Goal: Information Seeking & Learning: Learn about a topic

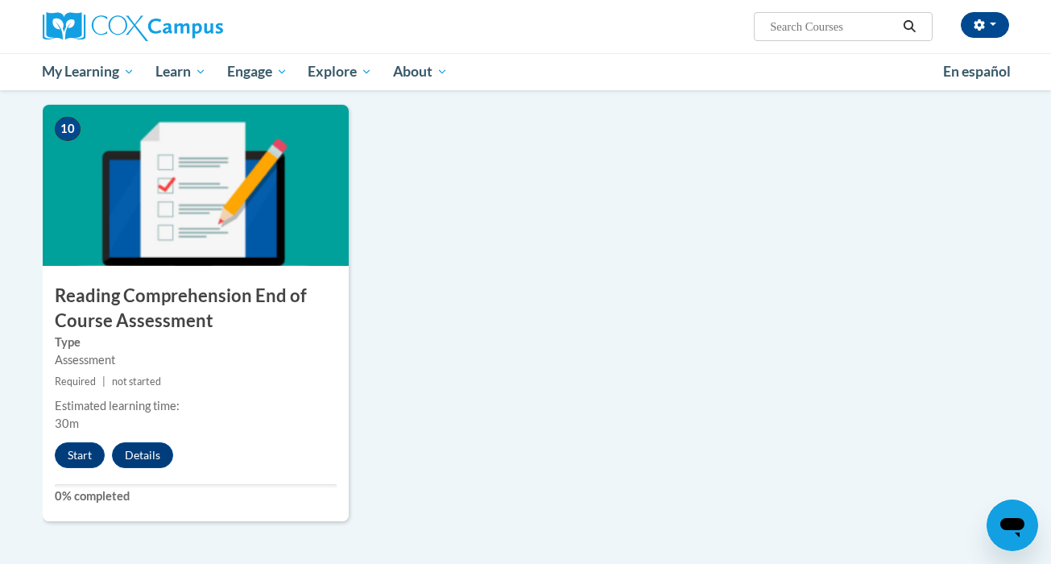
scroll to position [1709, 0]
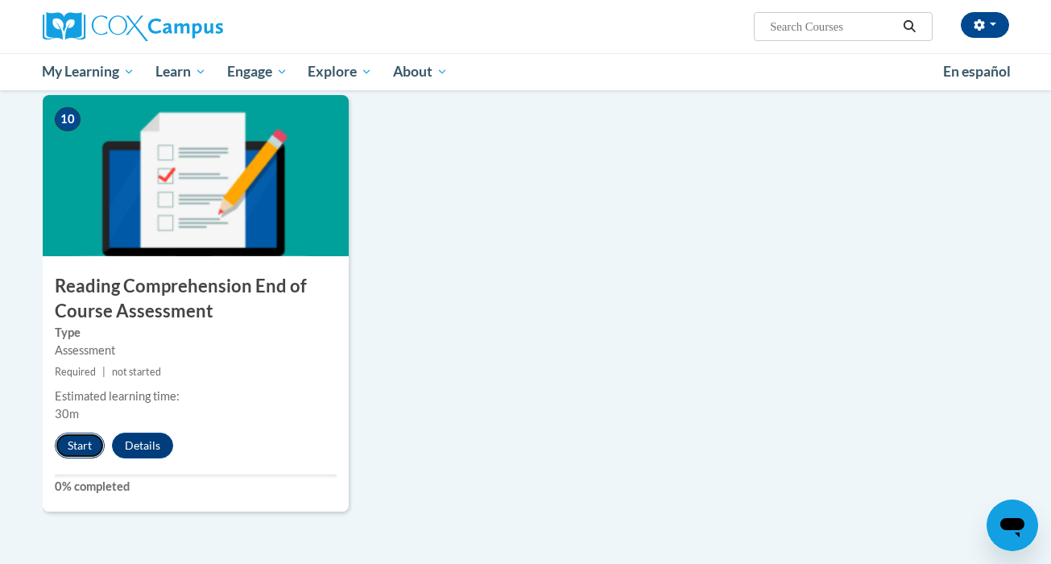
click at [72, 440] on button "Start" at bounding box center [80, 446] width 50 height 26
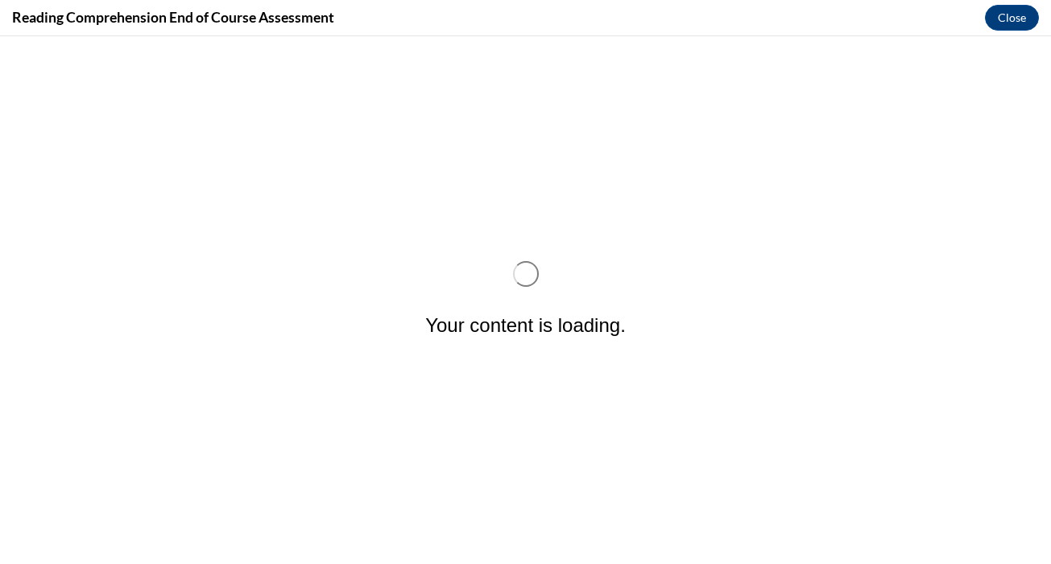
scroll to position [0, 0]
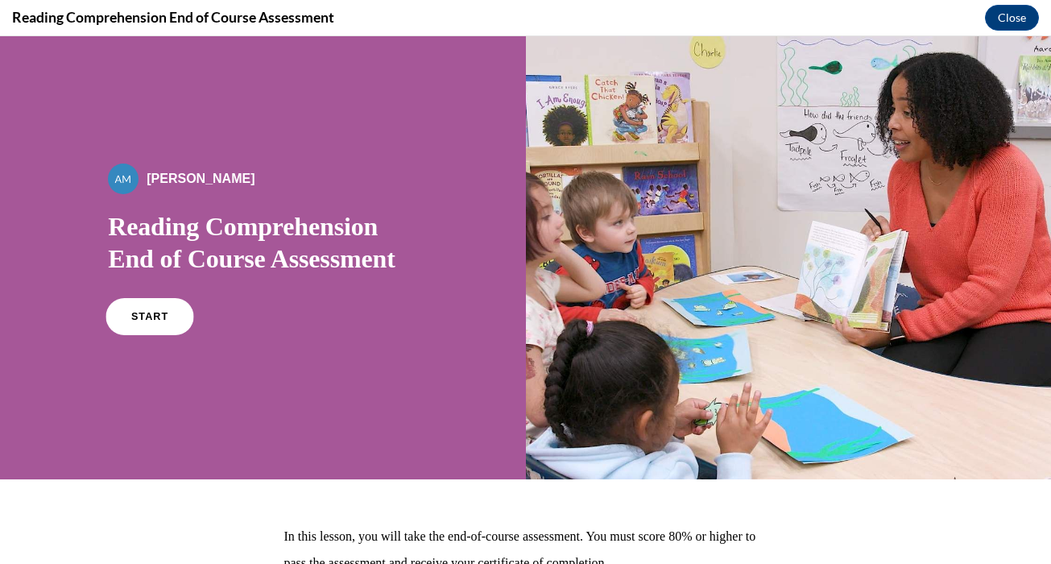
click at [148, 317] on span "START" at bounding box center [149, 317] width 37 height 12
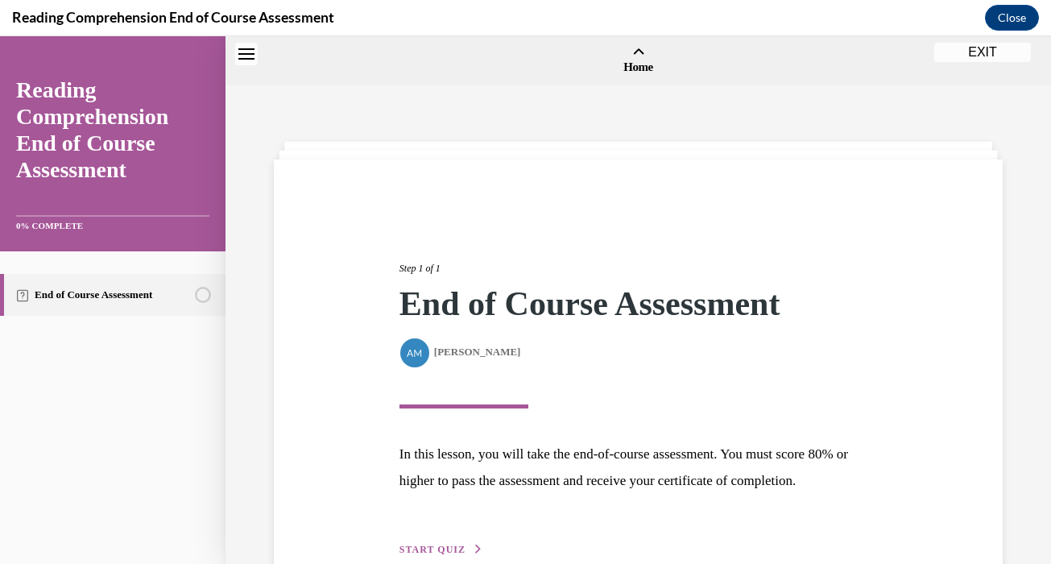
scroll to position [50, 0]
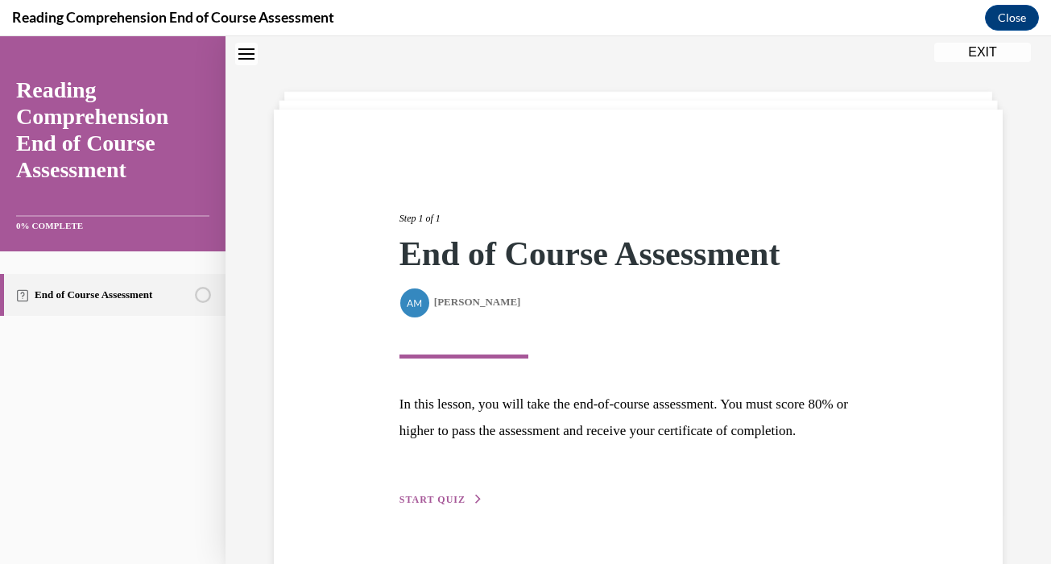
click at [458, 499] on span "START QUIZ" at bounding box center [433, 499] width 66 height 11
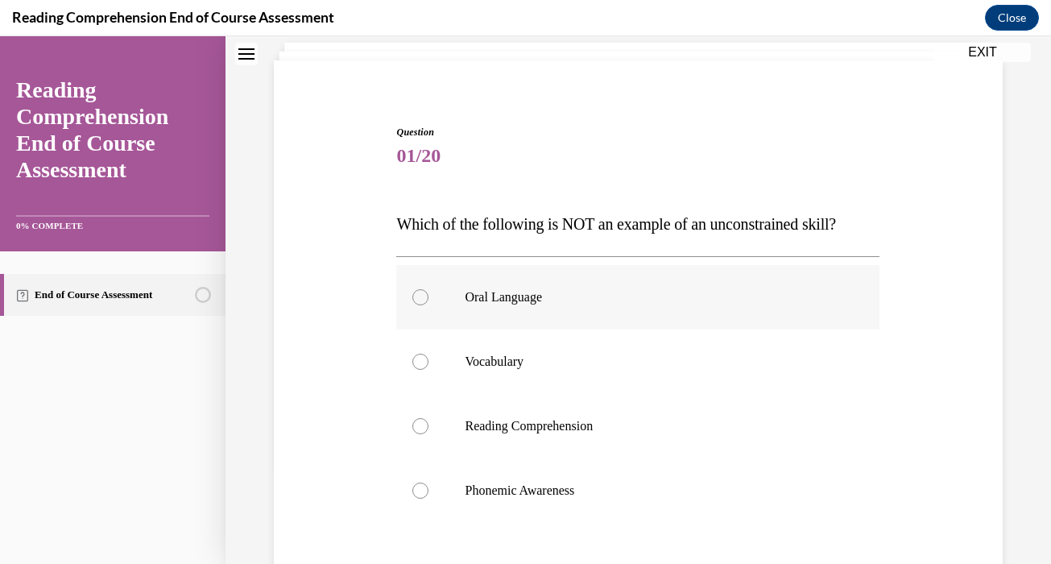
scroll to position [117, 0]
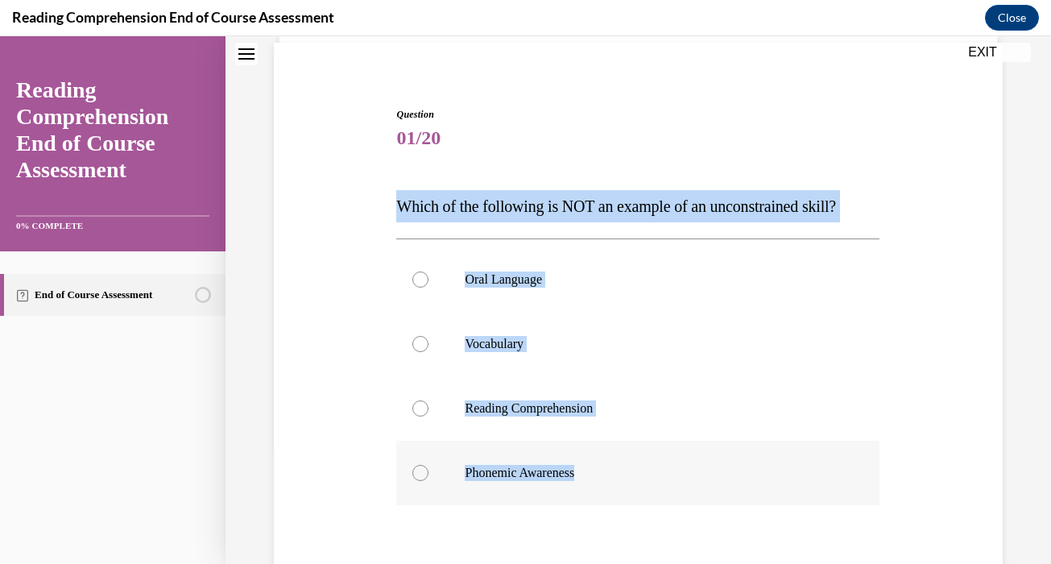
drag, startPoint x: 391, startPoint y: 198, endPoint x: 604, endPoint y: 503, distance: 372.1
click at [604, 503] on div "Question 01/20 Which of the following is NOT an example of an unconstrained ski…" at bounding box center [638, 382] width 737 height 646
copy div "Which of the following is NOT an example of an unconstrained skill? Oral Langua…"
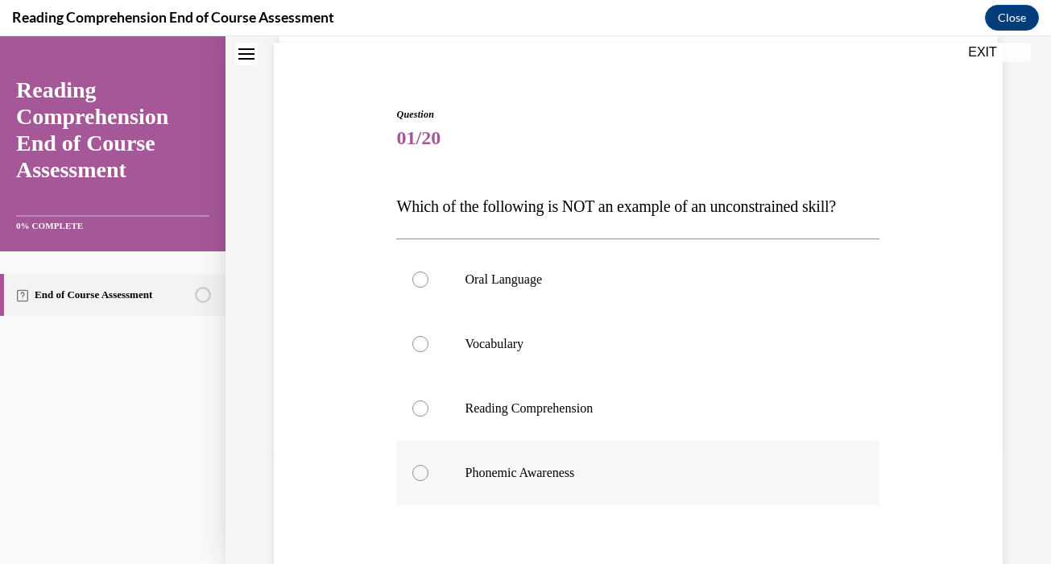
click at [507, 460] on label "Phonemic Awareness" at bounding box center [637, 473] width 483 height 64
click at [429, 465] on input "Phonemic Awareness" at bounding box center [420, 473] width 16 height 16
radio input "true"
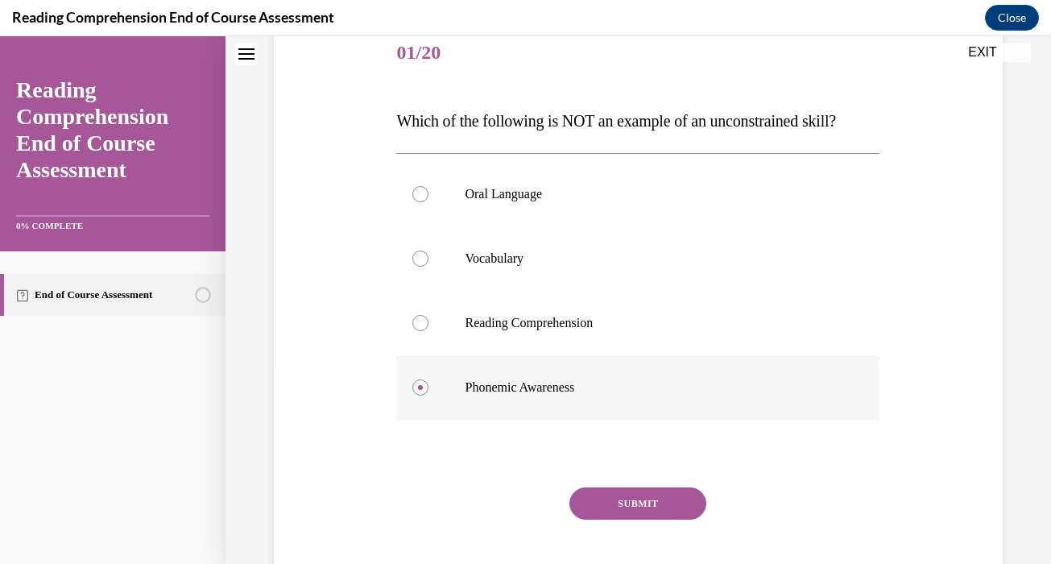
scroll to position [272, 0]
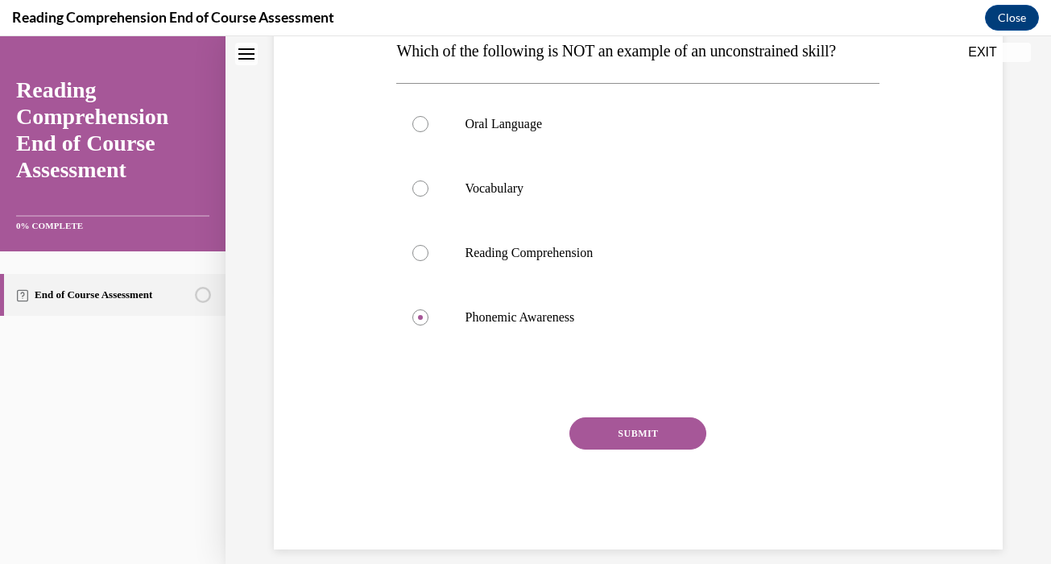
click at [657, 410] on div "Question 01/20 Which of the following is NOT an example of an unconstrained ski…" at bounding box center [637, 251] width 483 height 598
click at [658, 422] on button "SUBMIT" at bounding box center [638, 433] width 137 height 32
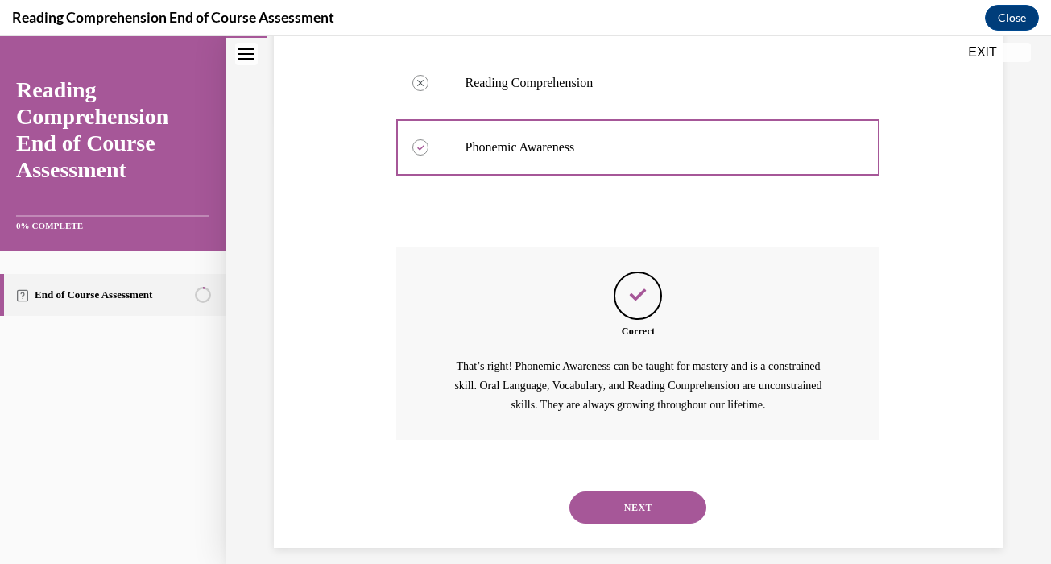
scroll to position [458, 0]
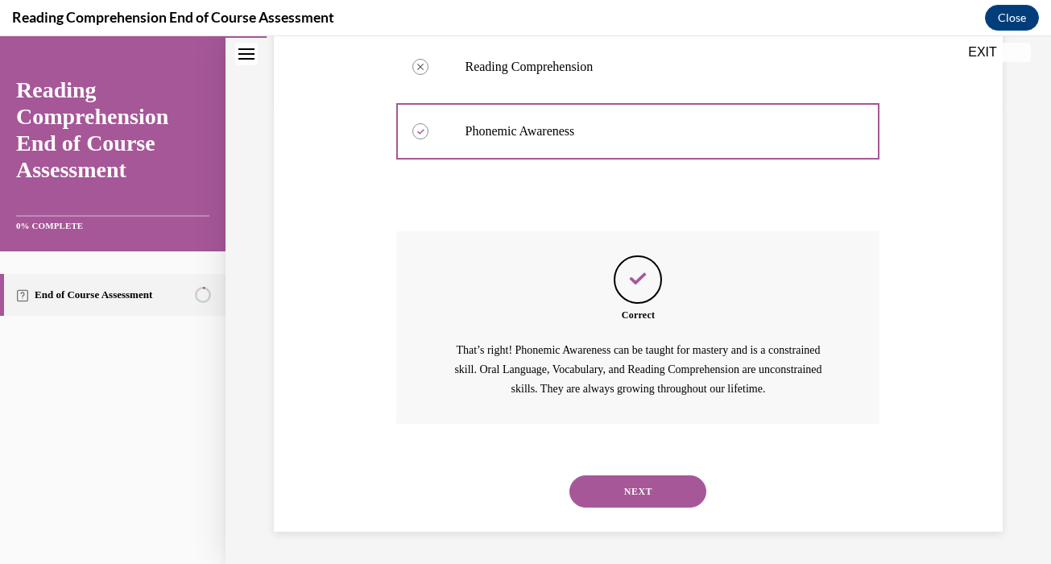
click at [656, 480] on button "NEXT" at bounding box center [638, 491] width 137 height 32
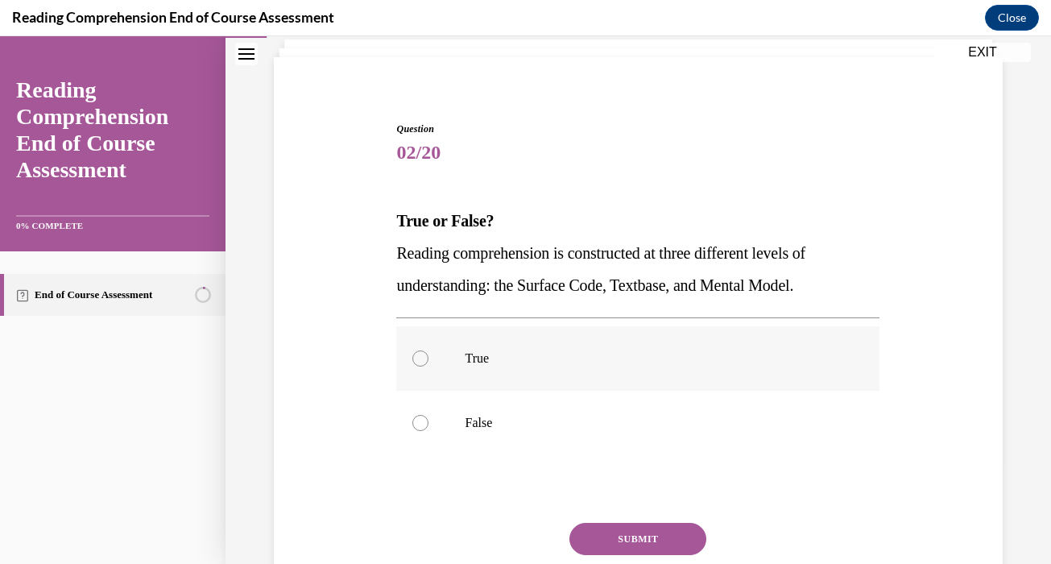
scroll to position [103, 0]
drag, startPoint x: 832, startPoint y: 299, endPoint x: 376, endPoint y: 230, distance: 461.2
click at [376, 230] on div "Question 02/20 True or False? Reading comprehension is constructed at three dif…" at bounding box center [638, 363] width 737 height 582
copy div "True or False? Reading comprehension is constructed at three different levels o…"
click at [539, 359] on p "True" at bounding box center [652, 358] width 375 height 16
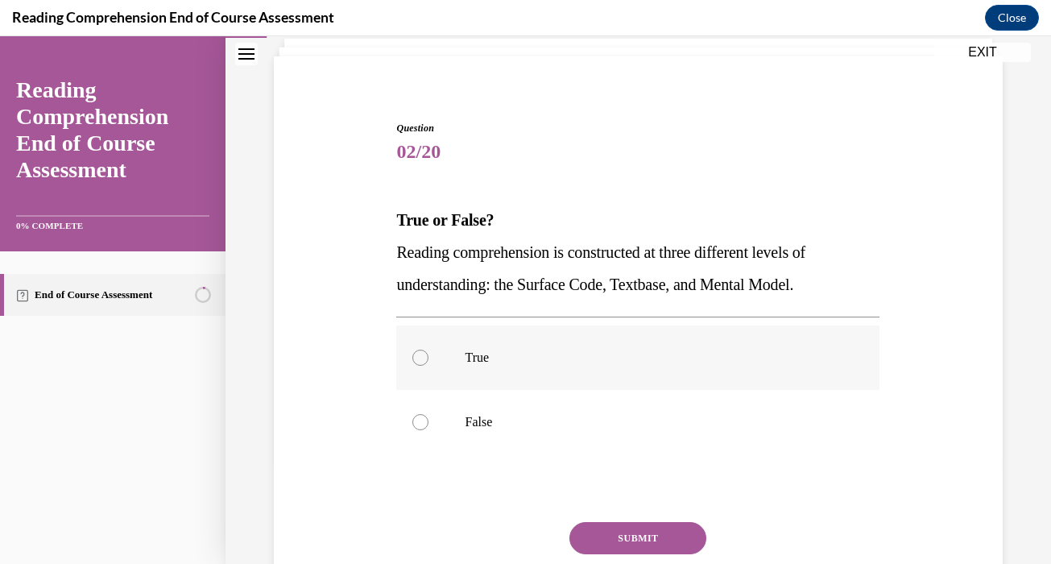
click at [429, 359] on input "True" at bounding box center [420, 358] width 16 height 16
radio input "true"
click at [640, 547] on button "SUBMIT" at bounding box center [638, 538] width 137 height 32
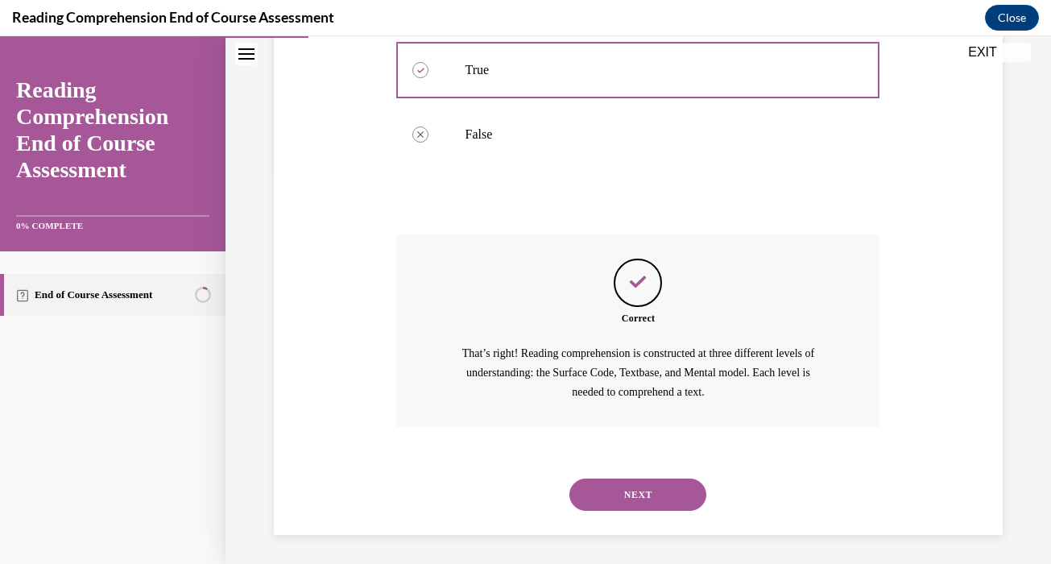
scroll to position [394, 0]
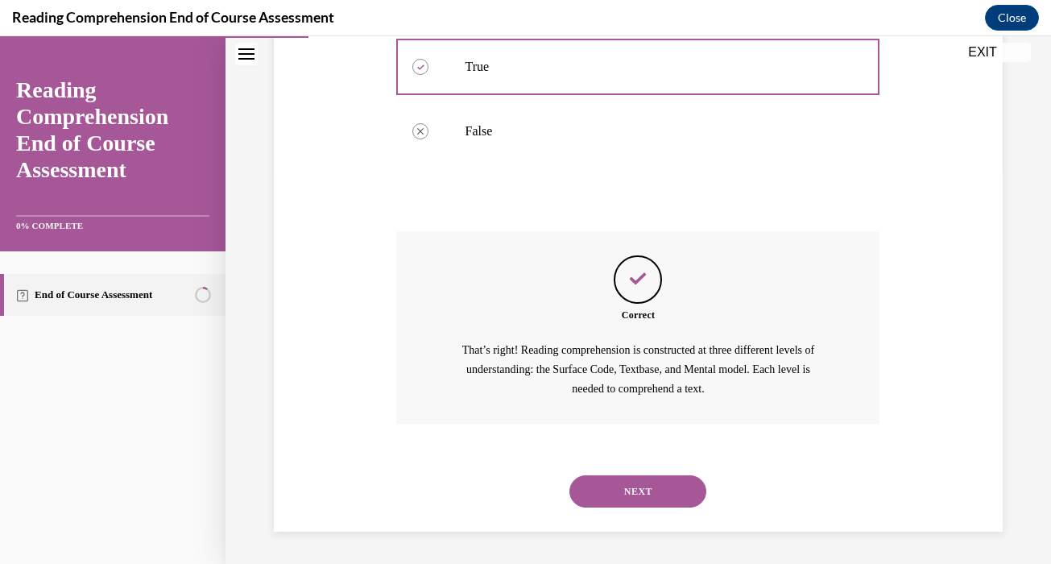
click at [638, 512] on div "NEXT" at bounding box center [637, 491] width 483 height 64
click at [638, 500] on button "NEXT" at bounding box center [638, 491] width 137 height 32
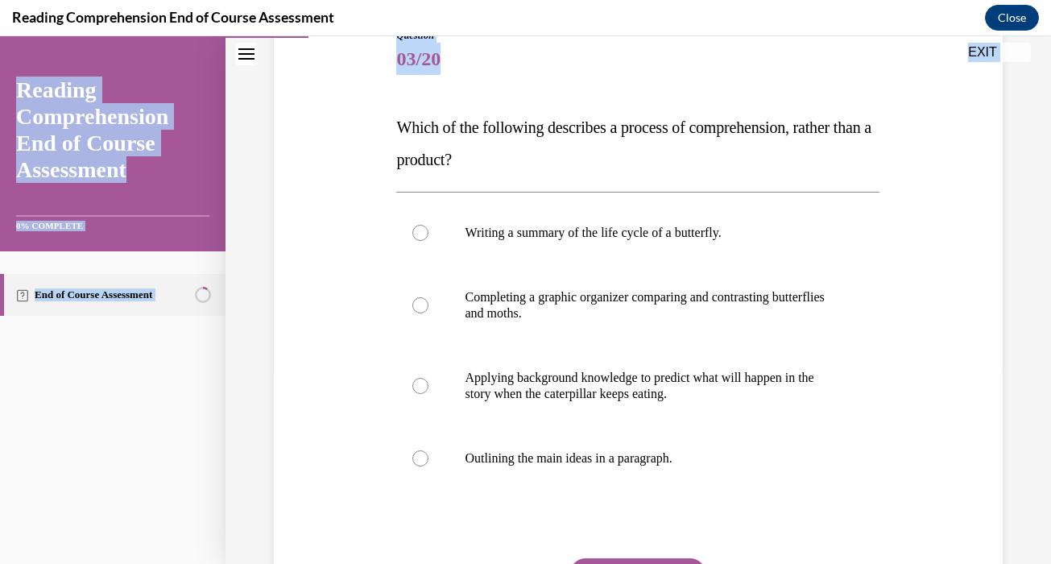
scroll to position [354, 0]
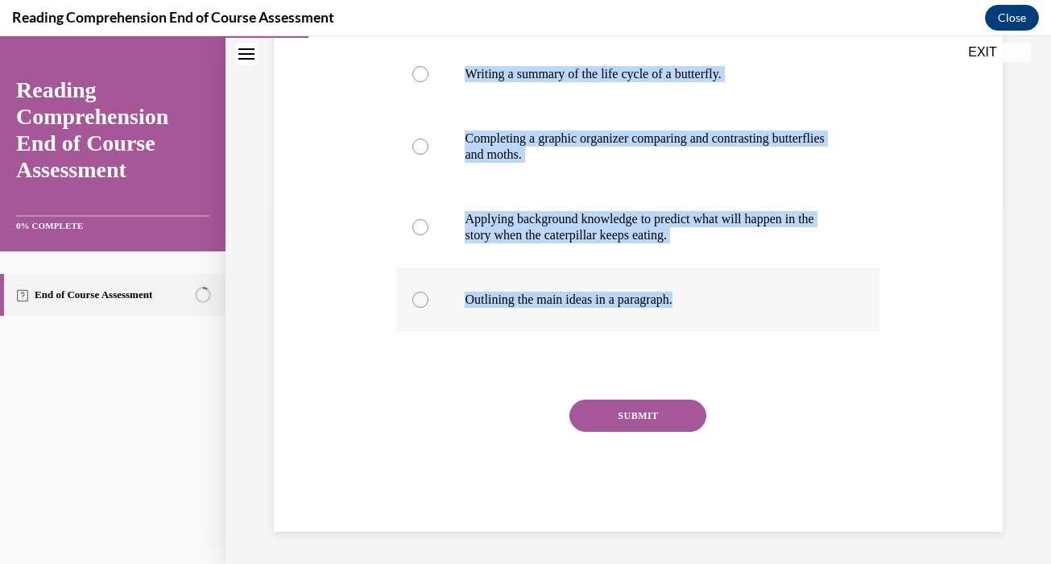
drag, startPoint x: 398, startPoint y: 130, endPoint x: 754, endPoint y: 316, distance: 401.7
click at [754, 316] on div "Question 03/20 Which of the following describes a process of comprehension, rat…" at bounding box center [637, 201] width 483 height 662
copy div "Which of the following describes a process of comprehension, rather than a prod…"
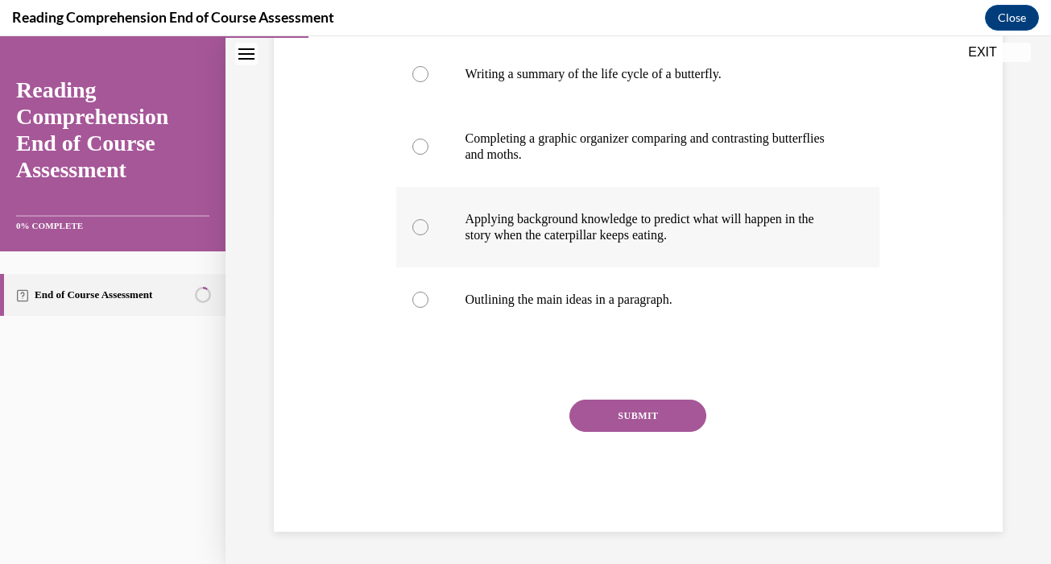
click at [526, 233] on p "Applying background knowledge to predict what will happen in the story when the…" at bounding box center [652, 227] width 375 height 32
click at [429, 233] on input "Applying background knowledge to predict what will happen in the story when the…" at bounding box center [420, 227] width 16 height 16
radio input "true"
click at [625, 413] on button "SUBMIT" at bounding box center [638, 416] width 137 height 32
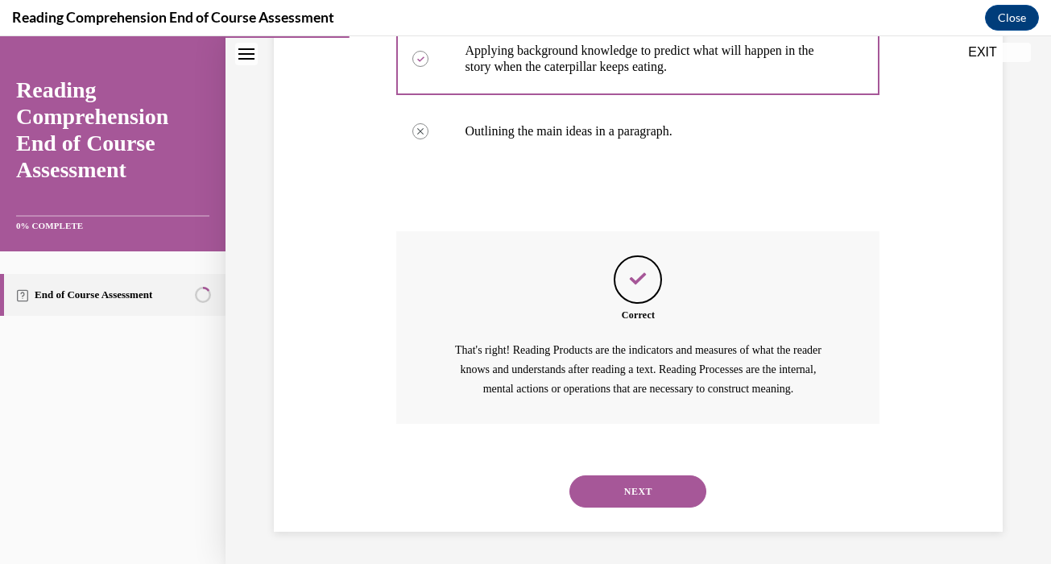
scroll to position [542, 0]
click at [628, 496] on button "NEXT" at bounding box center [638, 491] width 137 height 32
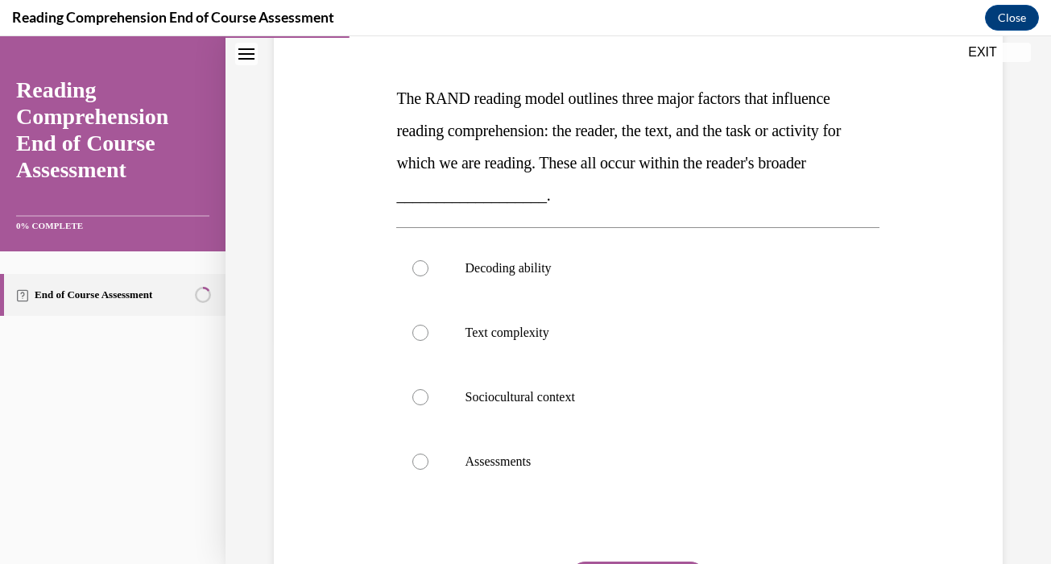
scroll to position [227, 0]
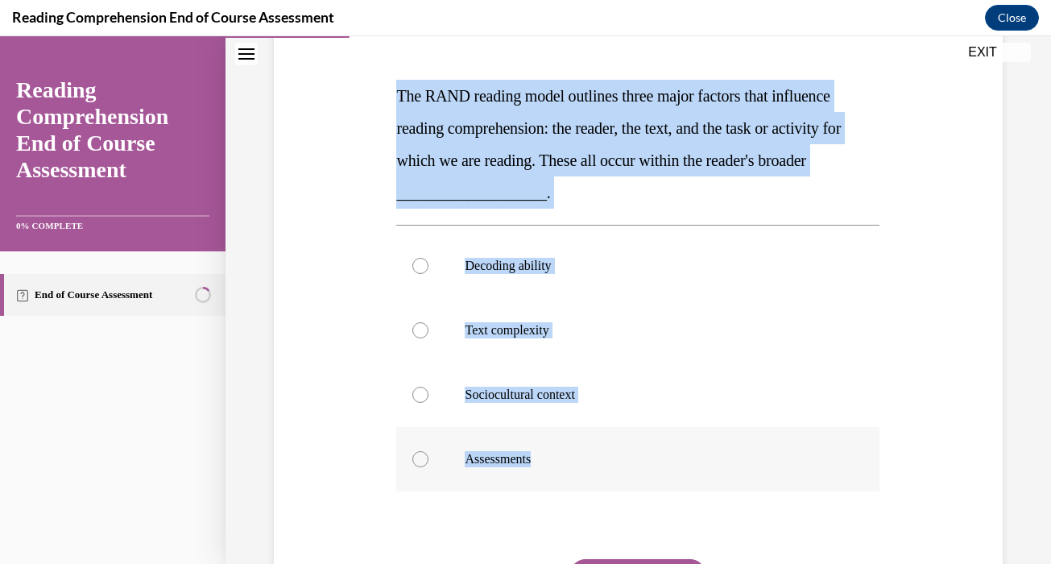
drag, startPoint x: 396, startPoint y: 83, endPoint x: 547, endPoint y: 458, distance: 404.0
click at [547, 458] on div "Question 04/20 The RAND reading model outlines three major factors that influen…" at bounding box center [637, 332] width 491 height 719
copy div "The RAND reading model outlines three major factors that influence reading comp…"
click at [562, 383] on label "Sociocultural context" at bounding box center [637, 394] width 483 height 64
click at [429, 387] on input "Sociocultural context" at bounding box center [420, 395] width 16 height 16
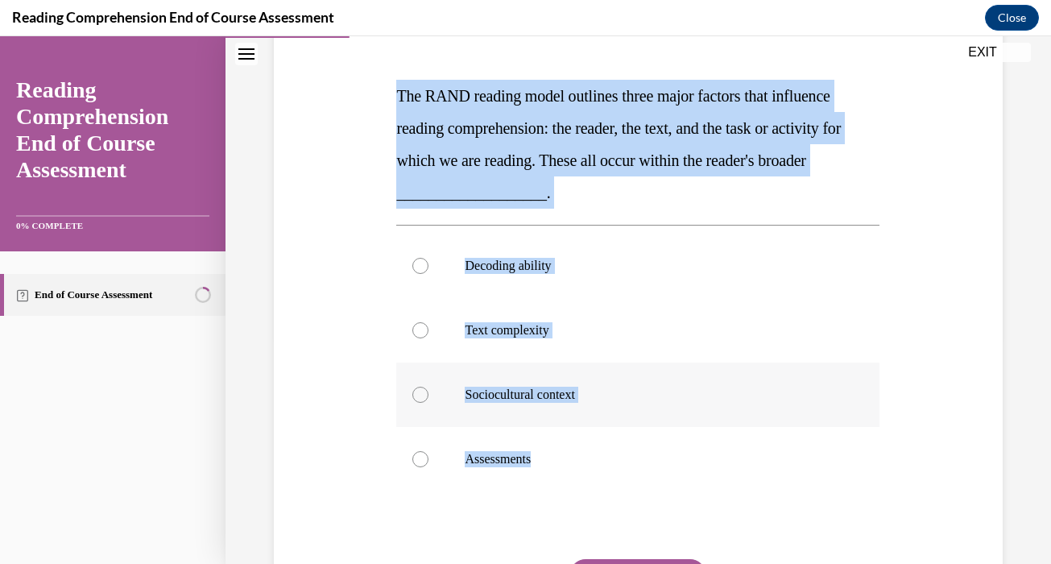
radio input "true"
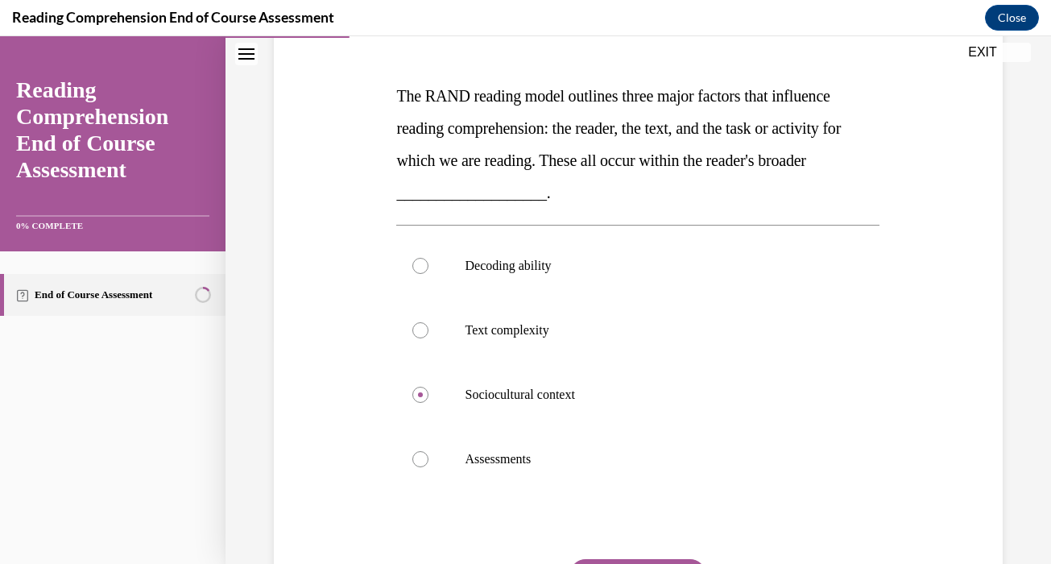
click at [638, 560] on button "SUBMIT" at bounding box center [638, 575] width 137 height 32
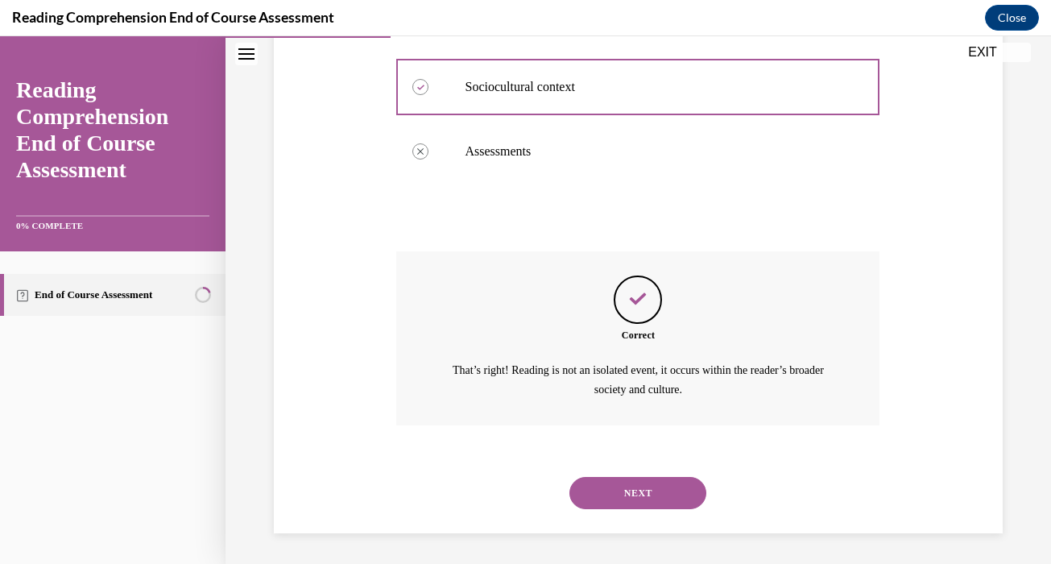
scroll to position [536, 0]
click at [657, 507] on div "NEXT" at bounding box center [637, 492] width 483 height 64
click at [656, 505] on button "NEXT" at bounding box center [638, 492] width 137 height 32
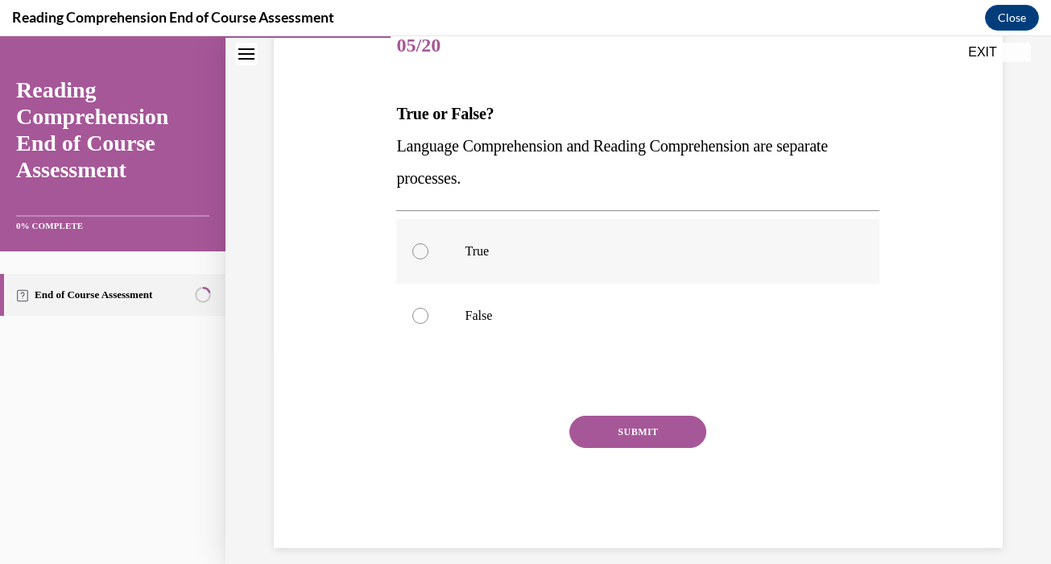
scroll to position [212, 0]
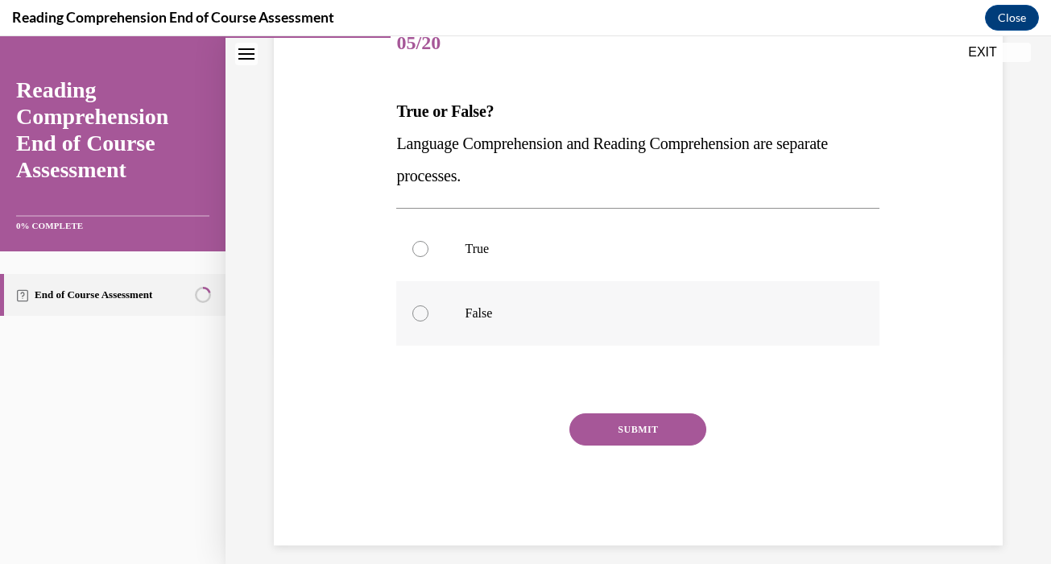
click at [659, 317] on p "False" at bounding box center [652, 313] width 375 height 16
click at [429, 317] on input "False" at bounding box center [420, 313] width 16 height 16
radio input "true"
click at [647, 429] on button "SUBMIT" at bounding box center [638, 429] width 137 height 32
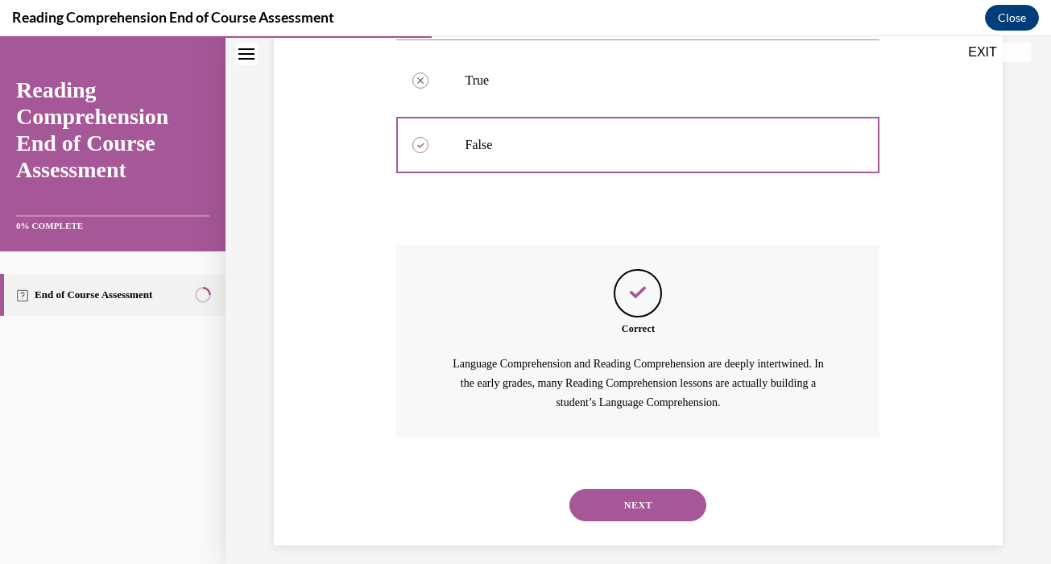
scroll to position [394, 0]
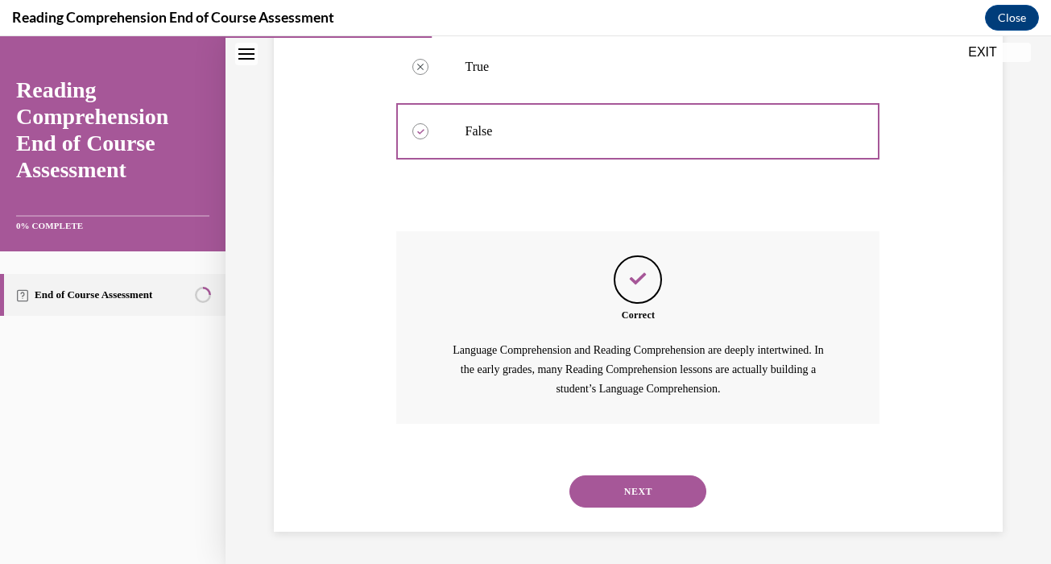
click at [653, 503] on button "NEXT" at bounding box center [638, 491] width 137 height 32
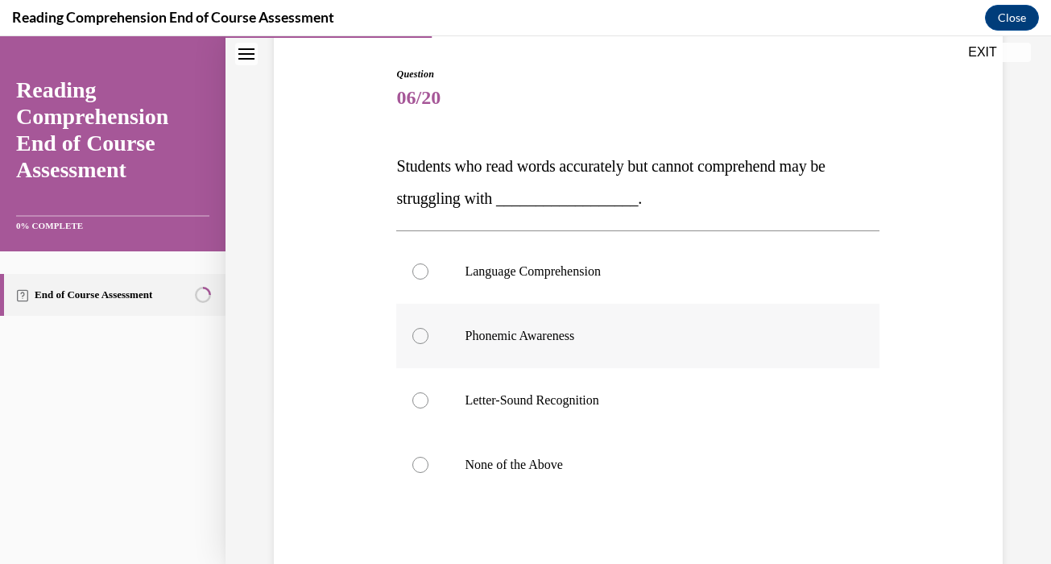
scroll to position [160, 0]
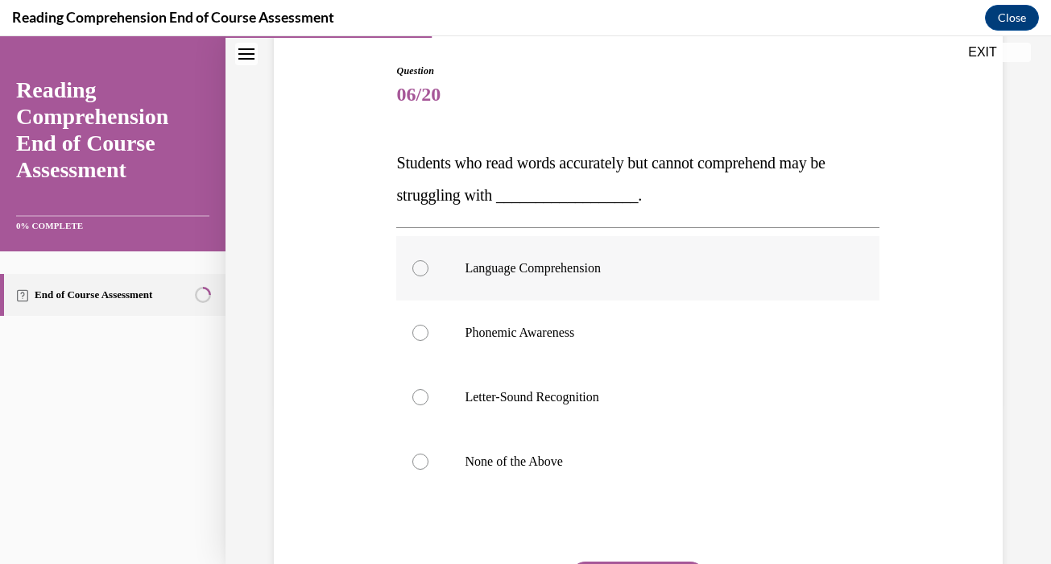
click at [680, 300] on label "Language Comprehension" at bounding box center [637, 268] width 483 height 64
click at [429, 276] on input "Language Comprehension" at bounding box center [420, 268] width 16 height 16
radio input "true"
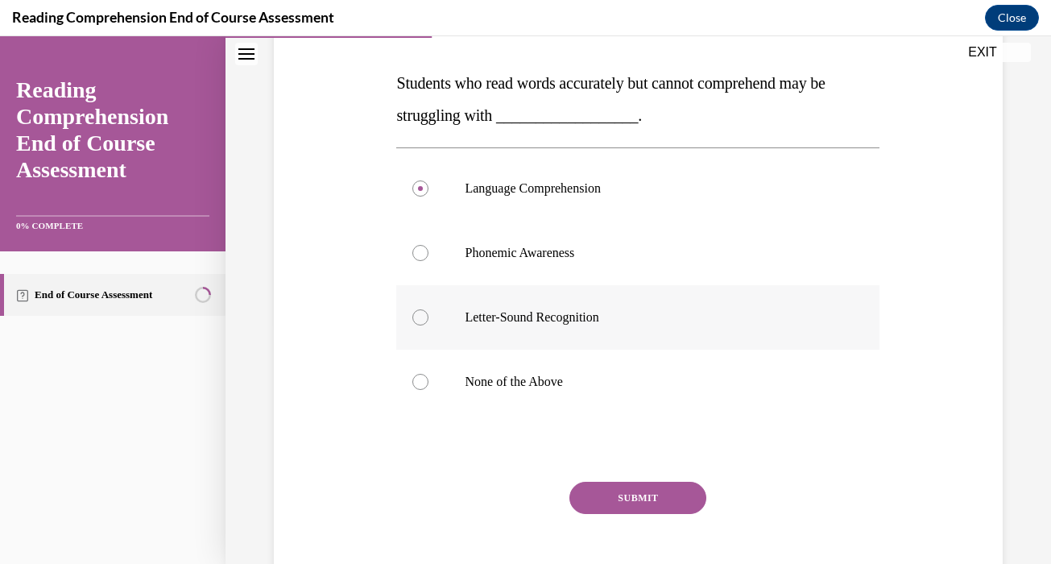
scroll to position [242, 0]
click at [648, 482] on button "SUBMIT" at bounding box center [638, 496] width 137 height 32
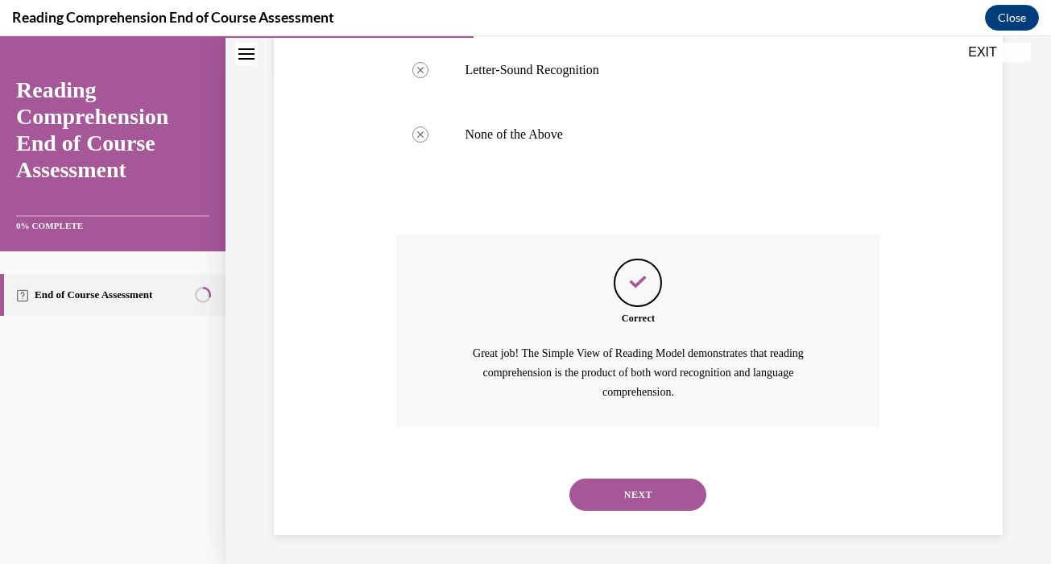
scroll to position [491, 0]
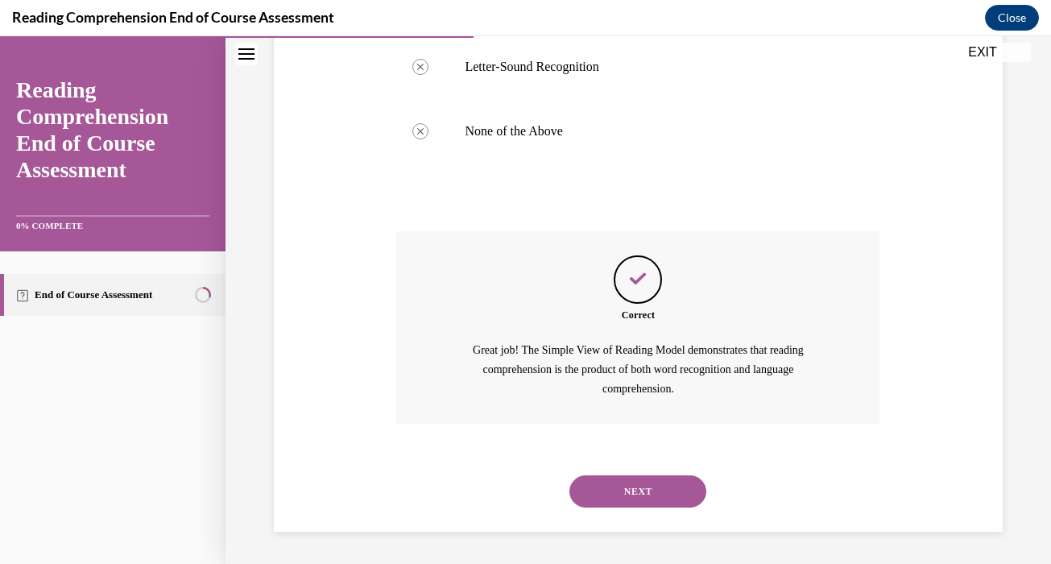
click at [648, 482] on button "NEXT" at bounding box center [638, 491] width 137 height 32
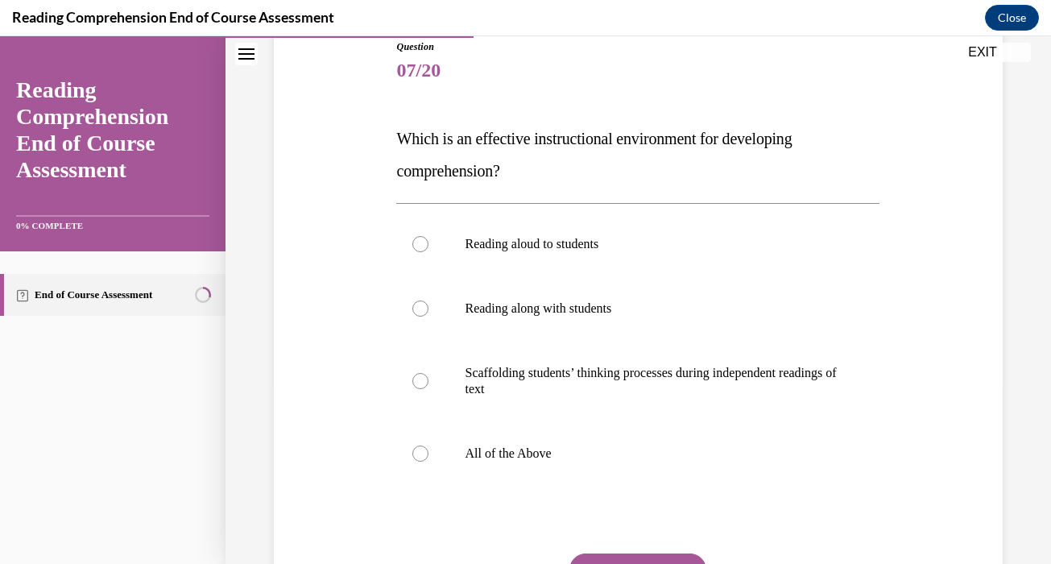
scroll to position [190, 0]
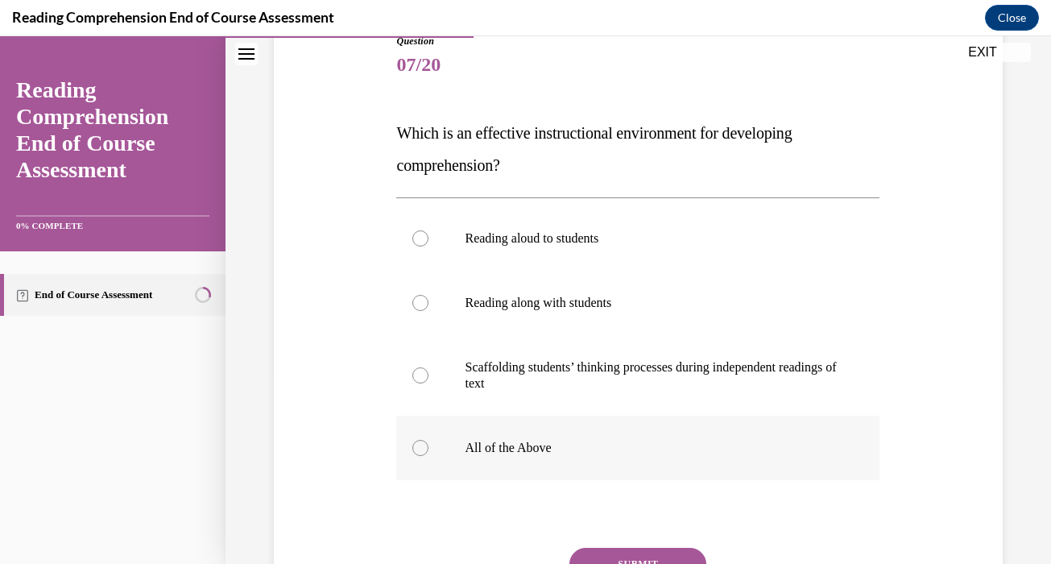
click at [611, 445] on p "All of the Above" at bounding box center [652, 448] width 375 height 16
click at [429, 445] on input "All of the Above" at bounding box center [420, 448] width 16 height 16
radio input "true"
click at [635, 550] on button "SUBMIT" at bounding box center [638, 564] width 137 height 32
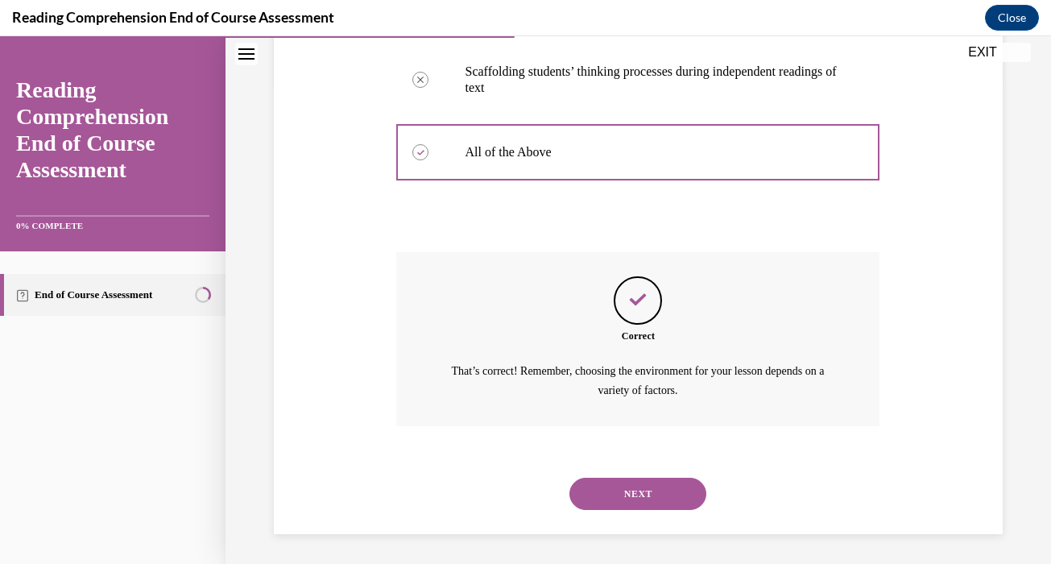
scroll to position [487, 0]
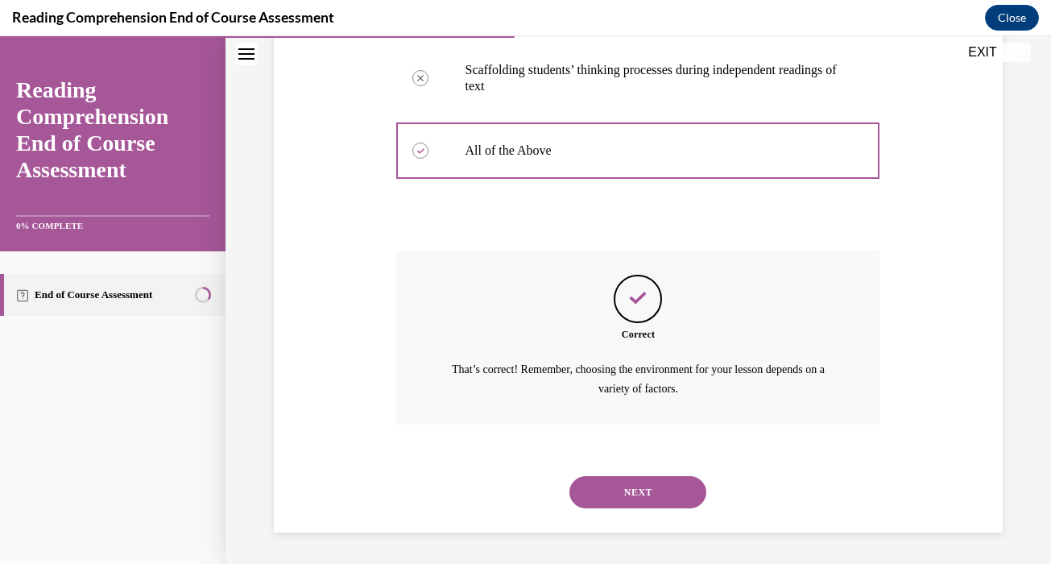
click at [623, 488] on button "NEXT" at bounding box center [638, 492] width 137 height 32
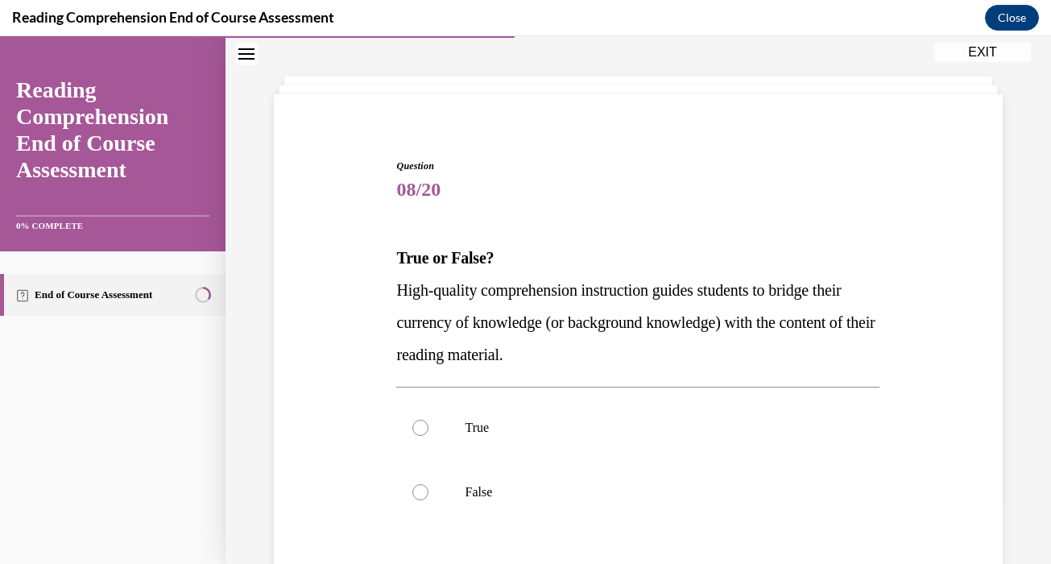
scroll to position [70, 0]
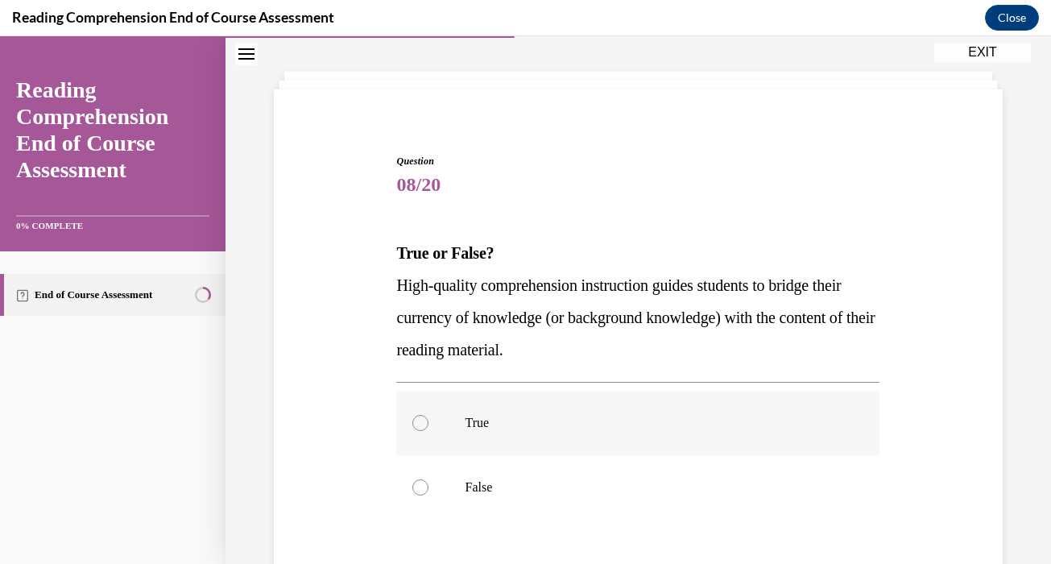
click at [522, 401] on label "True" at bounding box center [637, 423] width 483 height 64
click at [429, 415] on input "True" at bounding box center [420, 423] width 16 height 16
radio input "true"
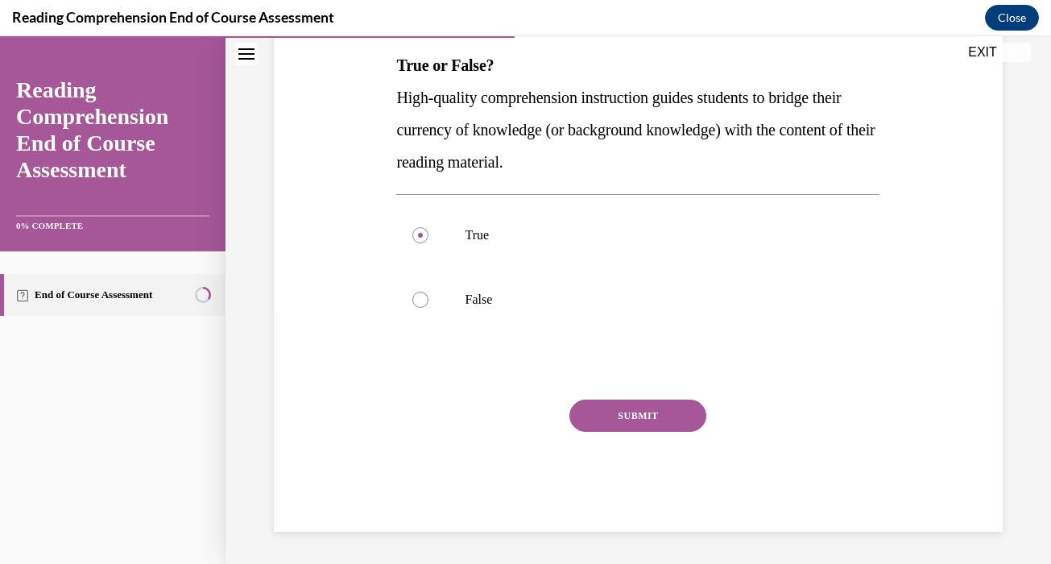
click at [636, 415] on button "SUBMIT" at bounding box center [638, 416] width 137 height 32
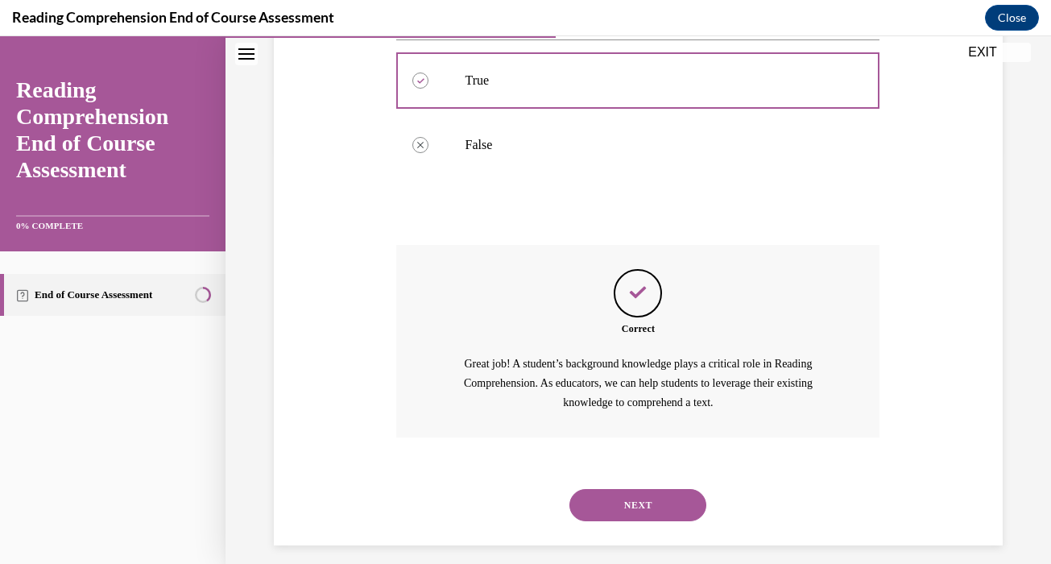
scroll to position [426, 0]
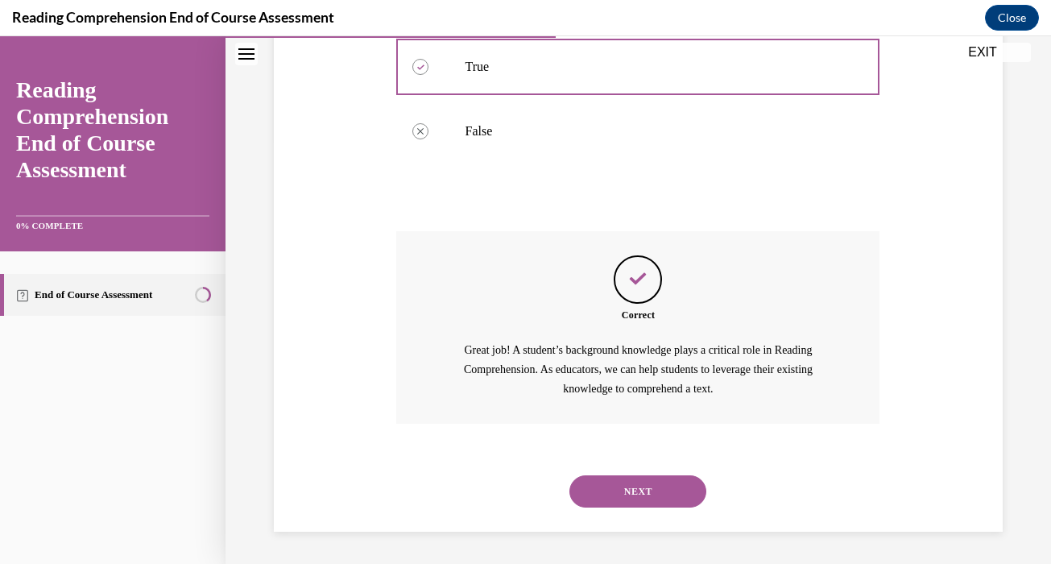
click at [647, 492] on button "NEXT" at bounding box center [638, 491] width 137 height 32
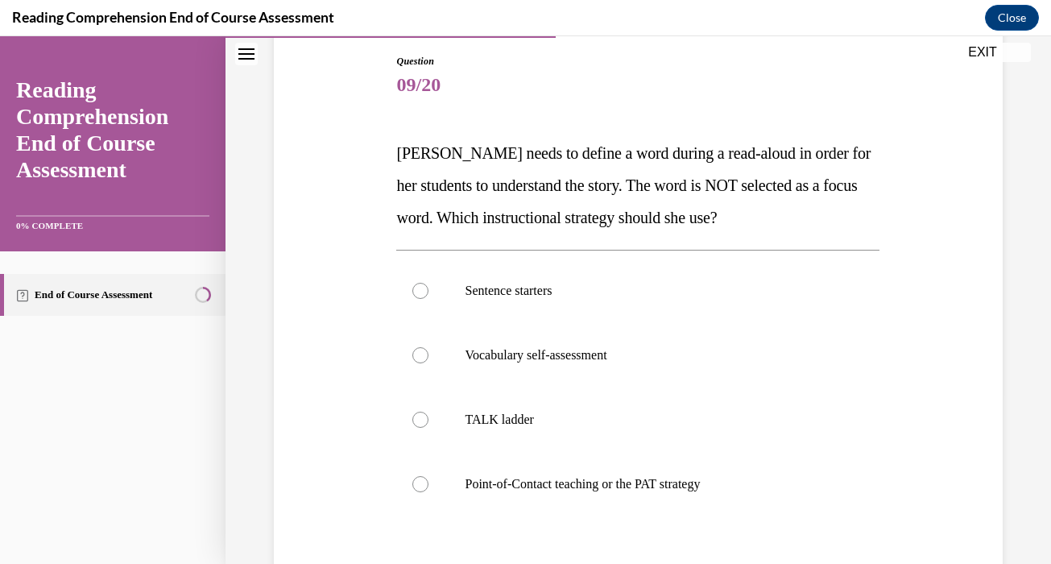
scroll to position [176, 0]
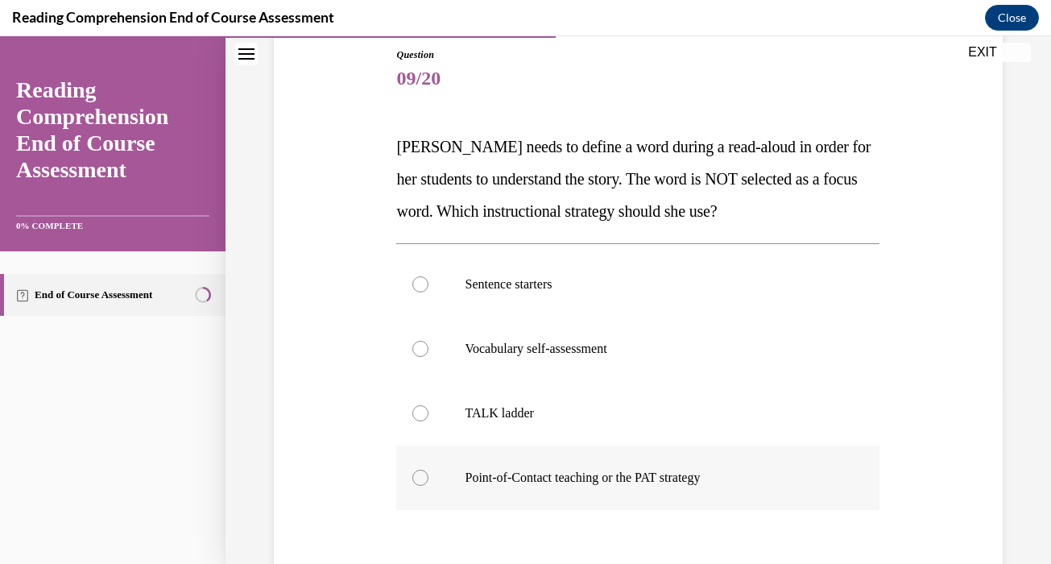
click at [561, 480] on p "Point-of-Contact teaching or the PAT strategy" at bounding box center [652, 478] width 375 height 16
click at [429, 480] on input "Point-of-Contact teaching or the PAT strategy" at bounding box center [420, 478] width 16 height 16
radio input "true"
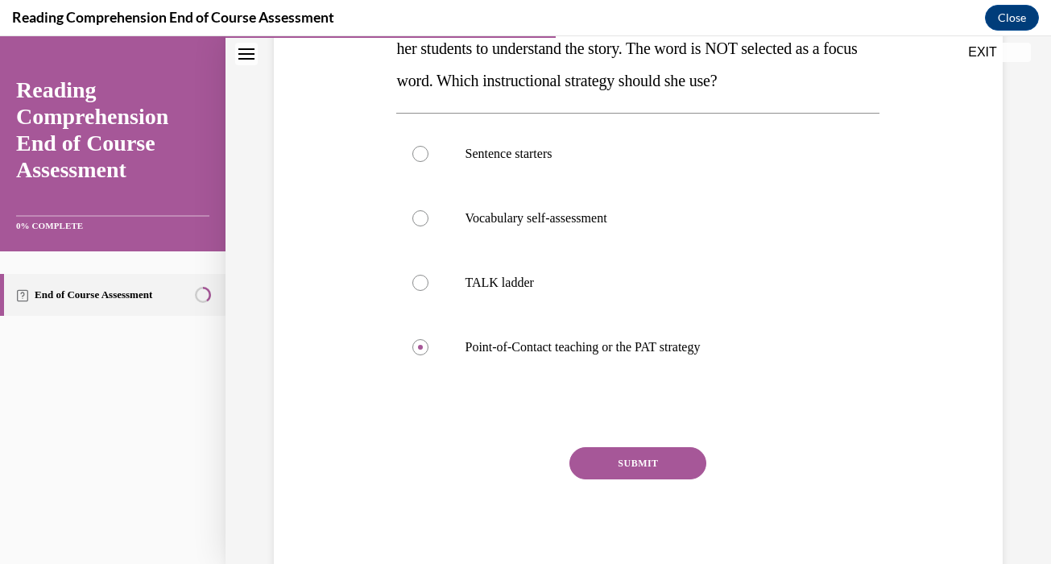
click at [615, 471] on button "SUBMIT" at bounding box center [638, 463] width 137 height 32
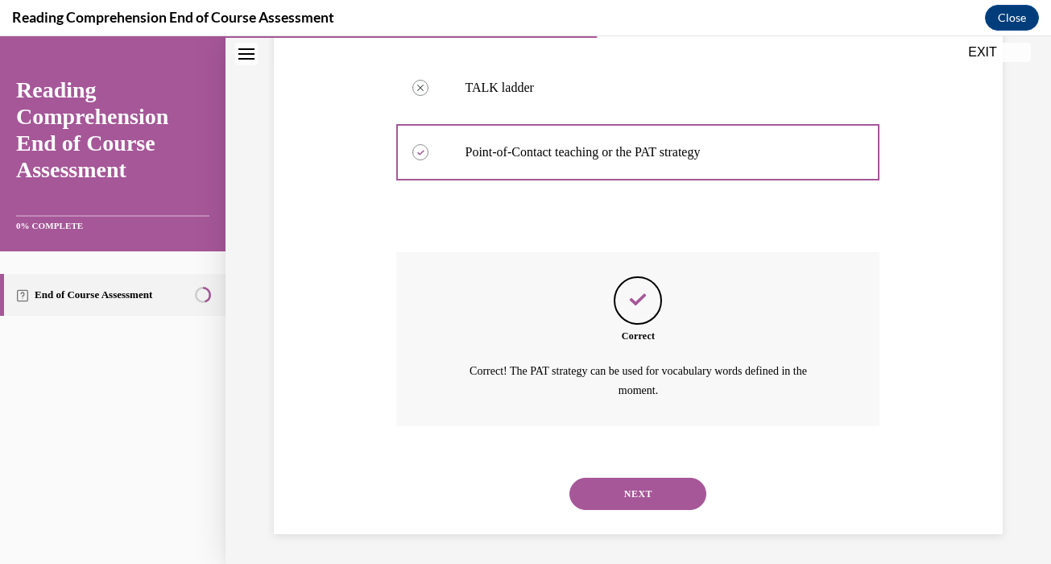
scroll to position [503, 0]
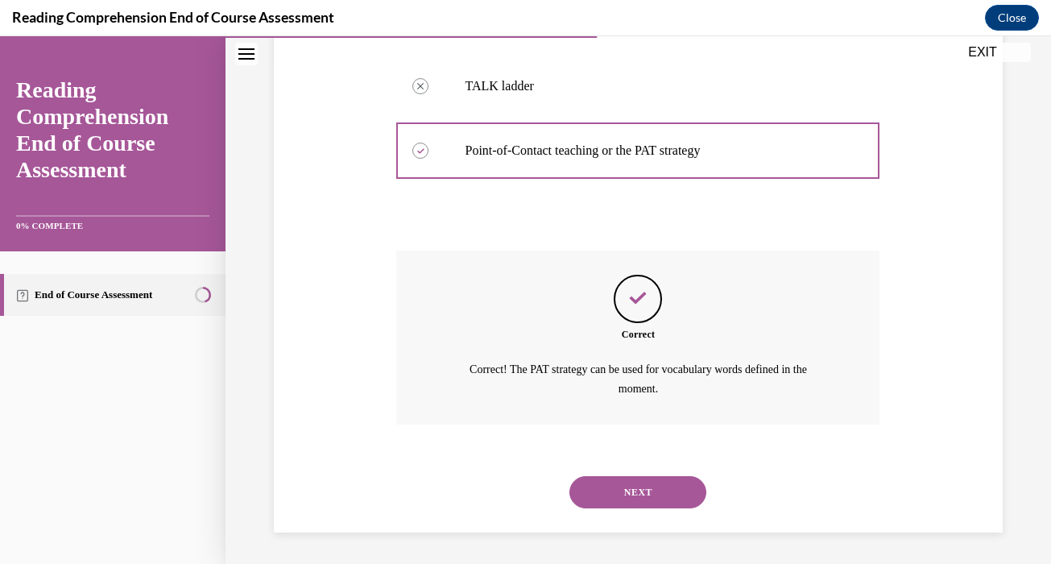
click at [615, 487] on button "NEXT" at bounding box center [638, 492] width 137 height 32
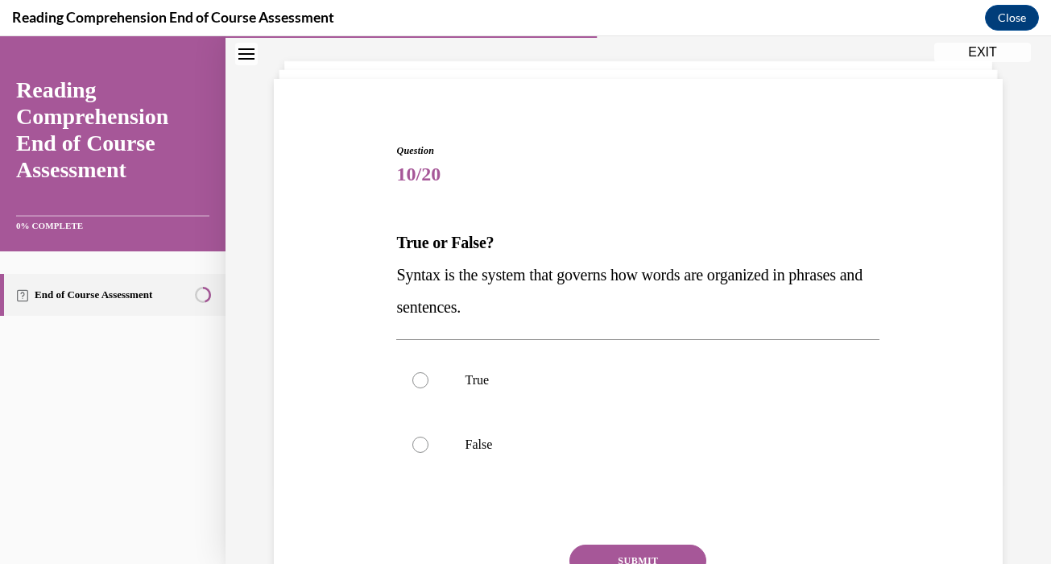
scroll to position [83, 0]
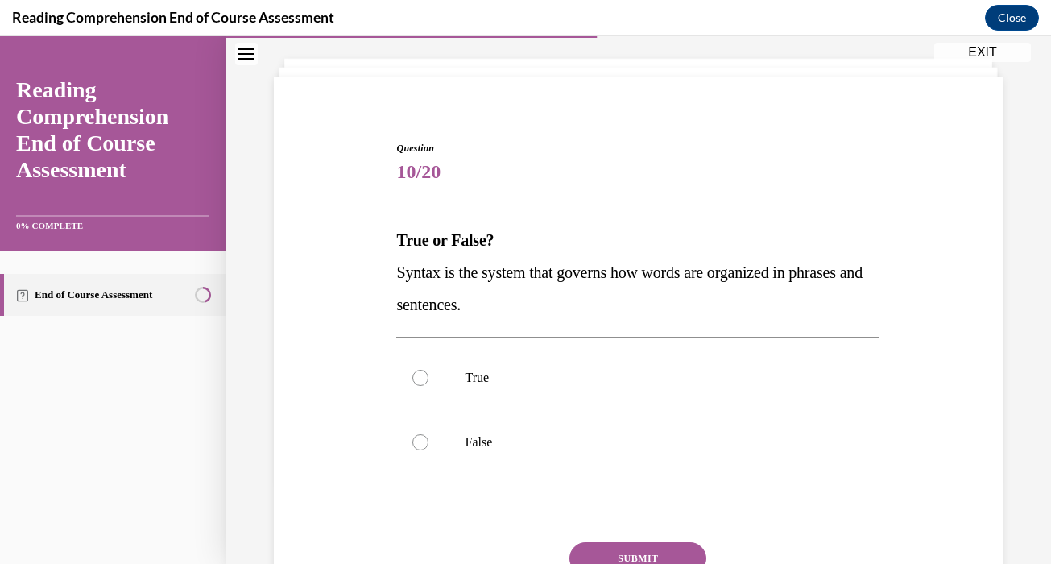
click at [516, 387] on label "True" at bounding box center [637, 378] width 483 height 64
click at [429, 386] on input "True" at bounding box center [420, 378] width 16 height 16
radio input "true"
click at [622, 549] on button "SUBMIT" at bounding box center [638, 558] width 137 height 32
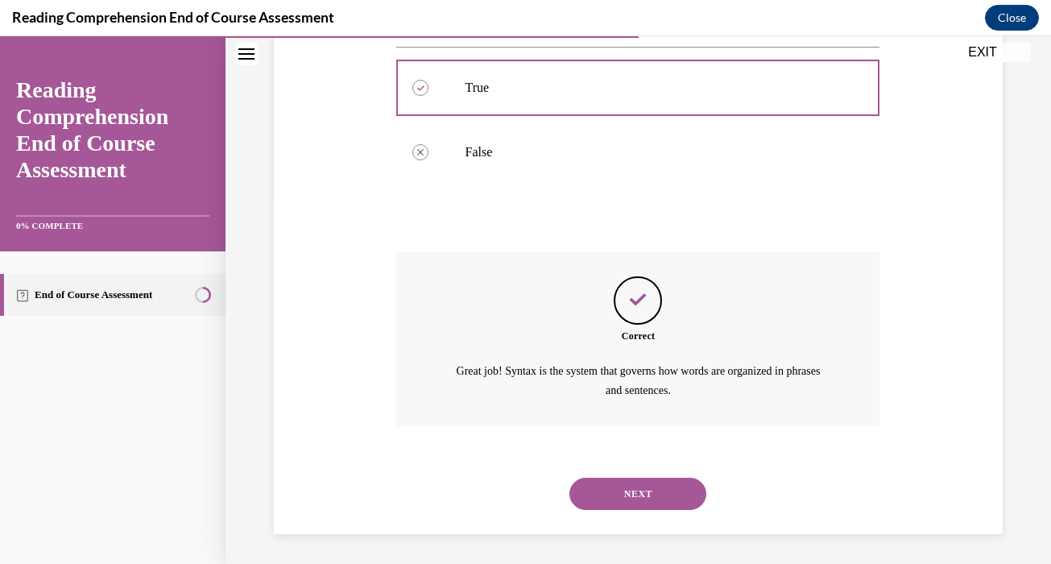
scroll to position [375, 0]
click at [656, 487] on button "NEXT" at bounding box center [638, 492] width 137 height 32
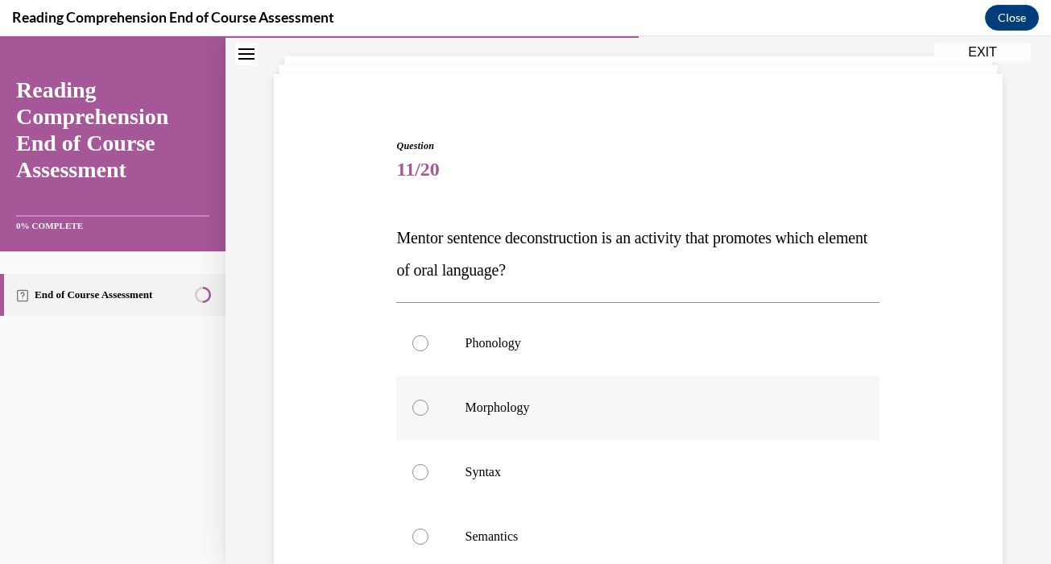
scroll to position [86, 0]
drag, startPoint x: 399, startPoint y: 233, endPoint x: 578, endPoint y: 275, distance: 184.5
click at [578, 275] on p "Mentor sentence deconstruction is an activity that promotes which element of or…" at bounding box center [637, 253] width 483 height 64
copy span "Mentor sentence deconstruction is an activity that promotes which element of or…"
click at [491, 453] on label "Syntax" at bounding box center [637, 471] width 483 height 64
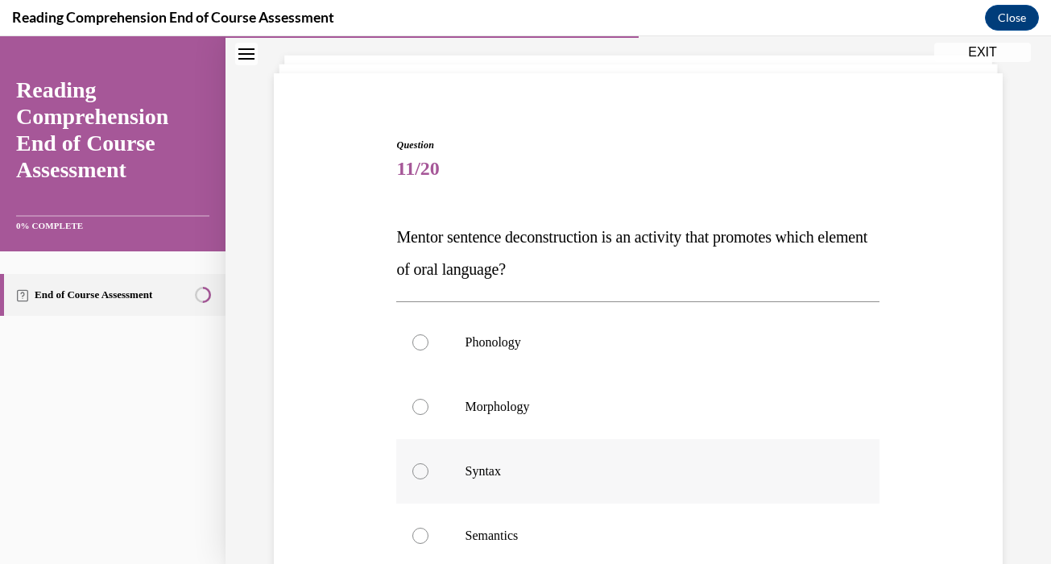
click at [429, 463] on input "Syntax" at bounding box center [420, 471] width 16 height 16
radio input "true"
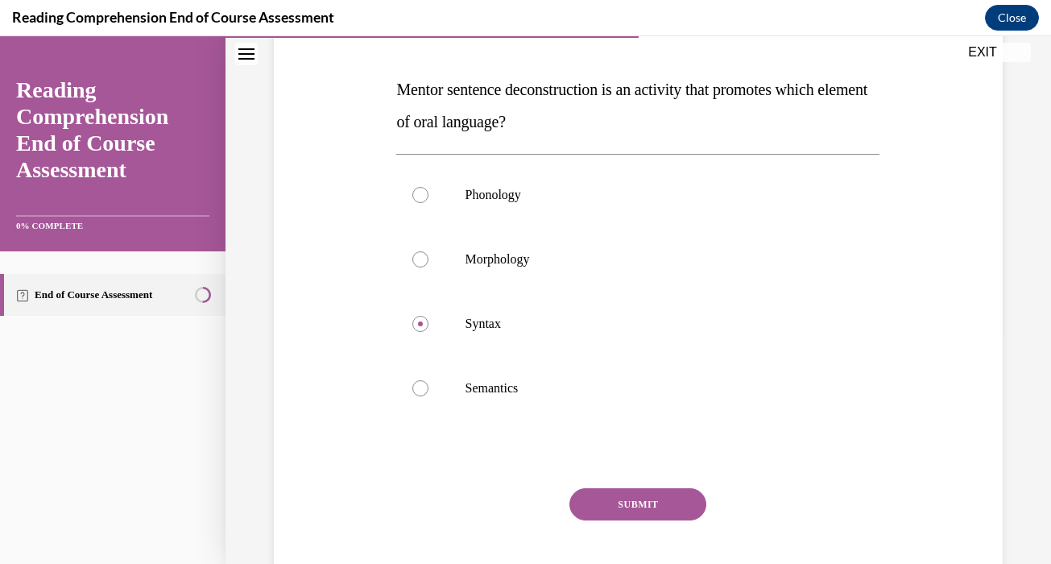
click at [606, 495] on button "SUBMIT" at bounding box center [638, 504] width 137 height 32
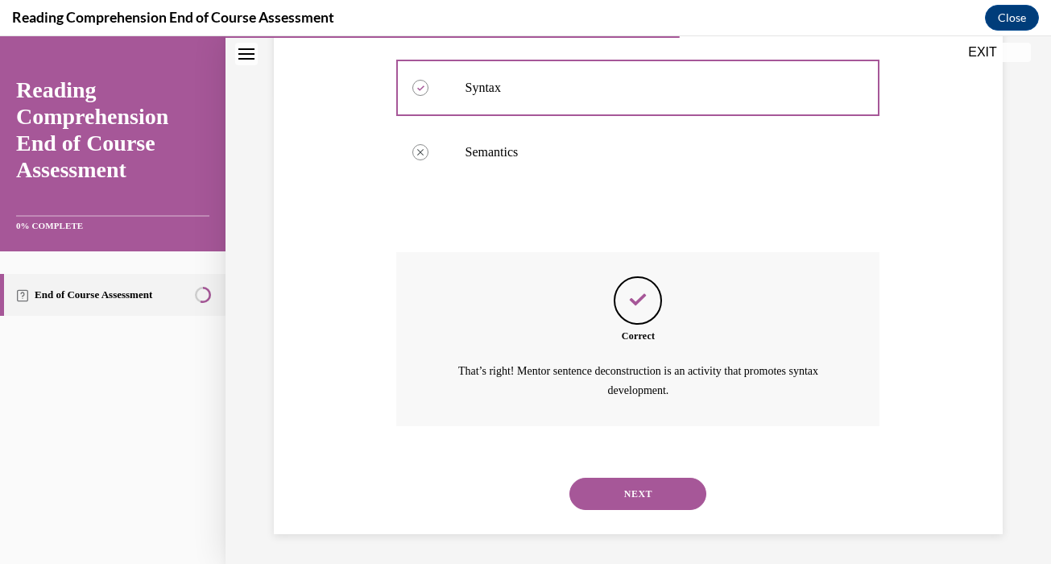
scroll to position [471, 0]
click at [607, 495] on button "NEXT" at bounding box center [638, 492] width 137 height 32
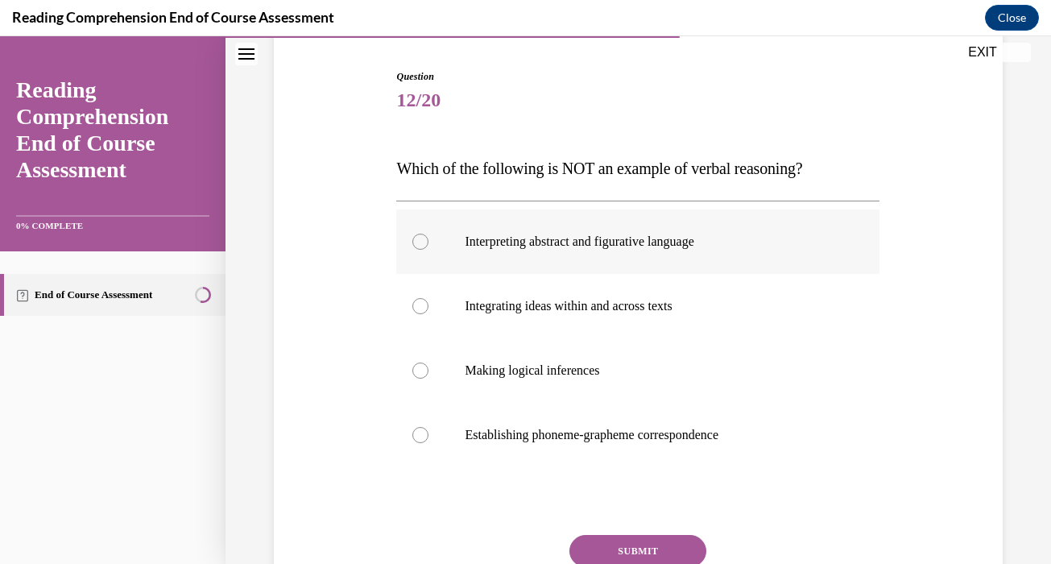
scroll to position [157, 0]
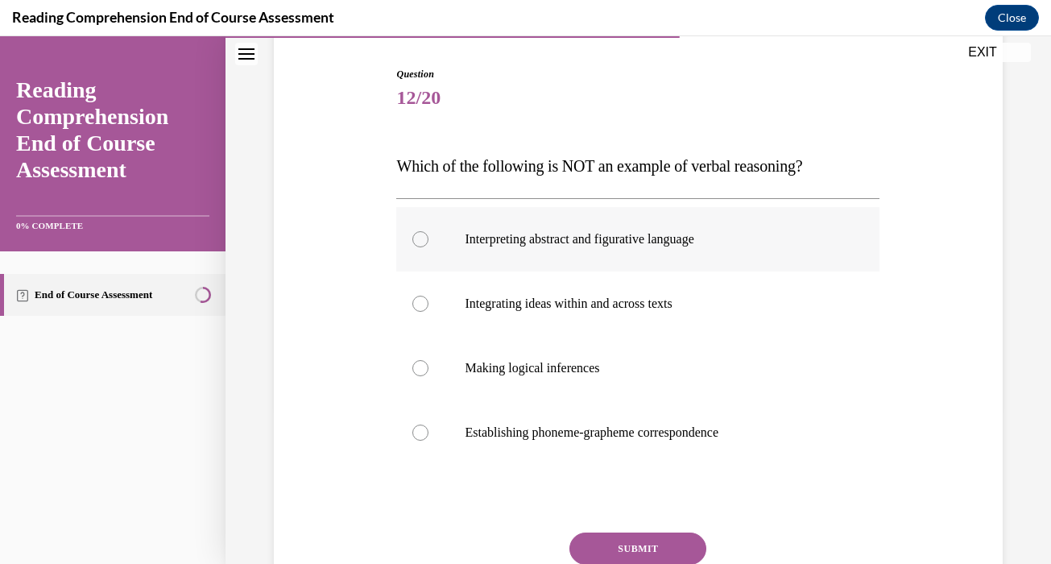
click at [666, 303] on p "Integrating ideas within and across texts" at bounding box center [652, 304] width 375 height 16
click at [429, 303] on input "Integrating ideas within and across texts" at bounding box center [420, 304] width 16 height 16
radio input "true"
click at [639, 359] on label "Making logical inferences" at bounding box center [637, 368] width 483 height 64
click at [429, 360] on input "Making logical inferences" at bounding box center [420, 368] width 16 height 16
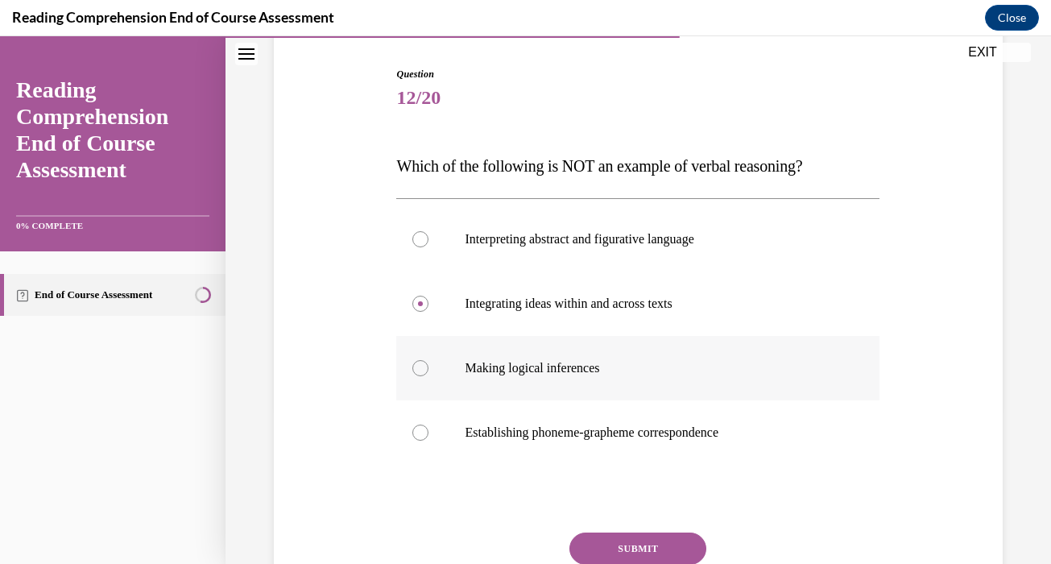
radio input "true"
click at [630, 445] on label "Establishing phoneme-grapheme correspondence" at bounding box center [637, 432] width 483 height 64
click at [429, 441] on input "Establishing phoneme-grapheme correspondence" at bounding box center [420, 433] width 16 height 16
radio input "true"
click at [621, 541] on button "SUBMIT" at bounding box center [638, 548] width 137 height 32
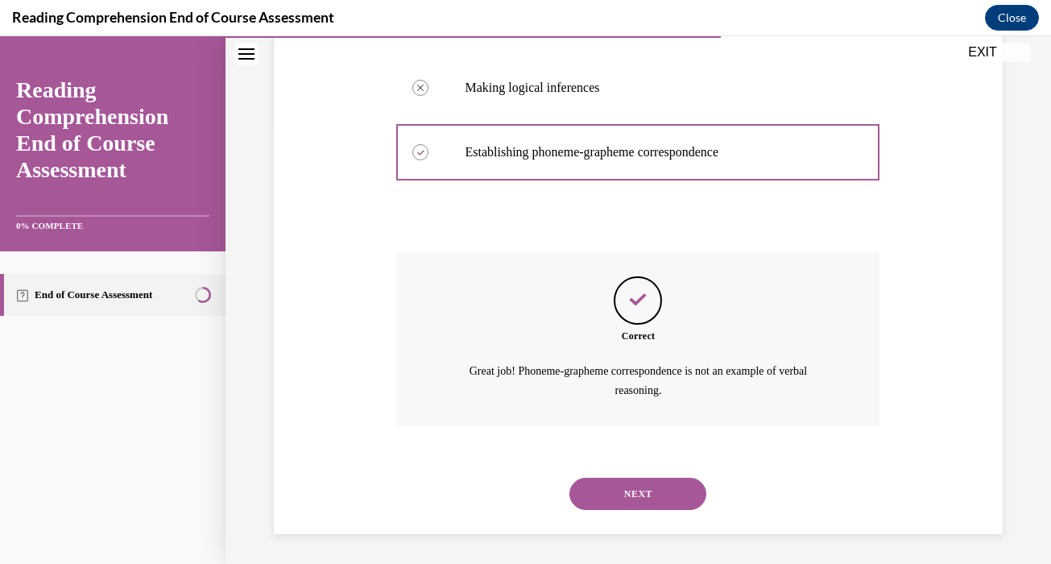
scroll to position [439, 0]
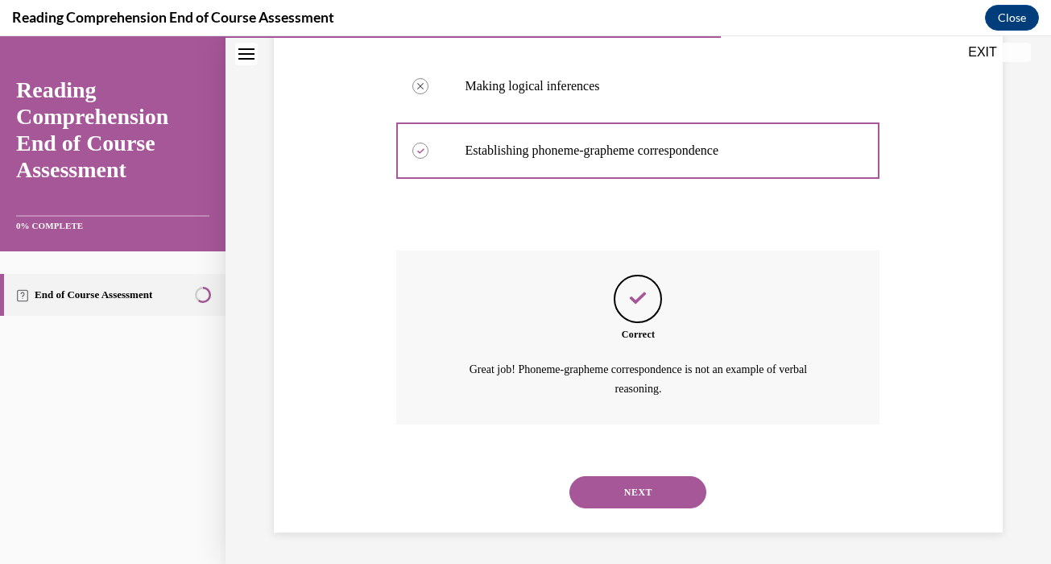
click at [645, 487] on button "NEXT" at bounding box center [638, 492] width 137 height 32
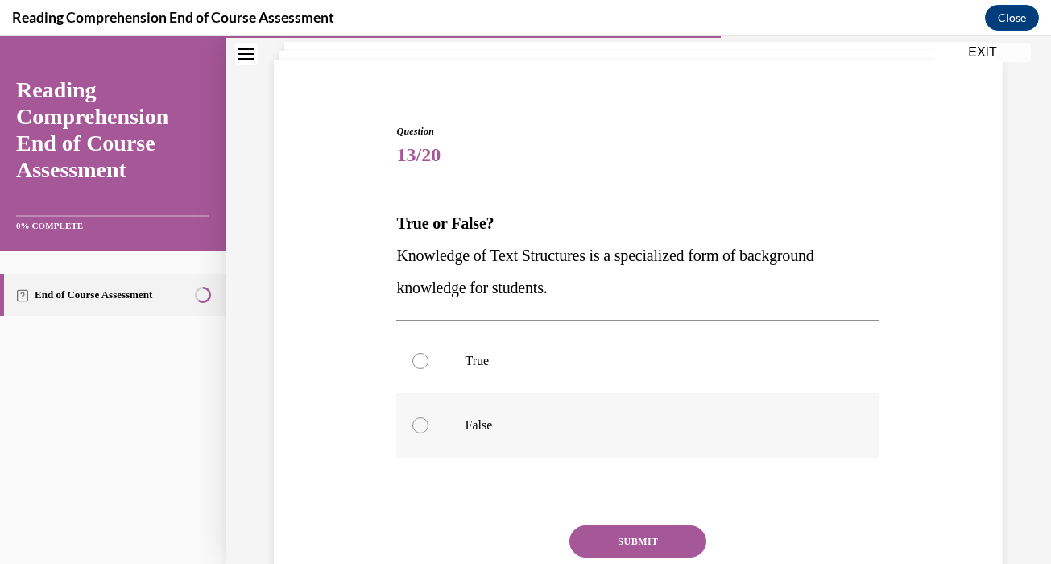
scroll to position [106, 0]
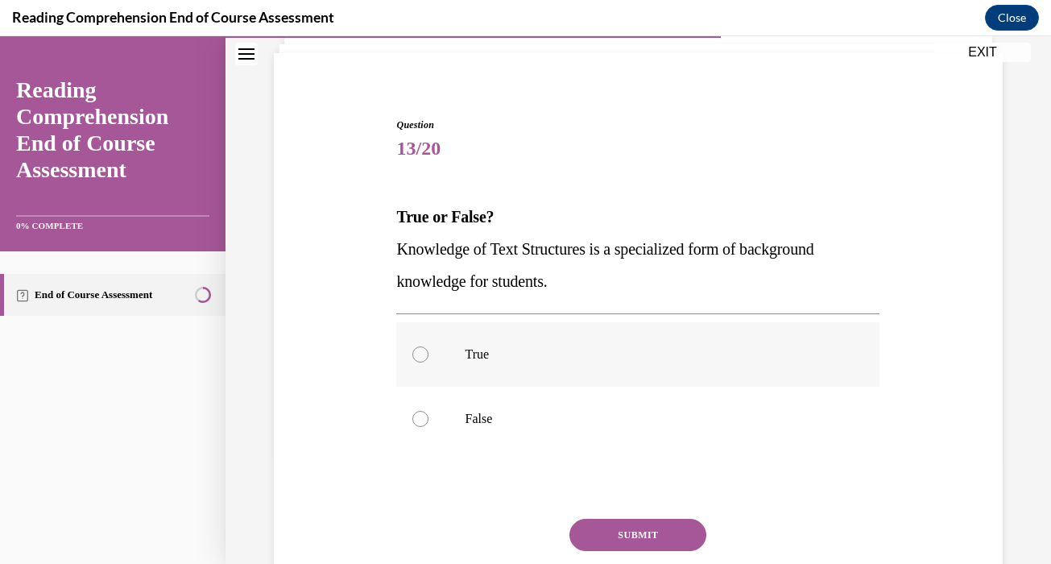
click at [700, 350] on p "True" at bounding box center [652, 354] width 375 height 16
click at [429, 350] on input "True" at bounding box center [420, 354] width 16 height 16
radio input "true"
click at [653, 540] on button "SUBMIT" at bounding box center [638, 535] width 137 height 32
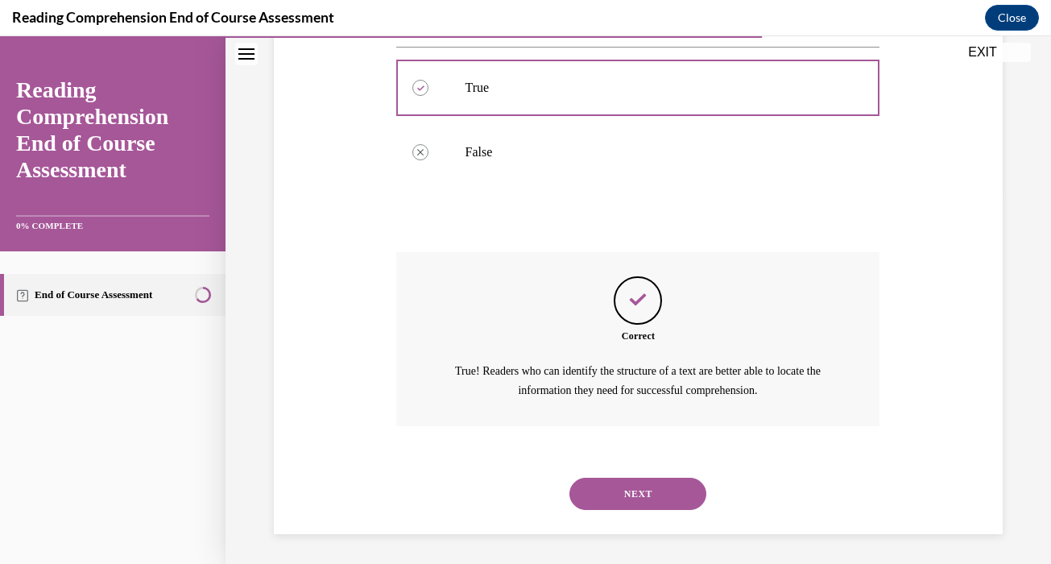
scroll to position [375, 0]
click at [664, 479] on button "NEXT" at bounding box center [638, 492] width 137 height 32
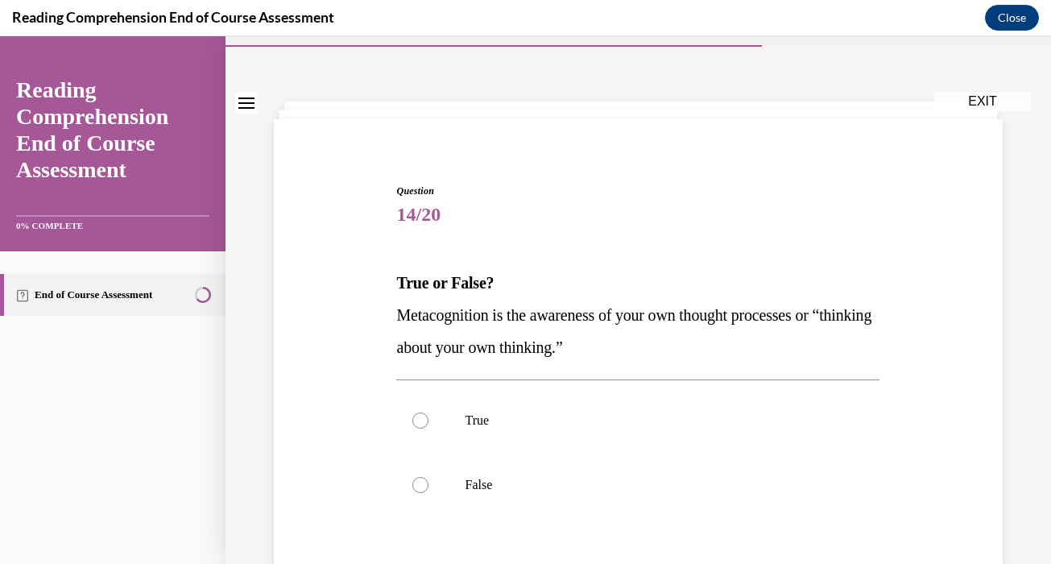
click at [697, 412] on p "True" at bounding box center [652, 420] width 375 height 16
click at [429, 412] on input "True" at bounding box center [420, 420] width 16 height 16
radio input "true"
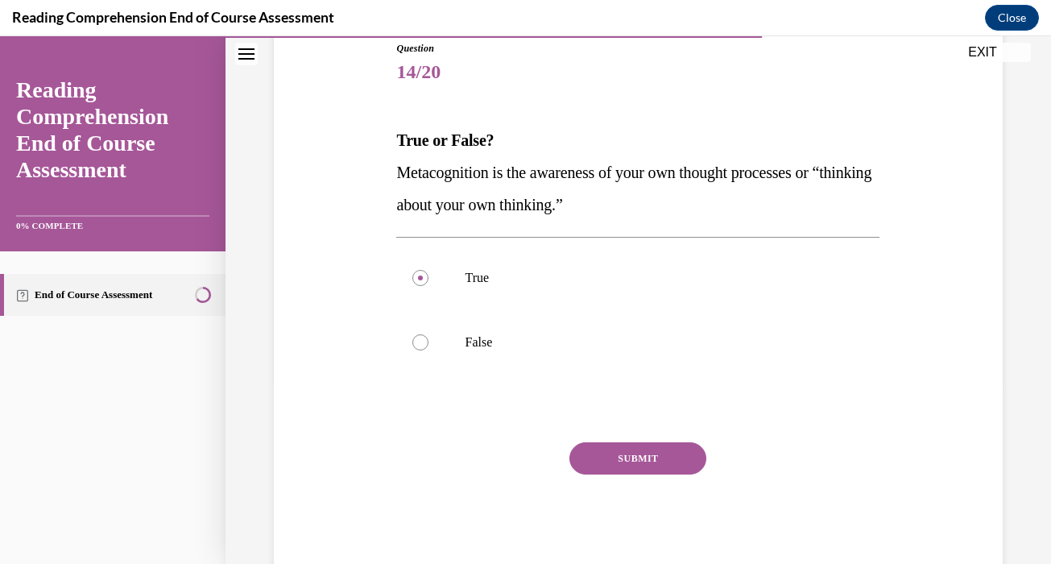
click at [672, 457] on button "SUBMIT" at bounding box center [638, 458] width 137 height 32
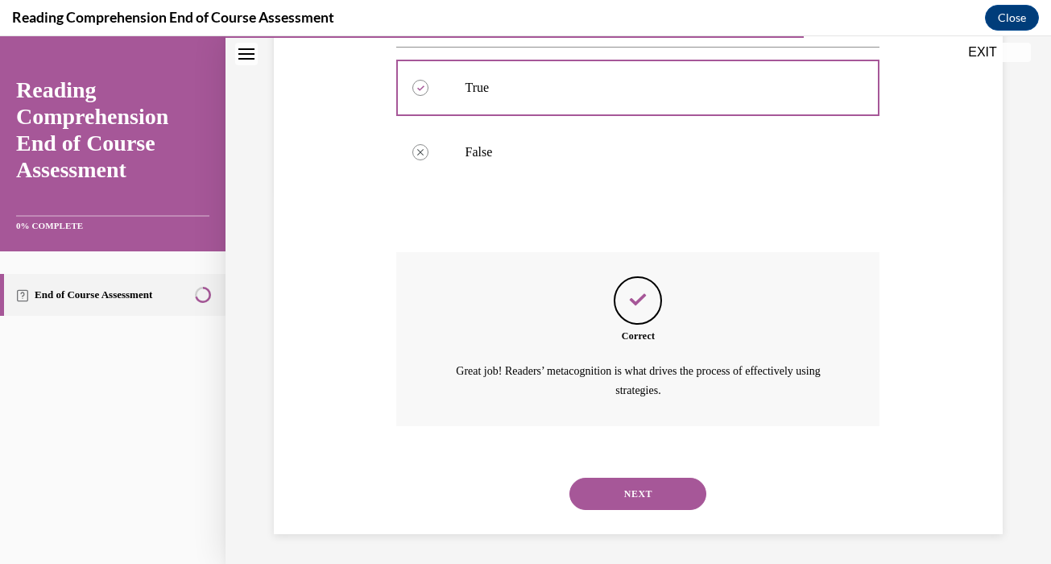
scroll to position [375, 0]
click at [661, 485] on button "NEXT" at bounding box center [638, 492] width 137 height 32
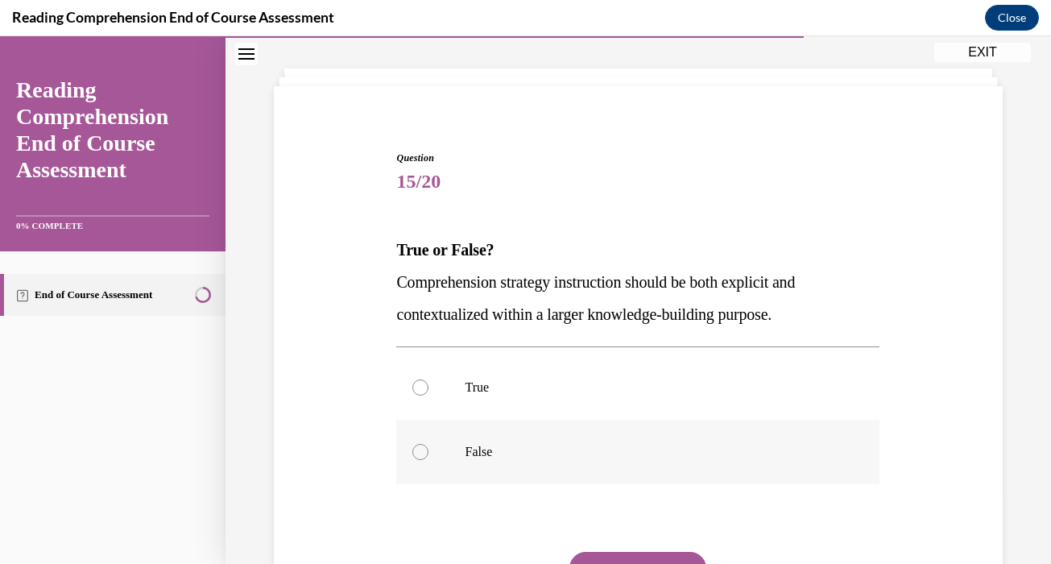
scroll to position [97, 0]
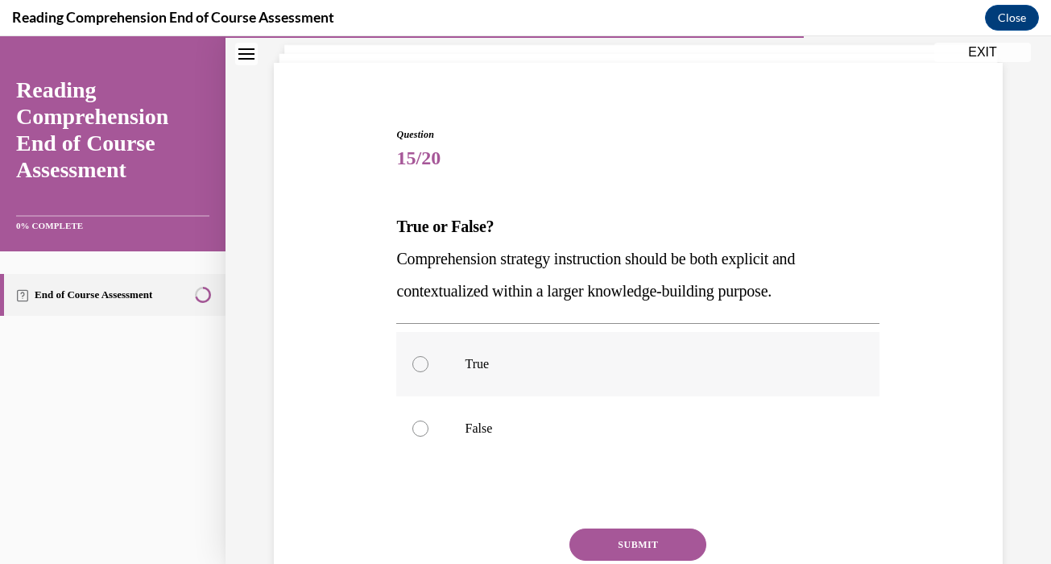
click at [697, 354] on label "True" at bounding box center [637, 364] width 483 height 64
click at [429, 356] on input "True" at bounding box center [420, 364] width 16 height 16
radio input "true"
click at [660, 542] on button "SUBMIT" at bounding box center [638, 544] width 137 height 32
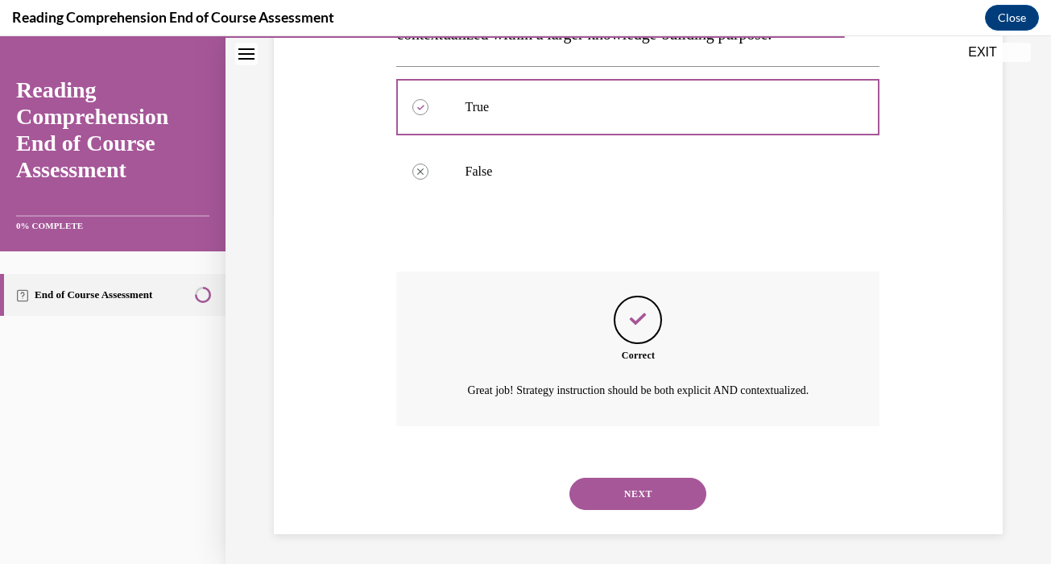
scroll to position [356, 0]
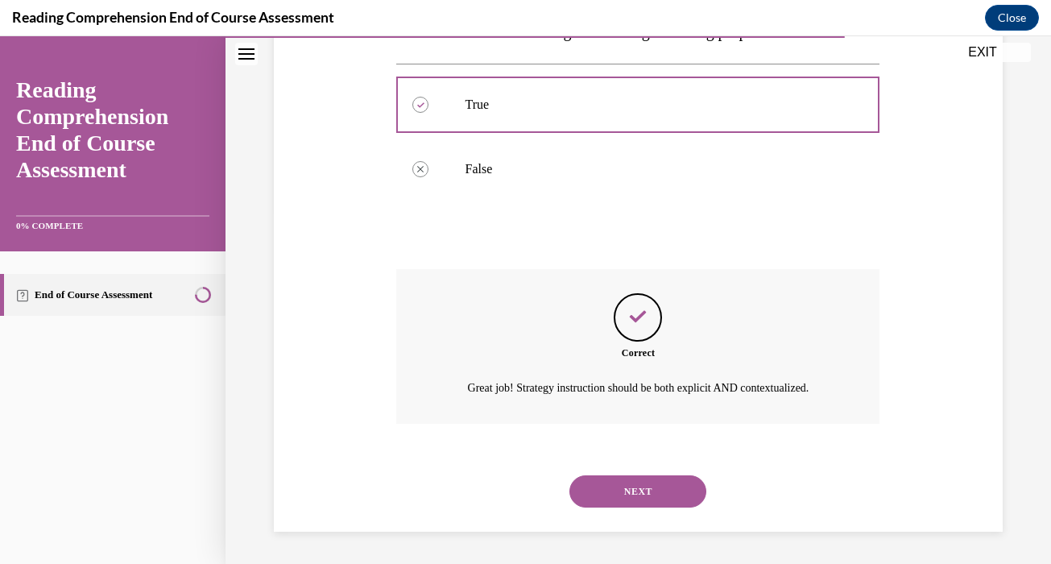
click at [669, 483] on button "NEXT" at bounding box center [638, 491] width 137 height 32
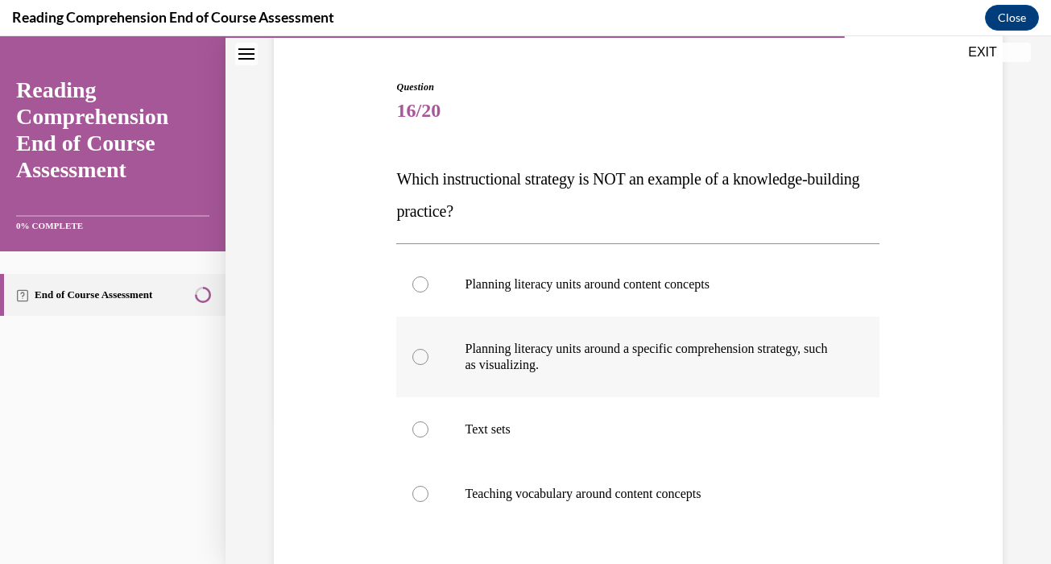
scroll to position [179, 0]
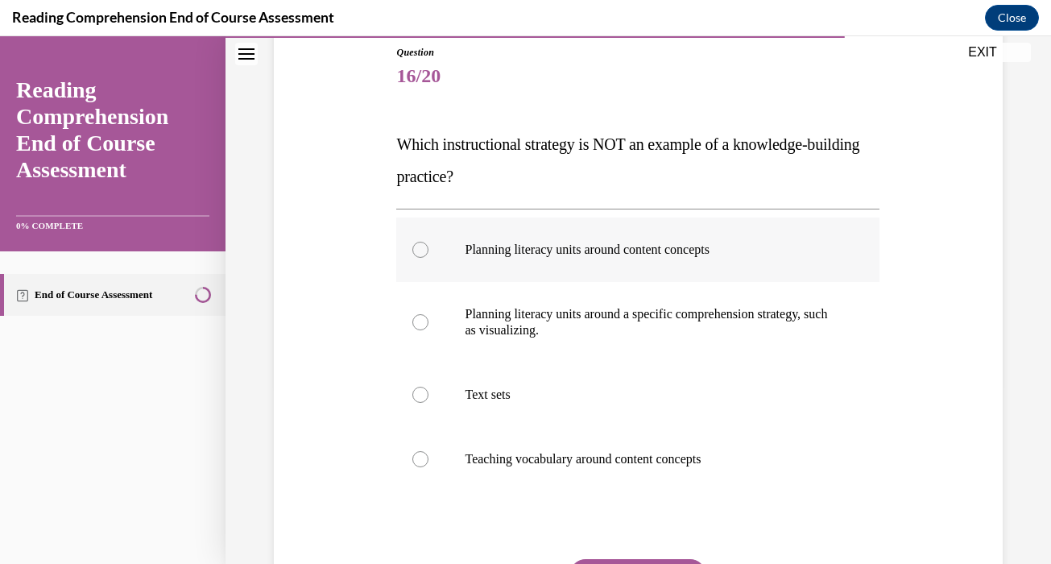
click at [628, 263] on label "Planning literacy units around content concepts" at bounding box center [637, 249] width 483 height 64
click at [429, 258] on input "Planning literacy units around content concepts" at bounding box center [420, 250] width 16 height 16
radio input "true"
click at [574, 402] on p "Text sets" at bounding box center [652, 395] width 375 height 16
click at [429, 402] on input "Text sets" at bounding box center [420, 395] width 16 height 16
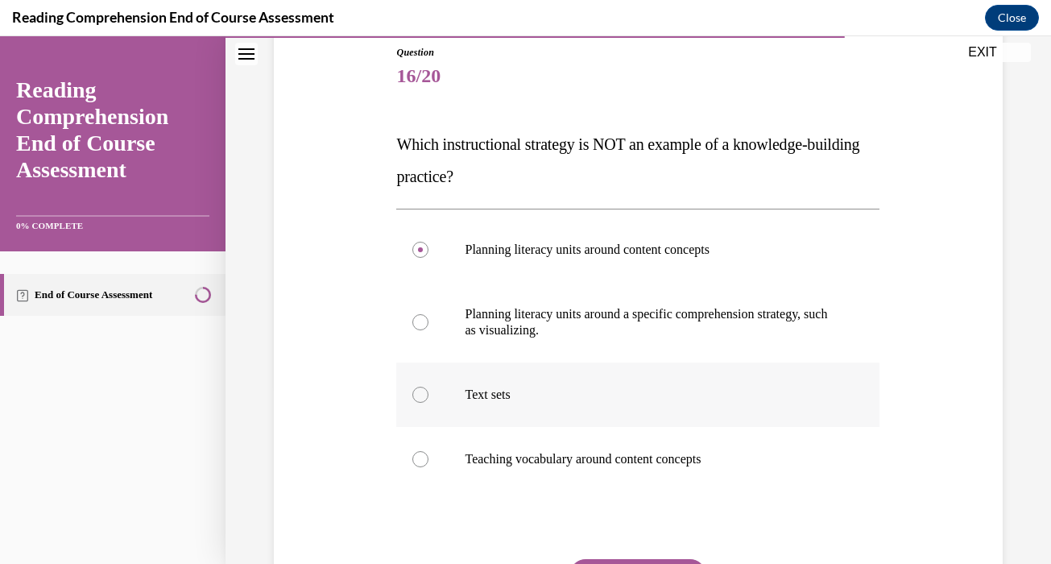
radio input "true"
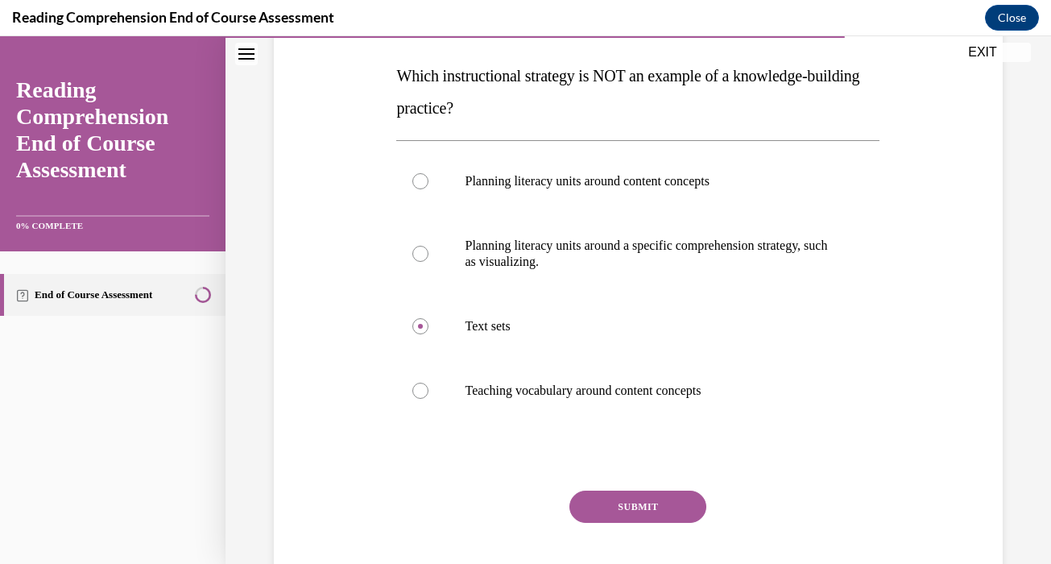
click at [614, 499] on button "SUBMIT" at bounding box center [638, 507] width 137 height 32
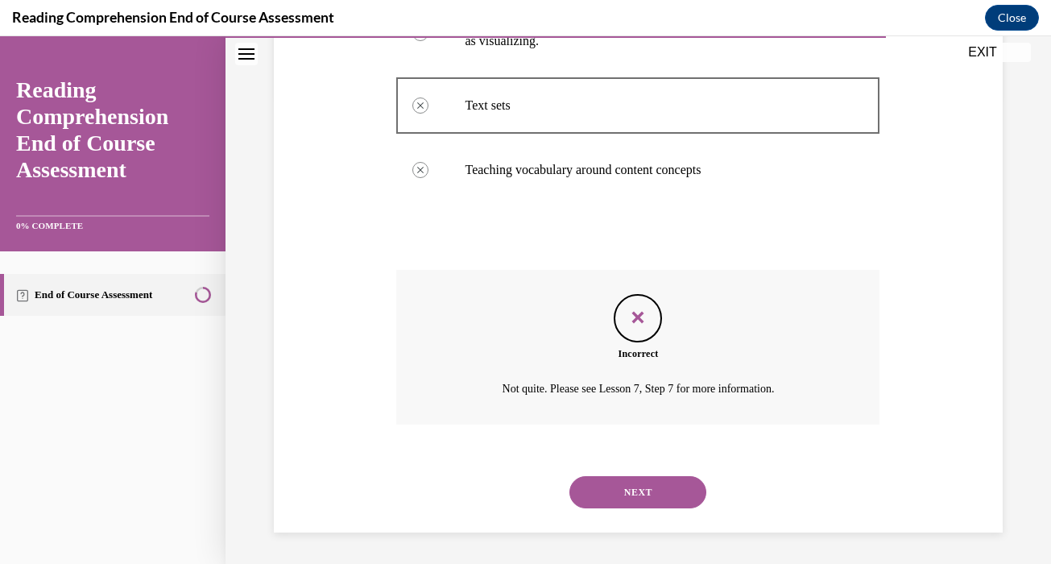
scroll to position [469, 0]
click at [614, 499] on button "NEXT" at bounding box center [638, 491] width 137 height 32
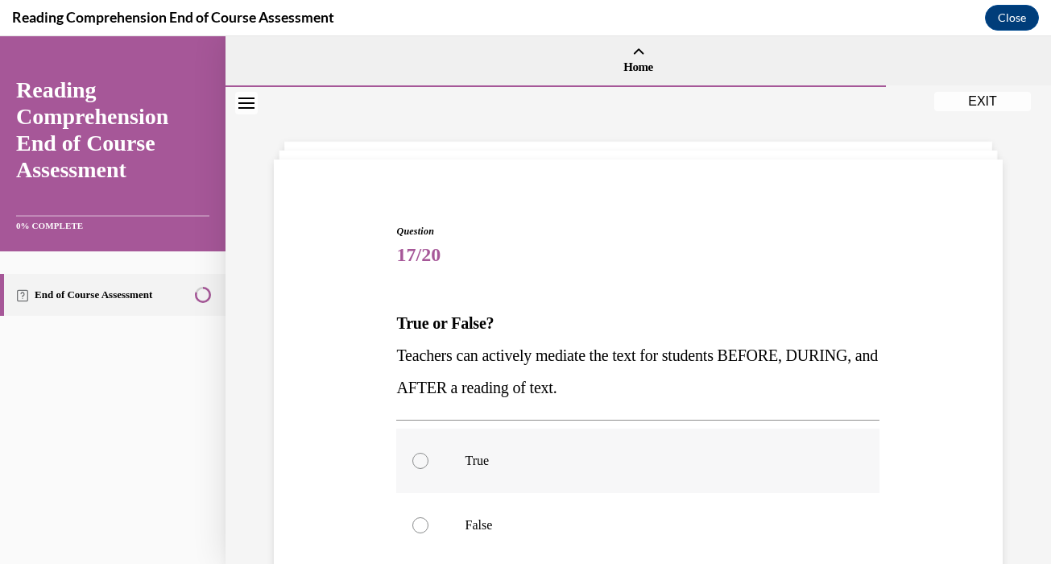
click at [664, 449] on label "True" at bounding box center [637, 461] width 483 height 64
click at [429, 453] on input "True" at bounding box center [420, 461] width 16 height 16
radio input "true"
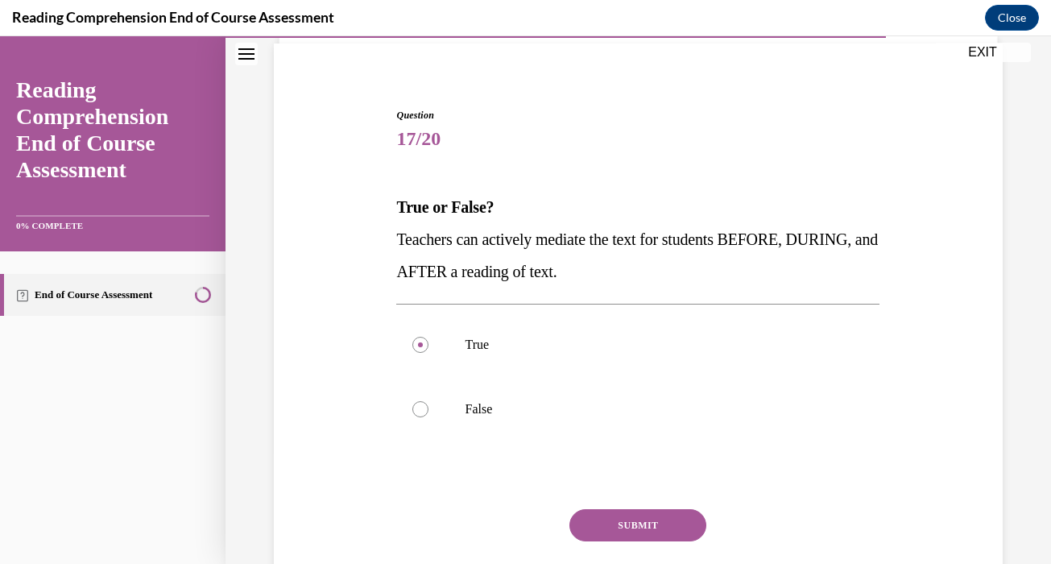
click at [647, 515] on button "SUBMIT" at bounding box center [638, 525] width 137 height 32
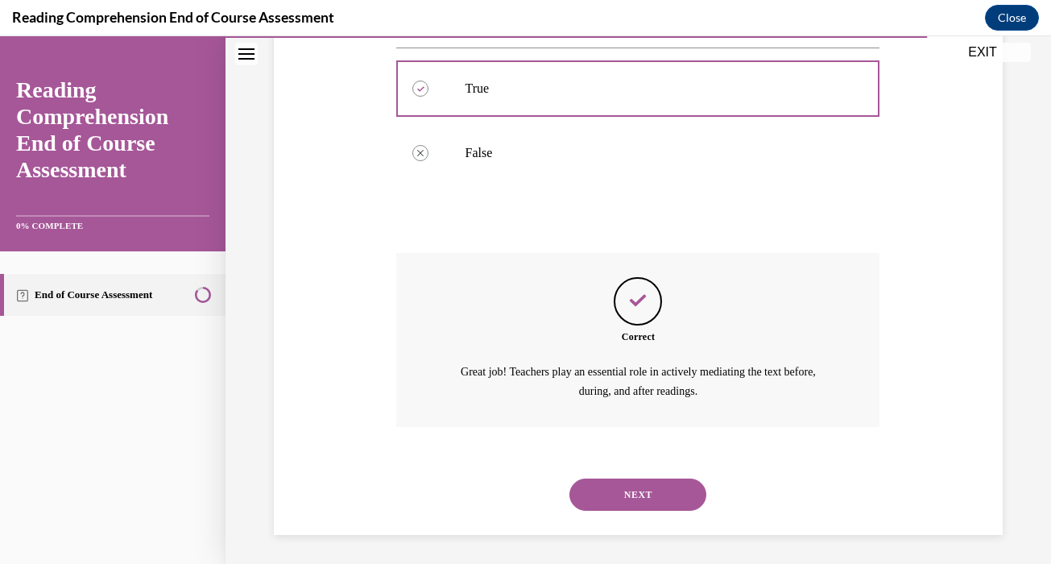
scroll to position [375, 0]
click at [653, 499] on button "NEXT" at bounding box center [638, 492] width 137 height 32
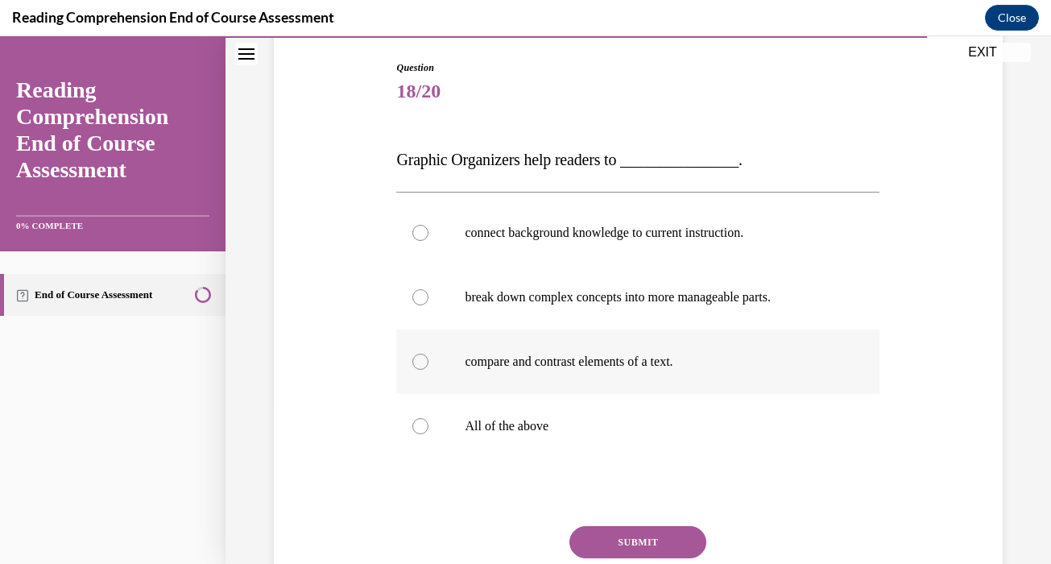
scroll to position [167, 0]
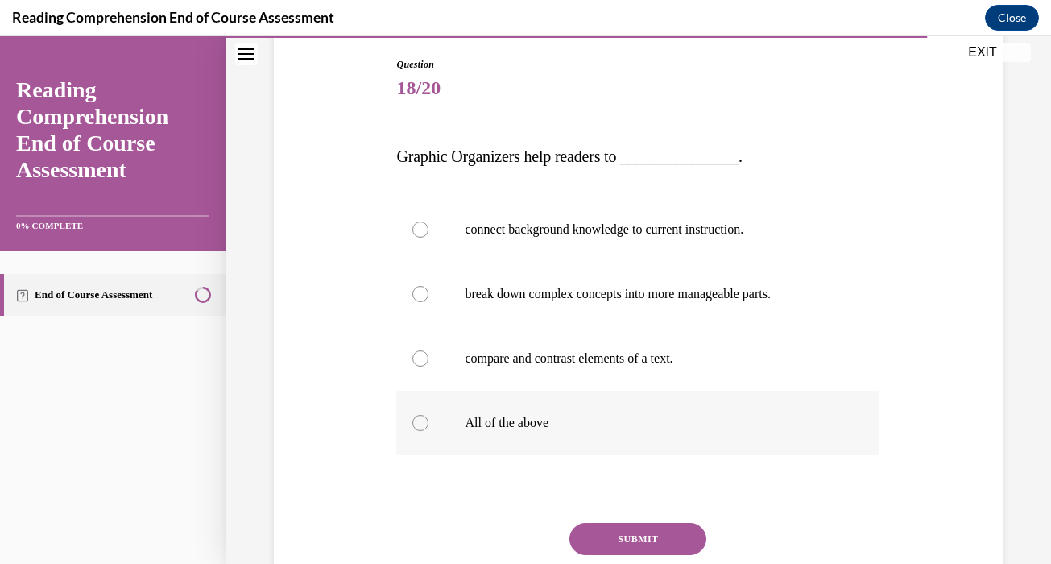
click at [646, 424] on p "All of the above" at bounding box center [652, 423] width 375 height 16
click at [429, 424] on input "All of the above" at bounding box center [420, 423] width 16 height 16
radio input "true"
click at [649, 531] on button "SUBMIT" at bounding box center [638, 539] width 137 height 32
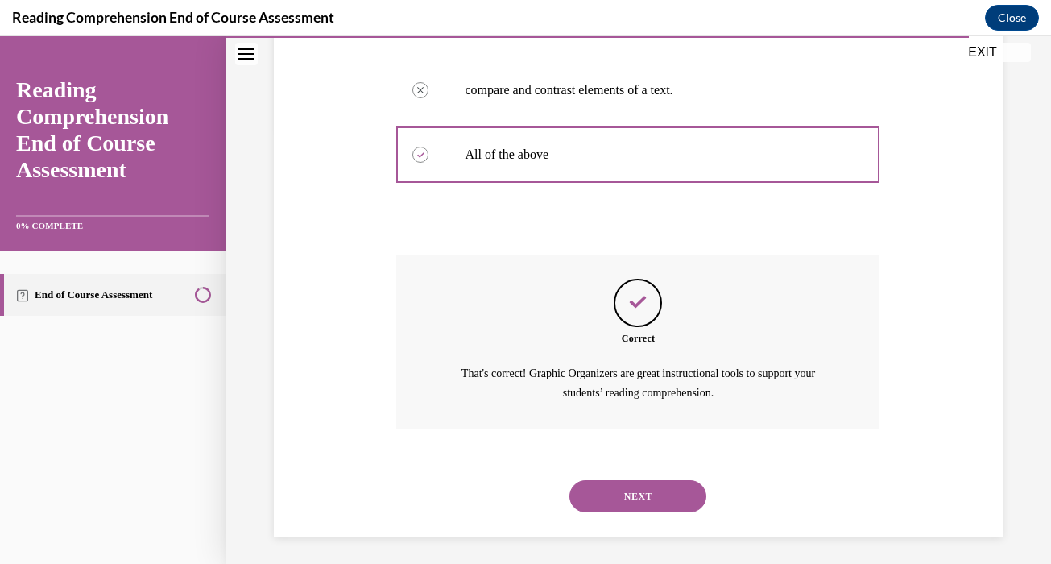
scroll to position [439, 0]
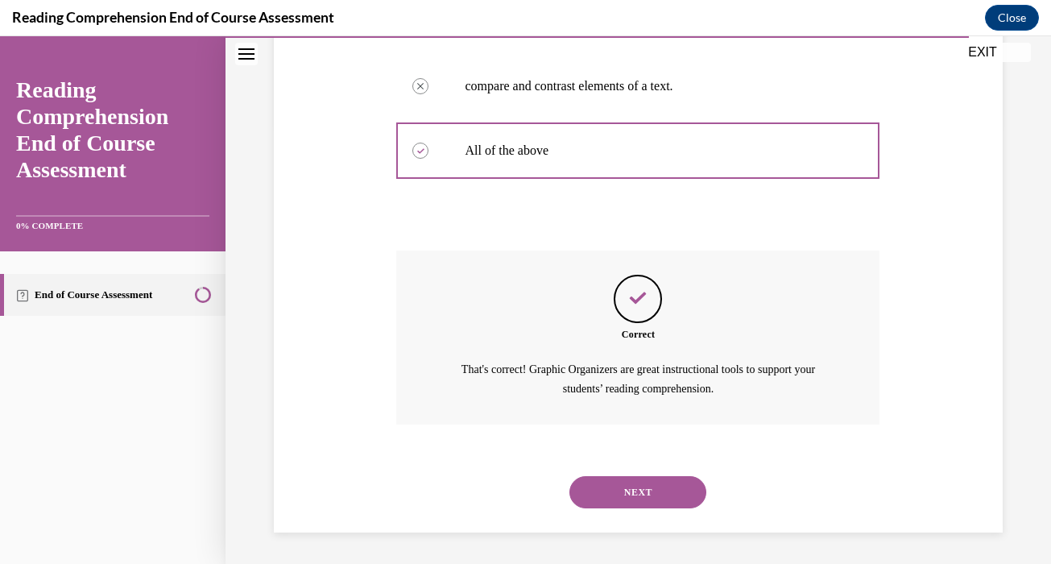
click at [642, 493] on button "NEXT" at bounding box center [638, 492] width 137 height 32
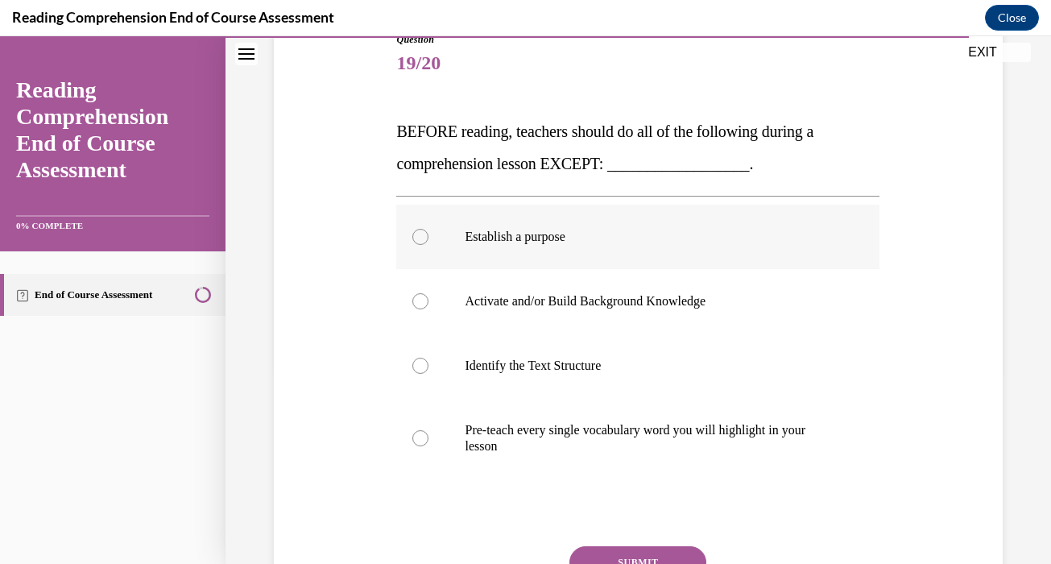
scroll to position [197, 0]
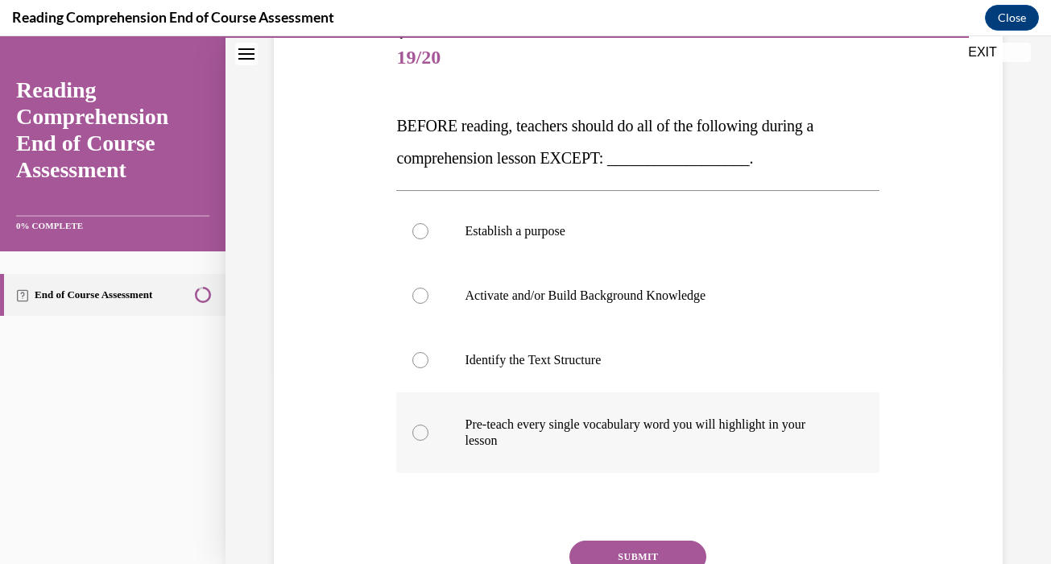
click at [608, 441] on p "Pre-teach every single vocabulary word you will highlight in your lesson" at bounding box center [652, 432] width 375 height 32
click at [429, 441] on input "Pre-teach every single vocabulary word you will highlight in your lesson" at bounding box center [420, 433] width 16 height 16
radio input "true"
click at [634, 551] on button "SUBMIT" at bounding box center [638, 557] width 137 height 32
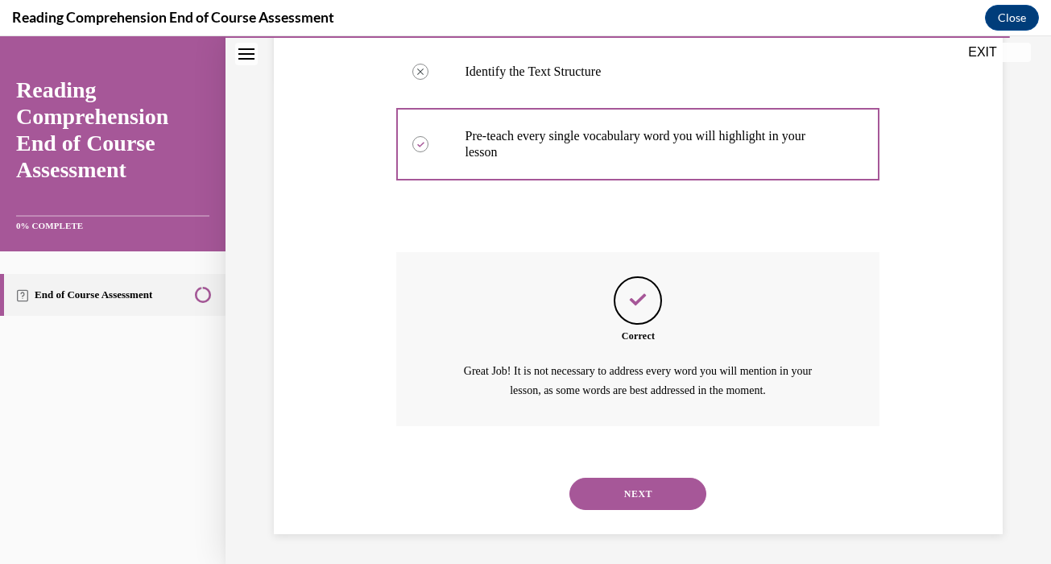
scroll to position [487, 0]
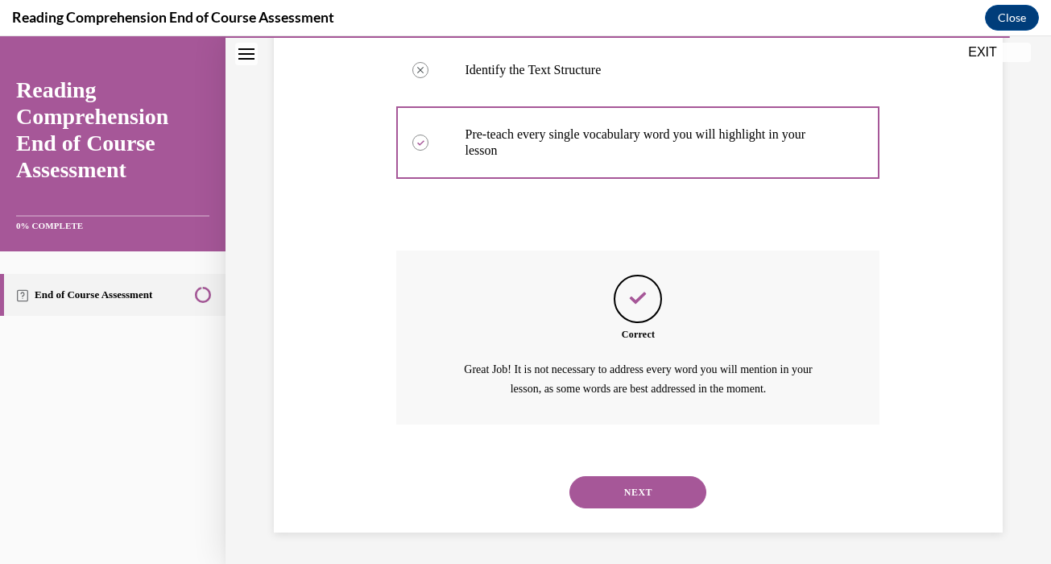
click at [629, 481] on button "NEXT" at bounding box center [638, 492] width 137 height 32
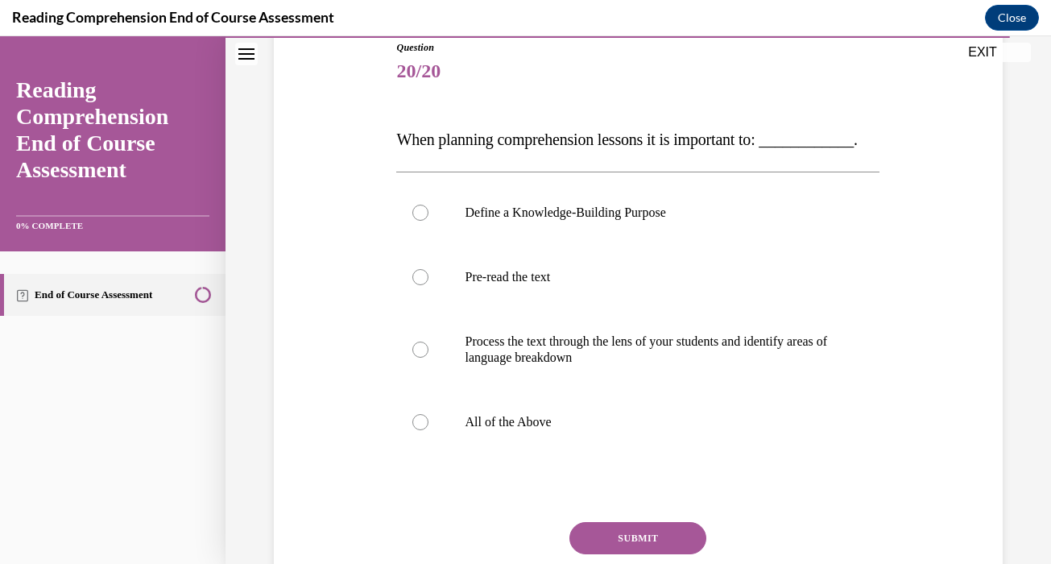
scroll to position [182, 0]
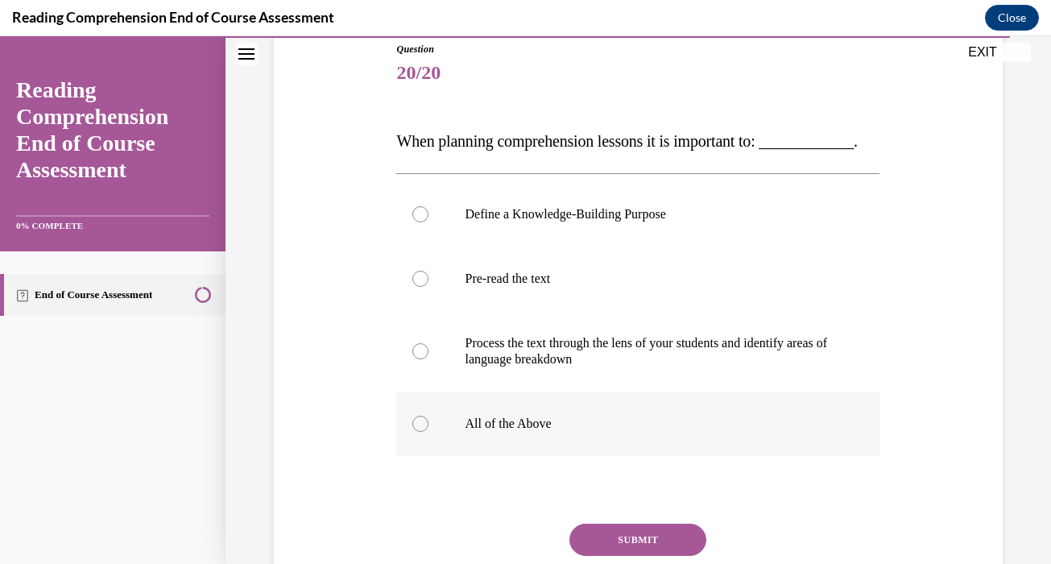
click at [589, 456] on label "All of the Above" at bounding box center [637, 423] width 483 height 64
click at [429, 432] on input "All of the Above" at bounding box center [420, 424] width 16 height 16
radio input "true"
click at [619, 556] on button "SUBMIT" at bounding box center [638, 540] width 137 height 32
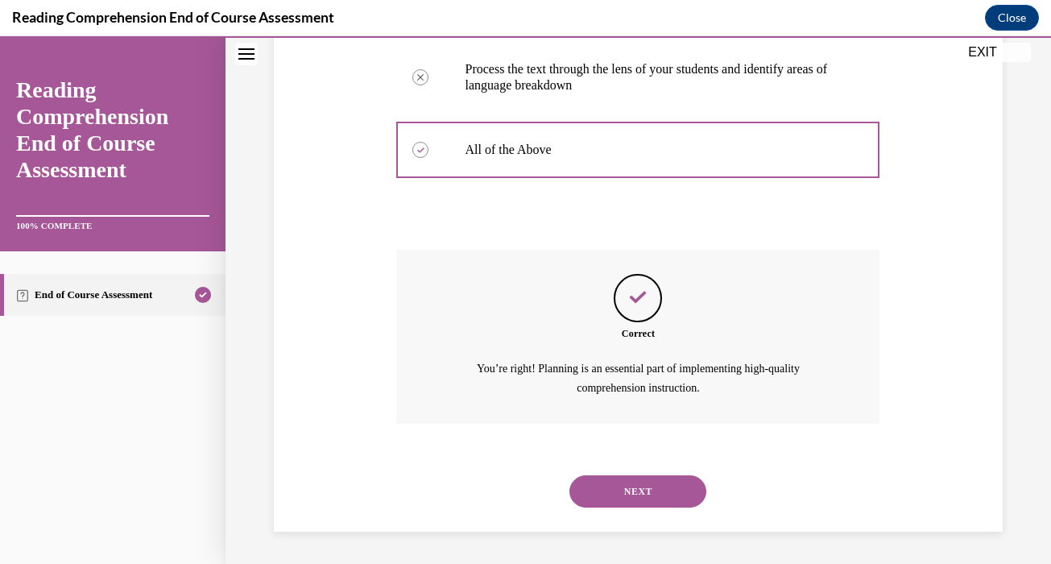
scroll to position [487, 0]
click at [643, 488] on button "NEXT" at bounding box center [638, 491] width 137 height 32
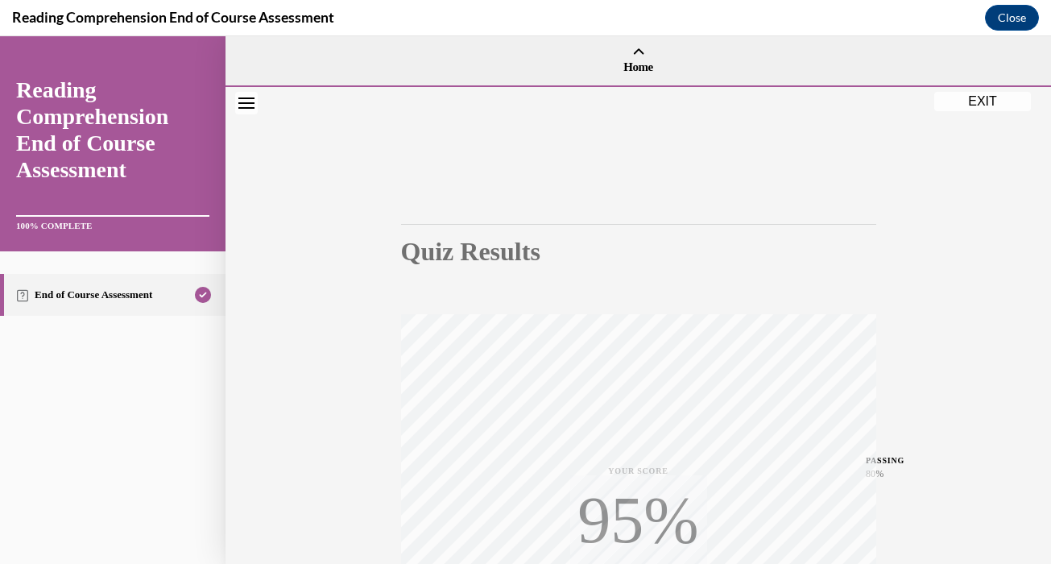
scroll to position [298, 0]
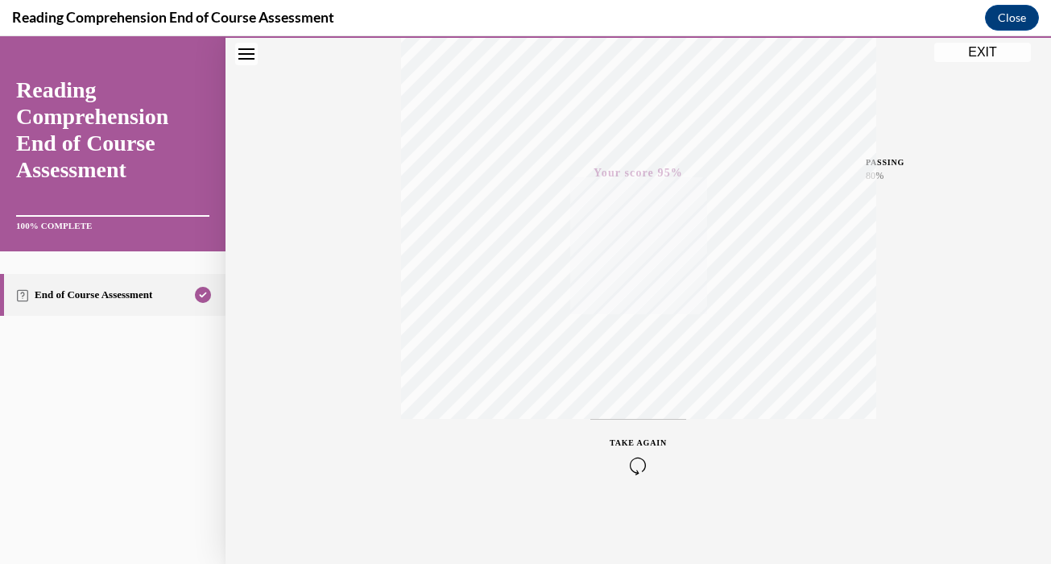
click at [987, 51] on button "EXIT" at bounding box center [982, 52] width 97 height 19
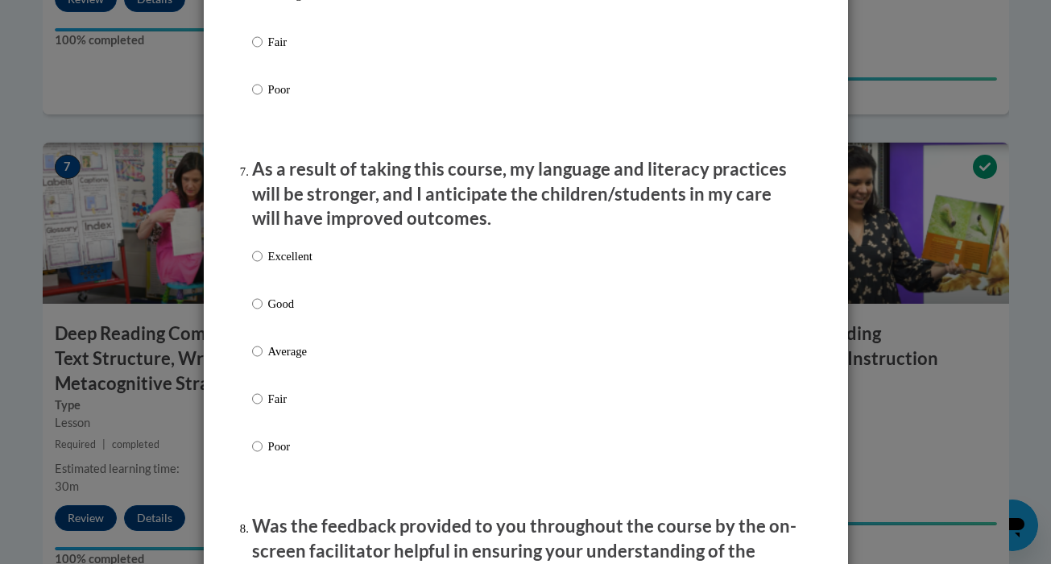
scroll to position [2787, 0]
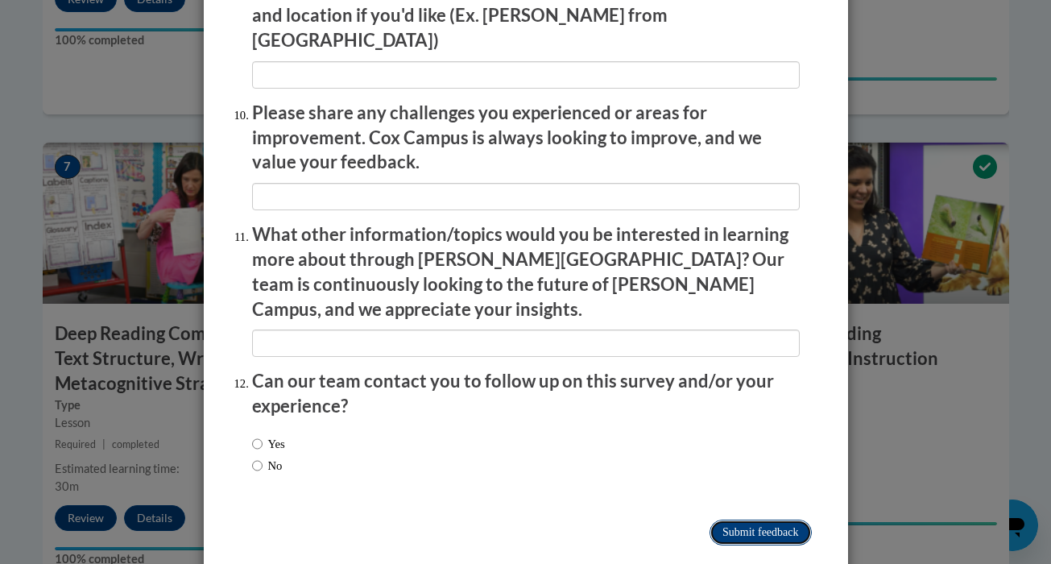
click at [730, 520] on input "Submit feedback" at bounding box center [760, 533] width 101 height 26
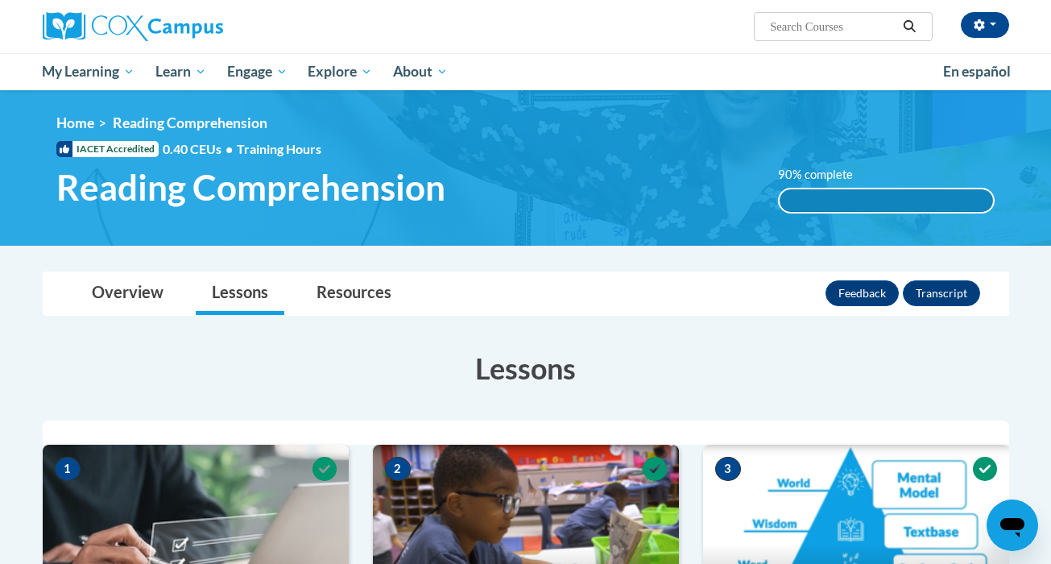
scroll to position [2, 0]
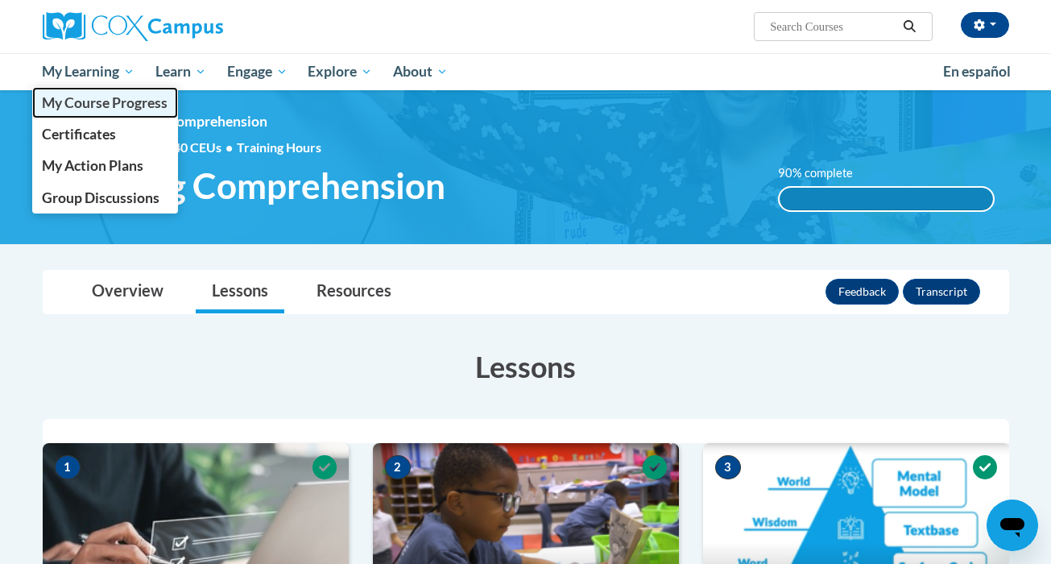
click at [137, 103] on span "My Course Progress" at bounding box center [105, 102] width 126 height 17
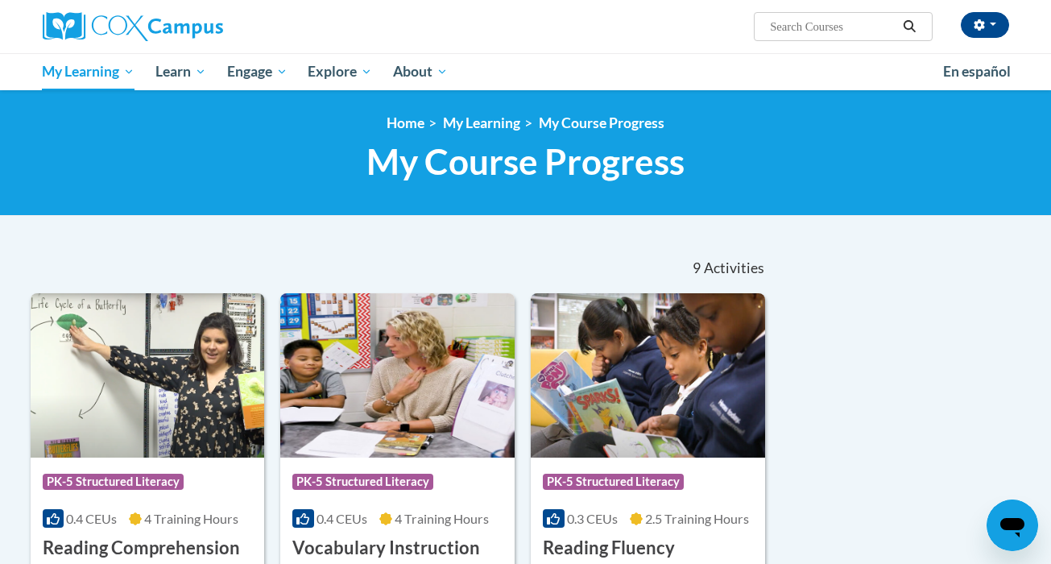
click at [785, 30] on input "Search..." at bounding box center [832, 26] width 129 height 19
type input "rti"
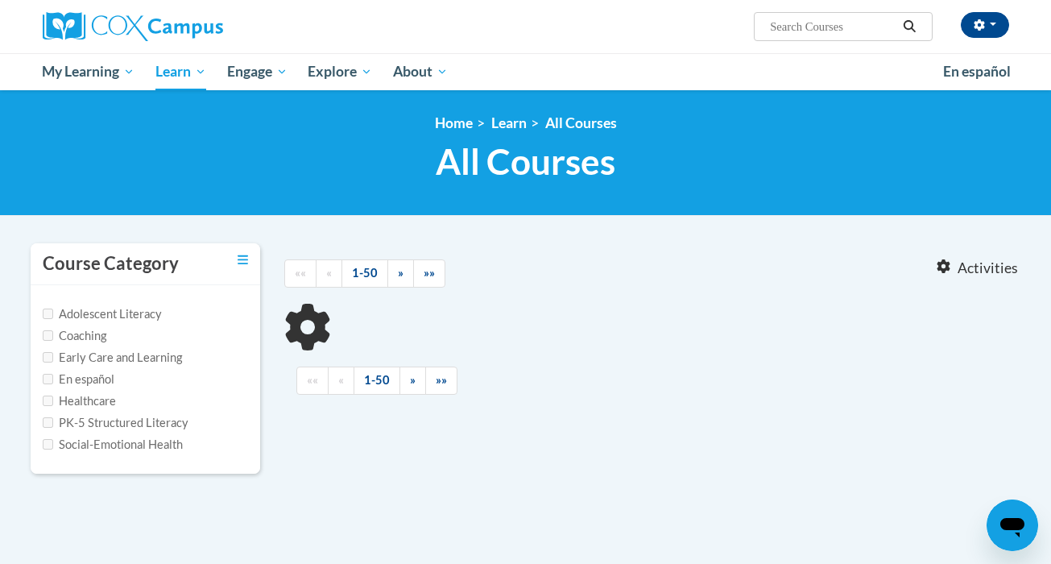
type input "rti"
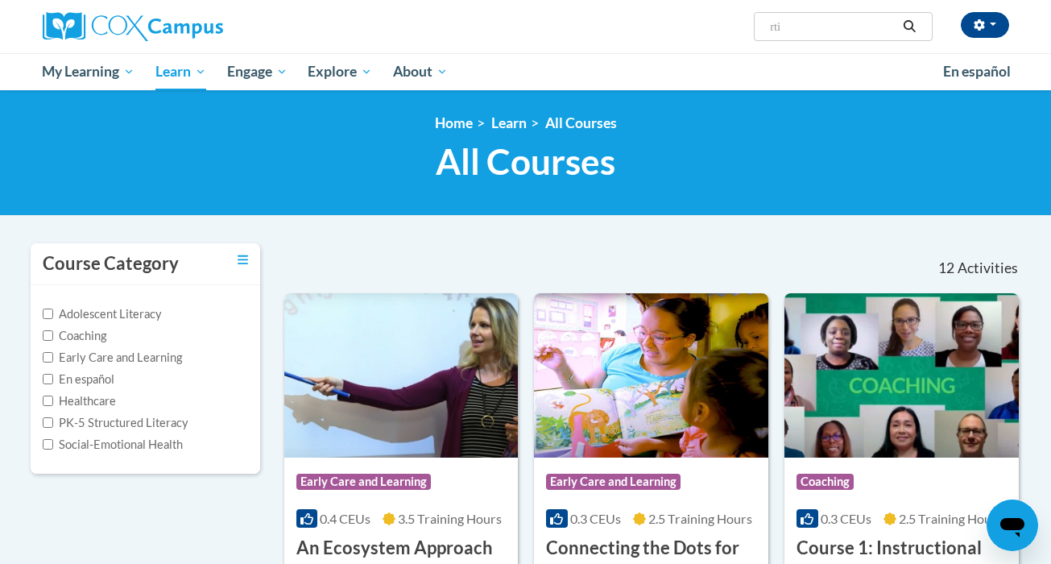
click at [85, 426] on label "PK-5 Structured Literacy" at bounding box center [116, 423] width 146 height 18
click at [53, 426] on input "PK-5 Structured Literacy" at bounding box center [48, 422] width 10 height 10
checkbox input "true"
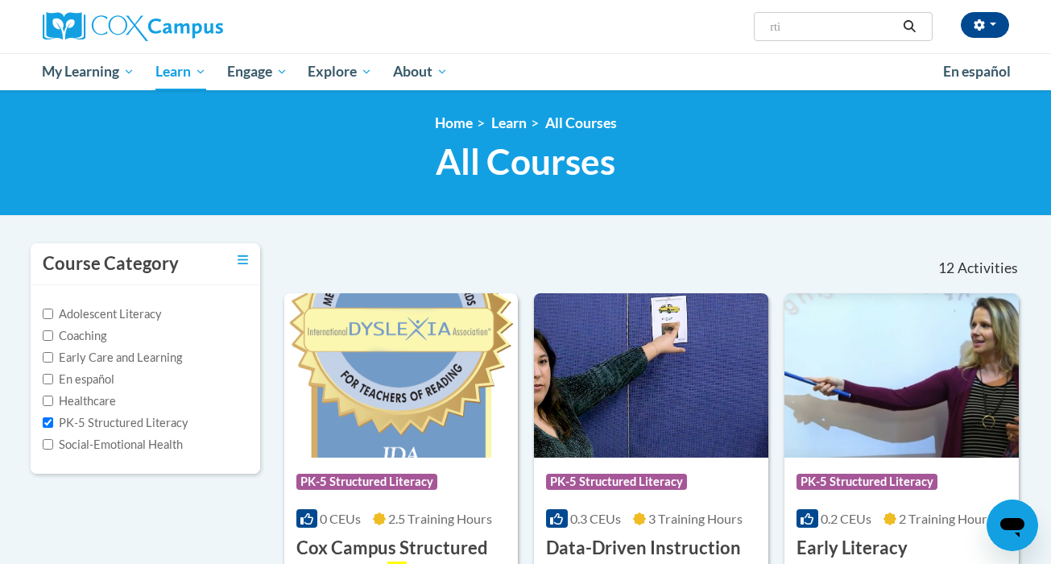
click at [145, 357] on label "Early Care and Learning" at bounding box center [112, 358] width 139 height 18
click at [53, 357] on input "Early Care and Learning" at bounding box center [48, 357] width 10 height 10
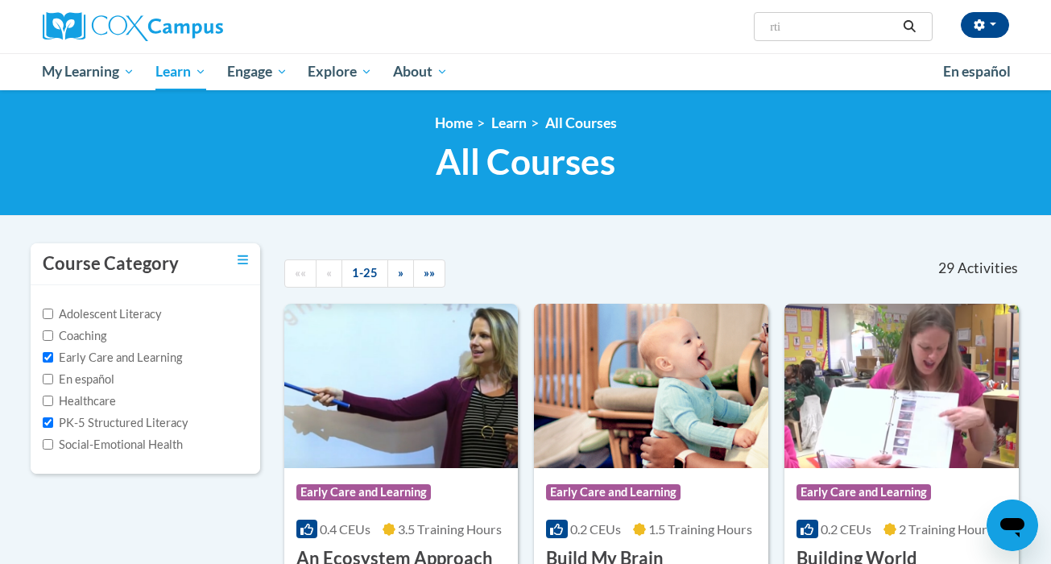
click at [154, 353] on label "Early Care and Learning" at bounding box center [112, 358] width 139 height 18
click at [53, 353] on input "Early Care and Learning" at bounding box center [48, 357] width 10 height 10
checkbox input "false"
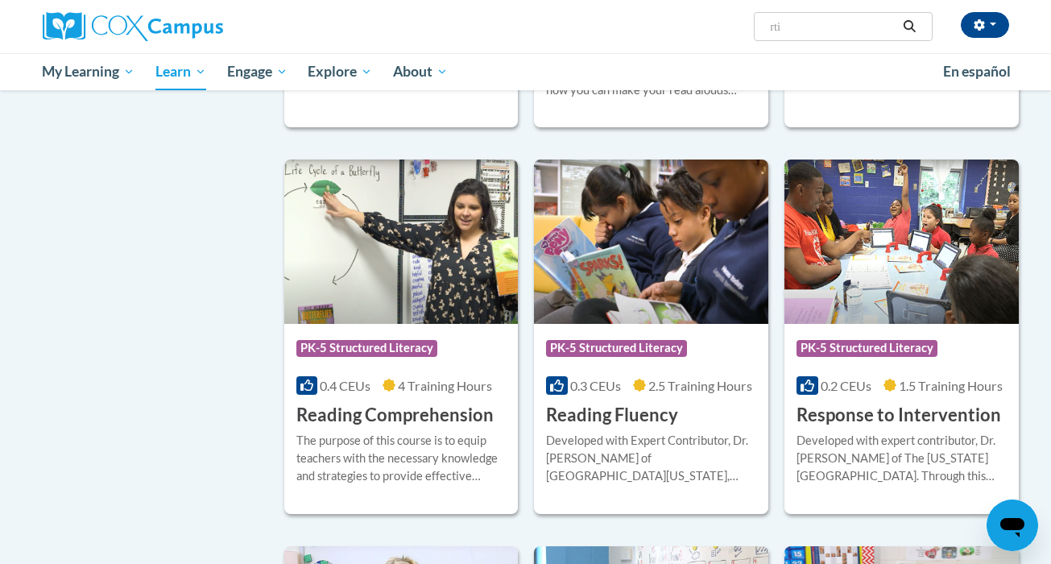
scroll to position [980, 0]
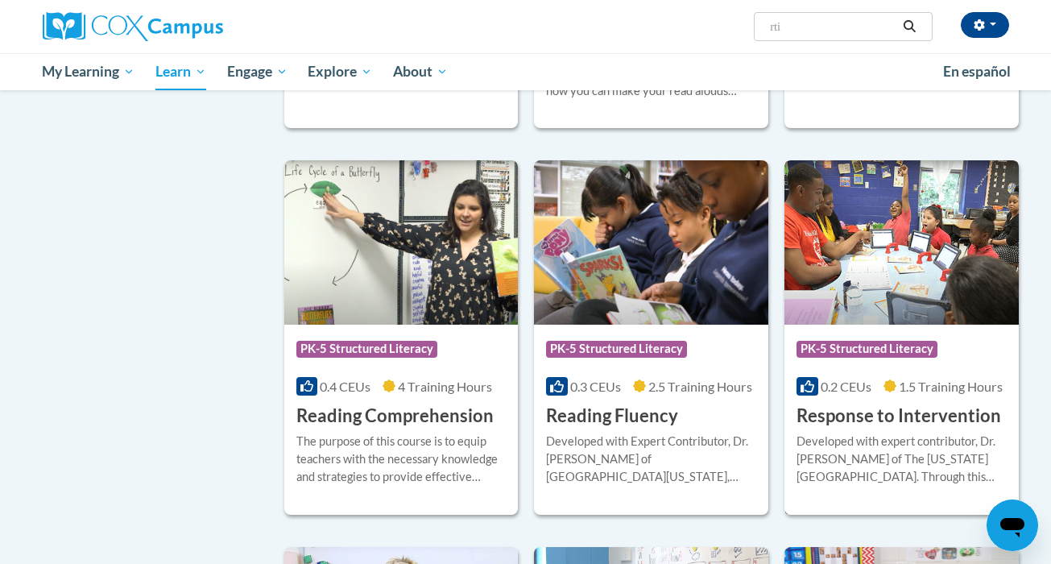
click at [851, 311] on img at bounding box center [902, 242] width 234 height 164
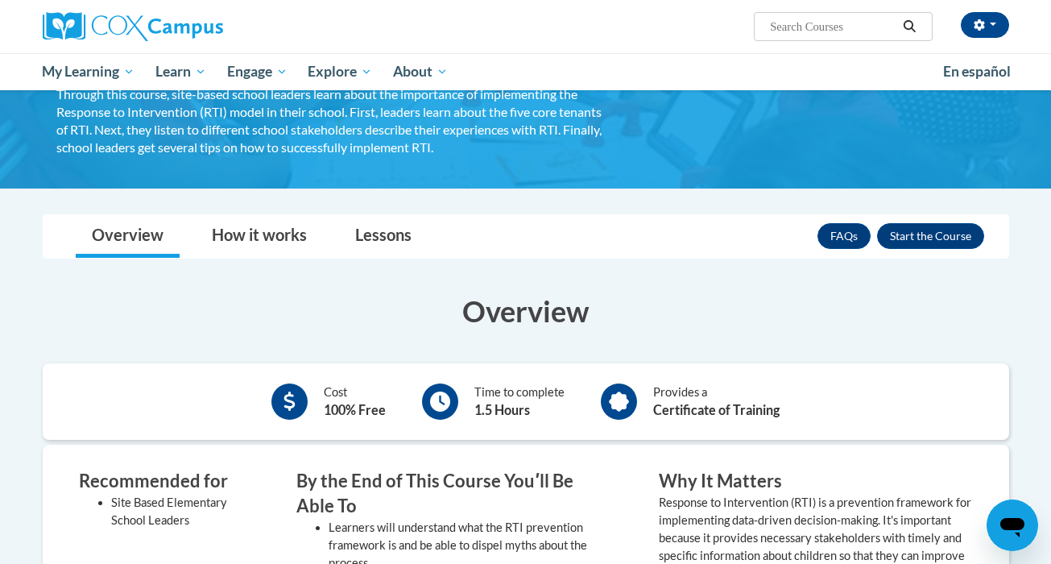
scroll to position [150, 0]
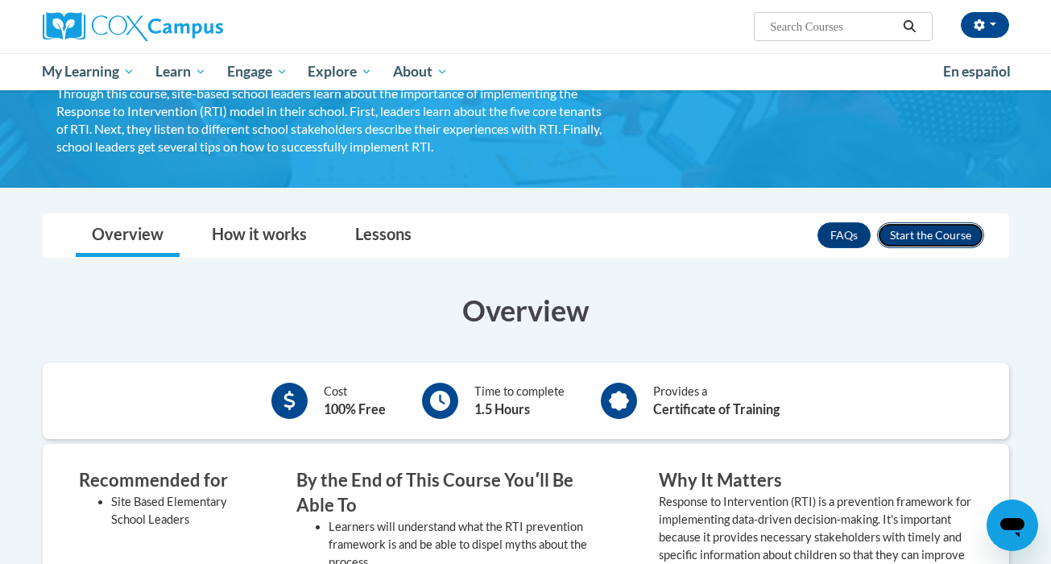
click at [938, 230] on button "Enroll" at bounding box center [930, 235] width 107 height 26
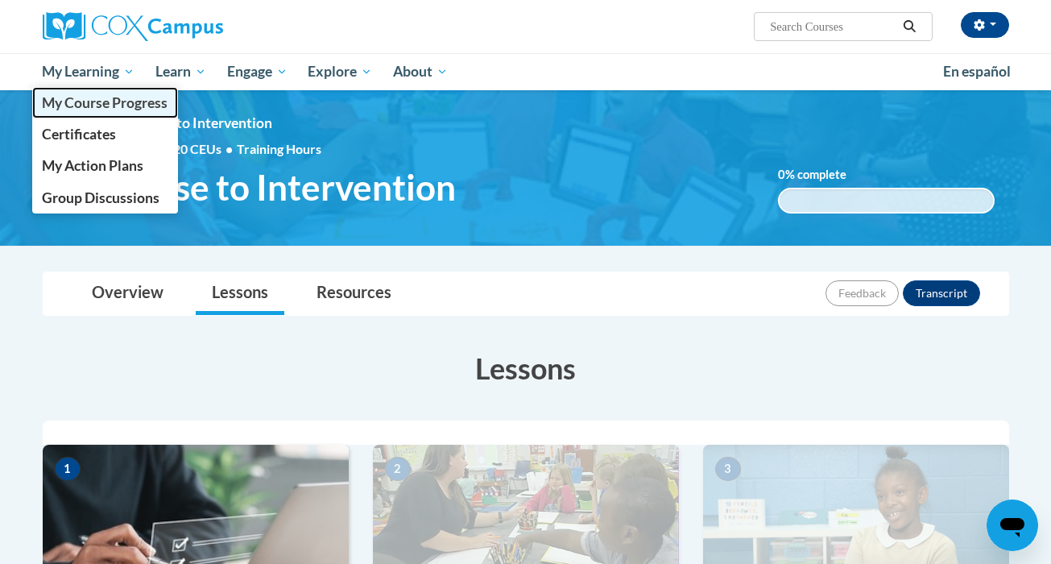
click at [106, 92] on link "My Course Progress" at bounding box center [105, 102] width 147 height 31
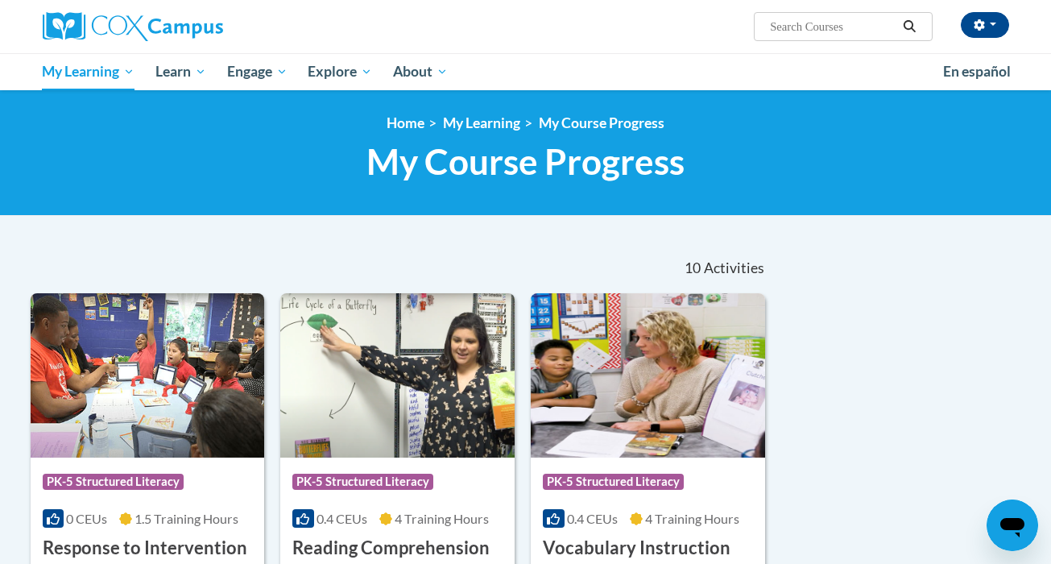
click at [848, 34] on input "Search..." at bounding box center [832, 26] width 129 height 19
type input "assessment"
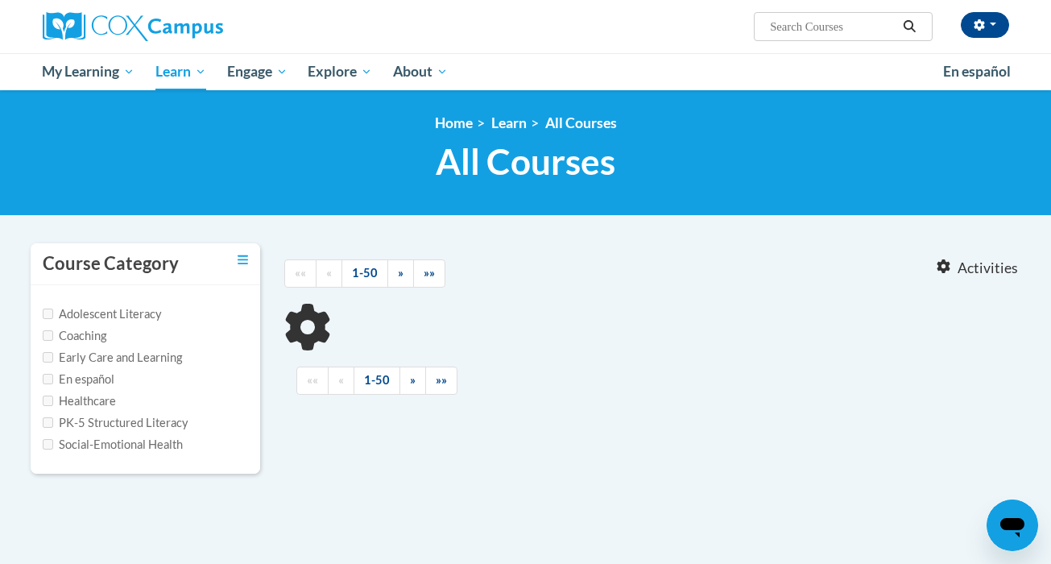
type input "assessment"
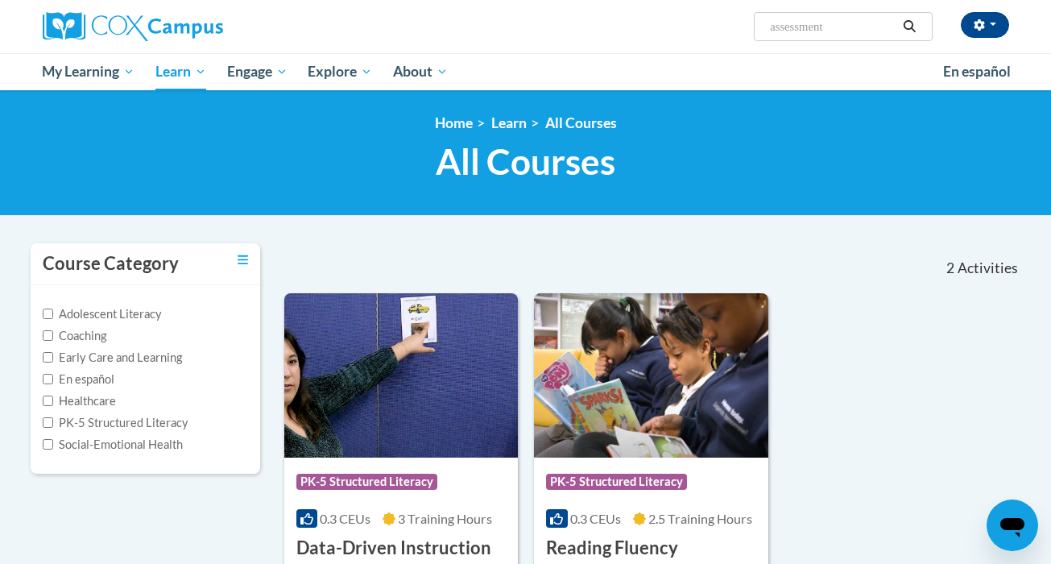
click at [131, 420] on label "PK-5 Structured Literacy" at bounding box center [116, 423] width 146 height 18
click at [53, 420] on input "PK-5 Structured Literacy" at bounding box center [48, 422] width 10 height 10
checkbox input "true"
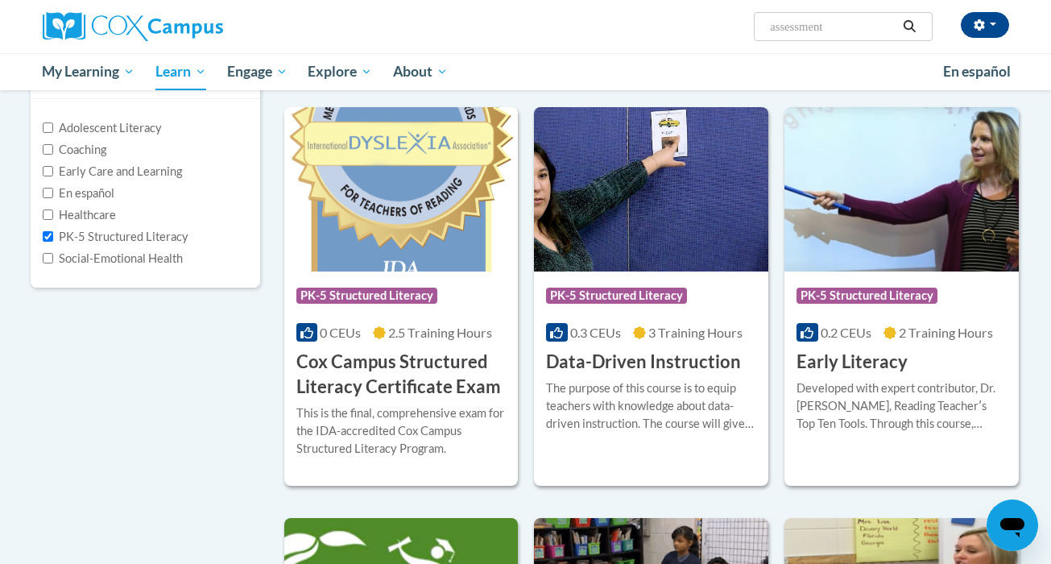
scroll to position [184, 0]
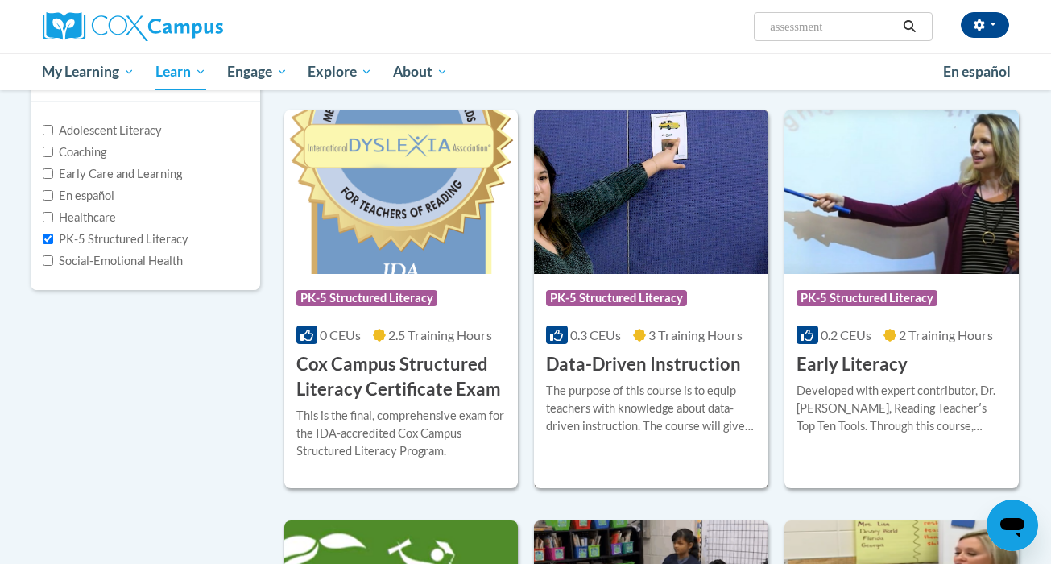
click at [609, 267] on img at bounding box center [651, 192] width 234 height 164
